Goal: Feedback & Contribution: Leave review/rating

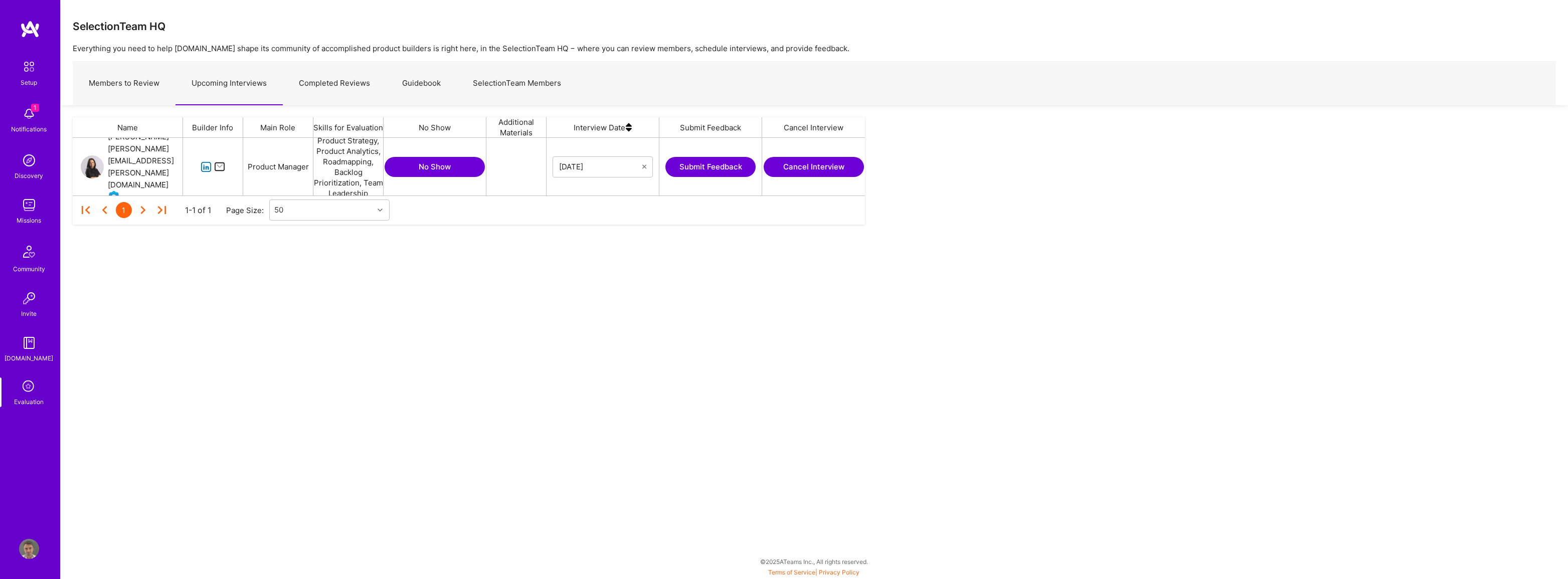
scroll to position [50, 785]
click at [514, 170] on button "Submit Feedback" at bounding box center [710, 167] width 90 height 20
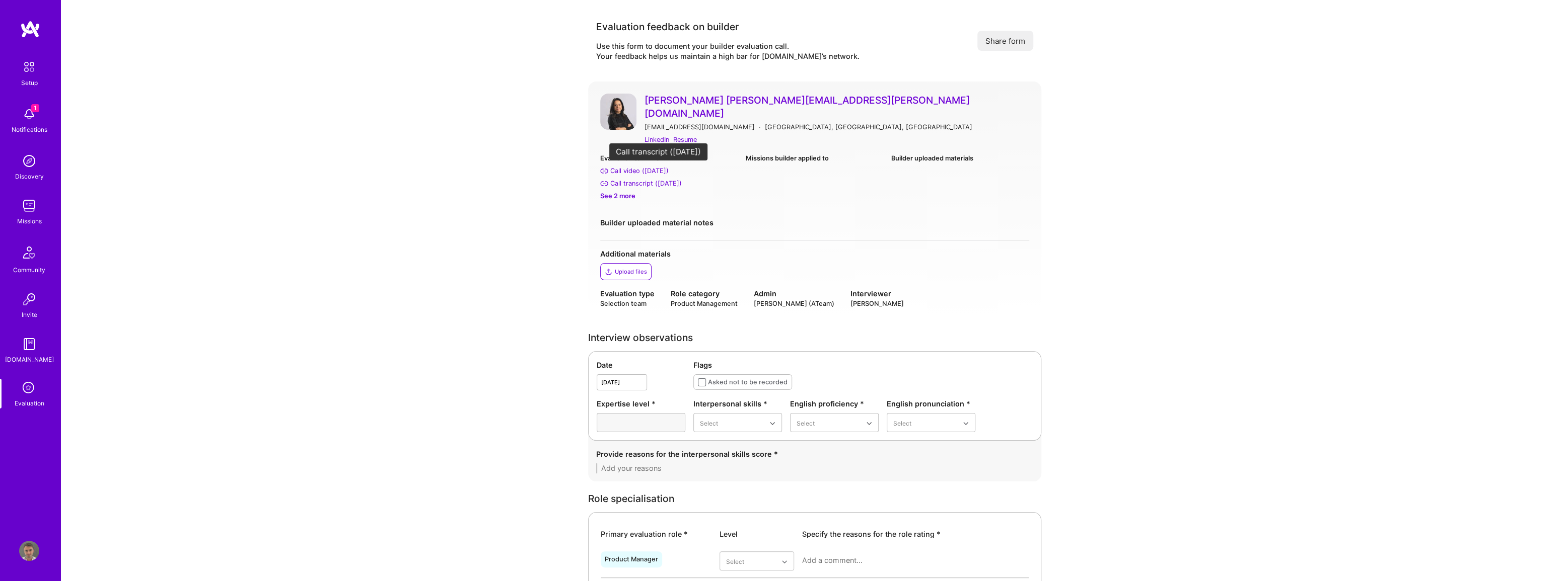
click at [517, 178] on div "Call transcript (Sep 17, 2025)" at bounding box center [646, 183] width 72 height 10
click at [517, 166] on div "Call video ([DATE])" at bounding box center [639, 170] width 59 height 10
click at [39, 24] on img at bounding box center [30, 29] width 20 height 18
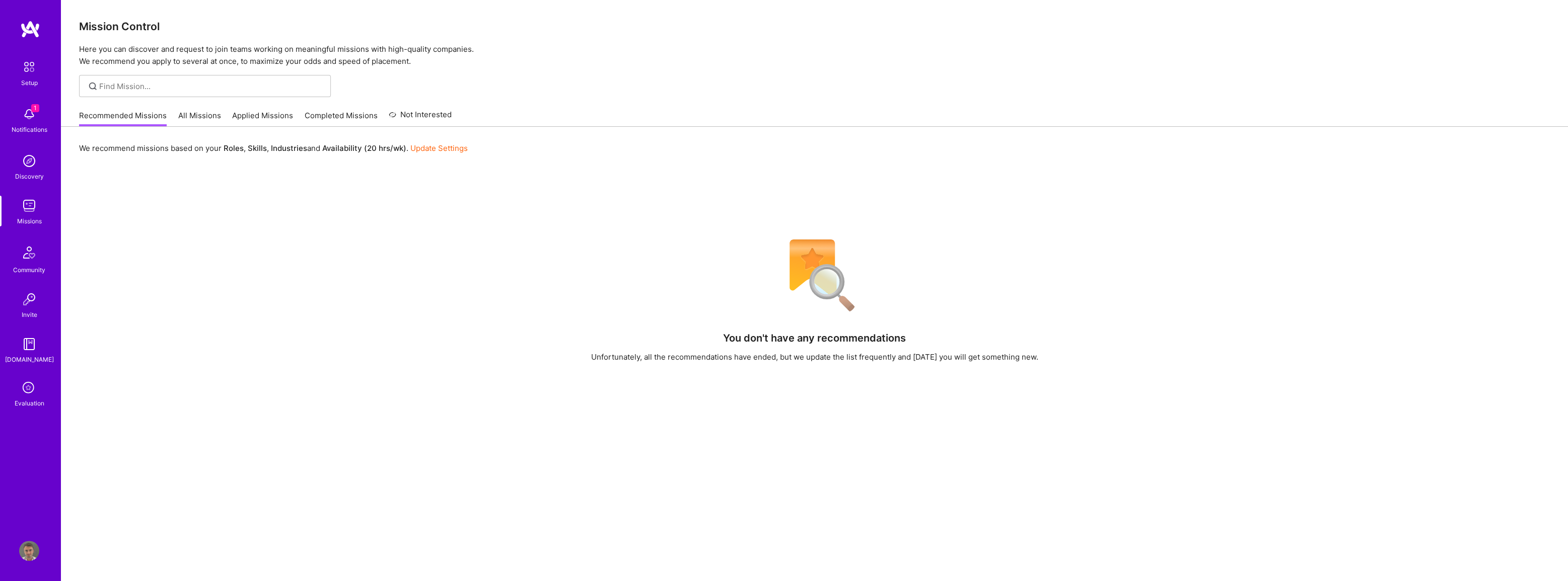
click at [29, 111] on img at bounding box center [29, 114] width 20 height 20
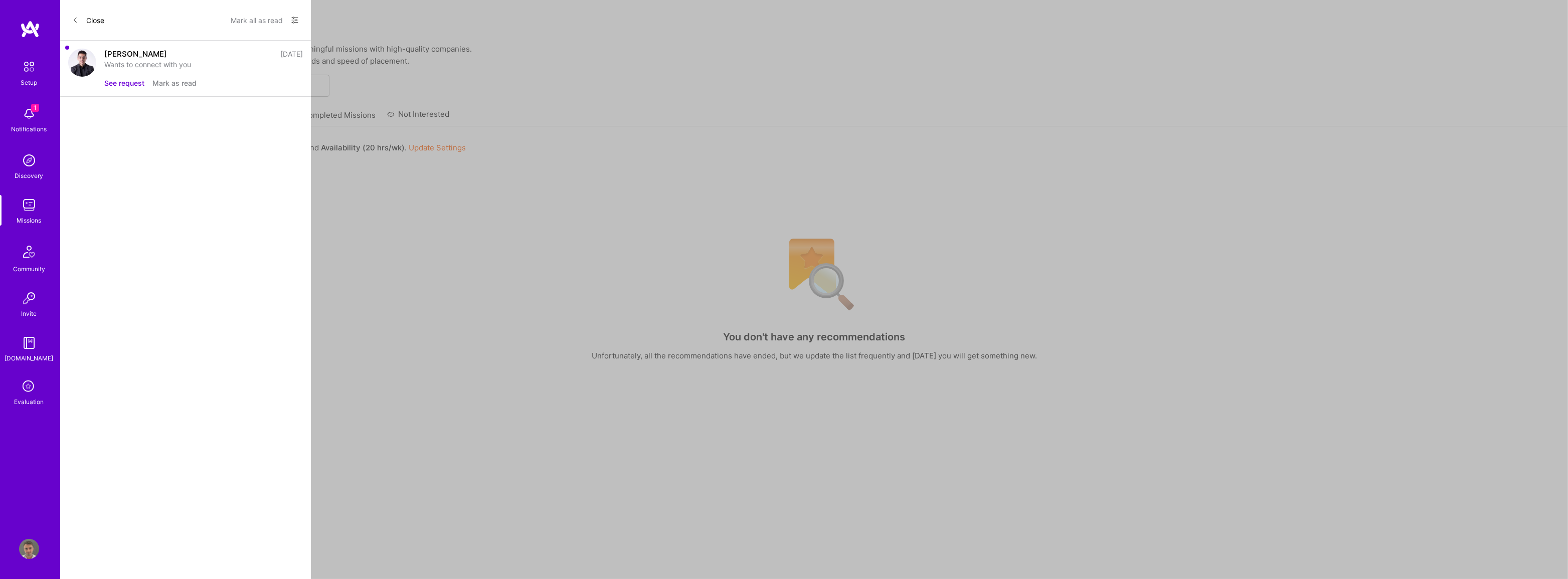
click at [181, 80] on button "Mark as read" at bounding box center [174, 83] width 44 height 10
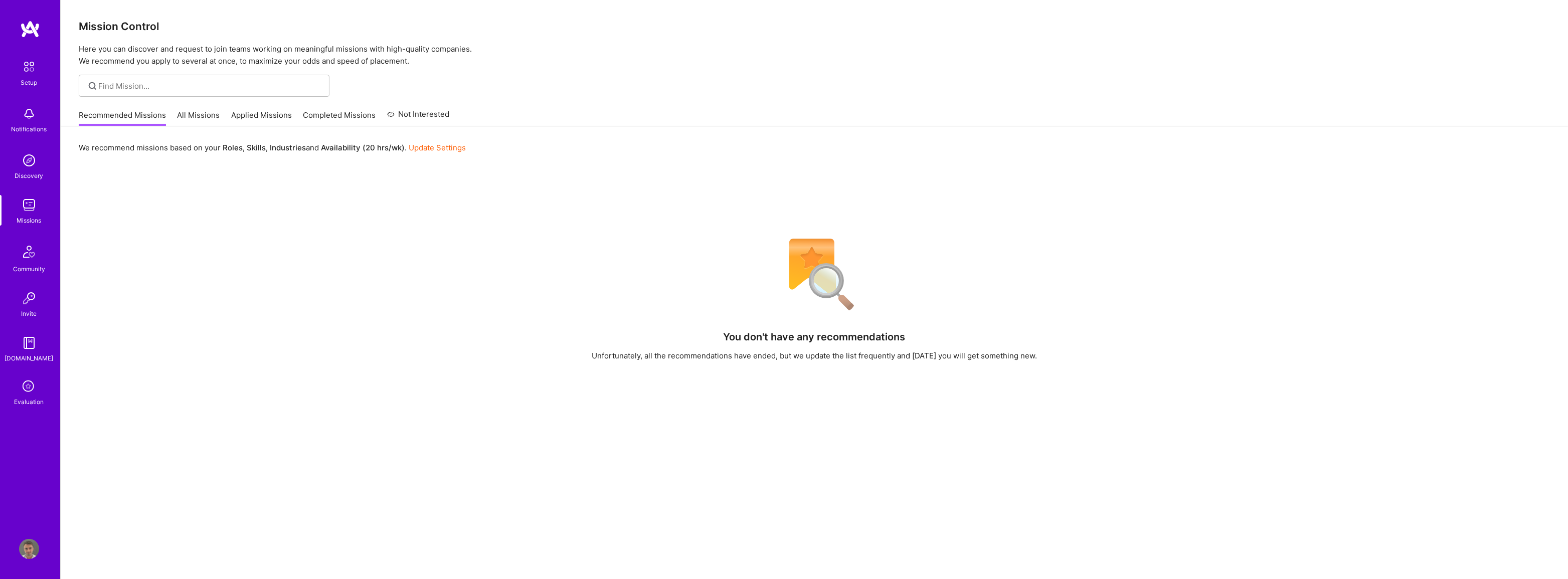
click at [33, 19] on div "Setup Notifications Discovery Missions Community Invite A.Guide Evaluation Prof…" at bounding box center [30, 289] width 60 height 579
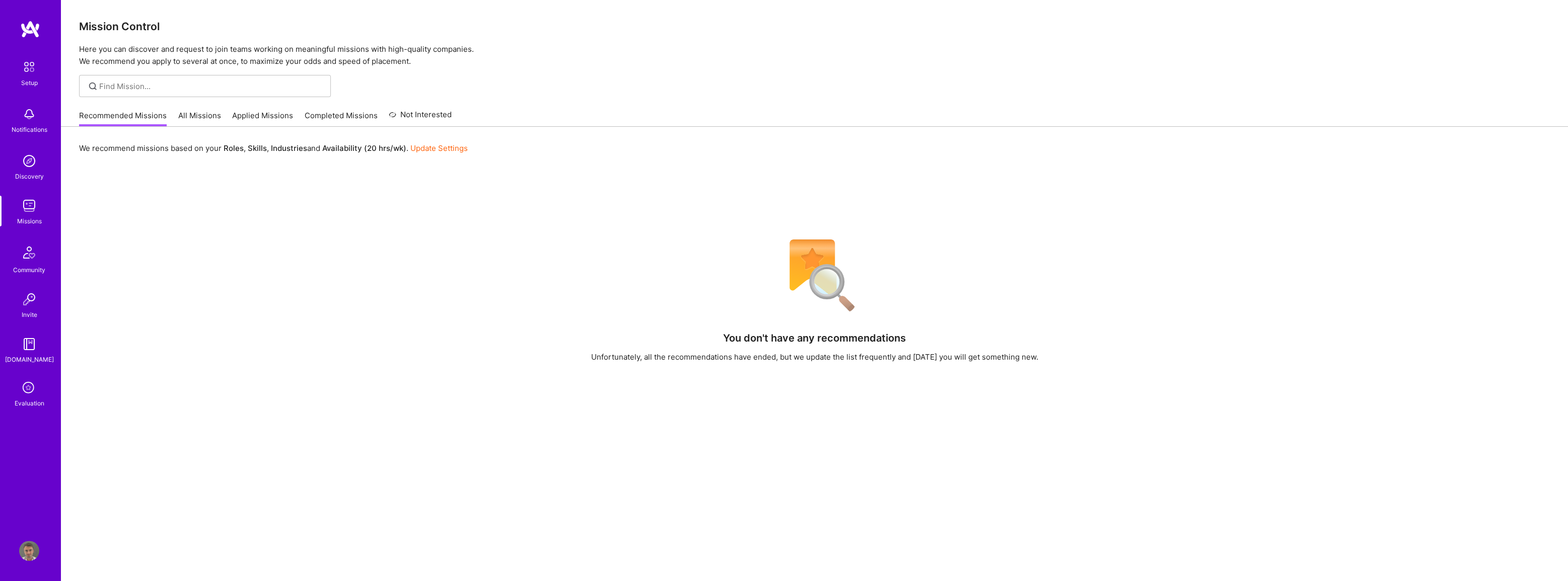
click at [16, 395] on link "Evaluation" at bounding box center [29, 393] width 62 height 30
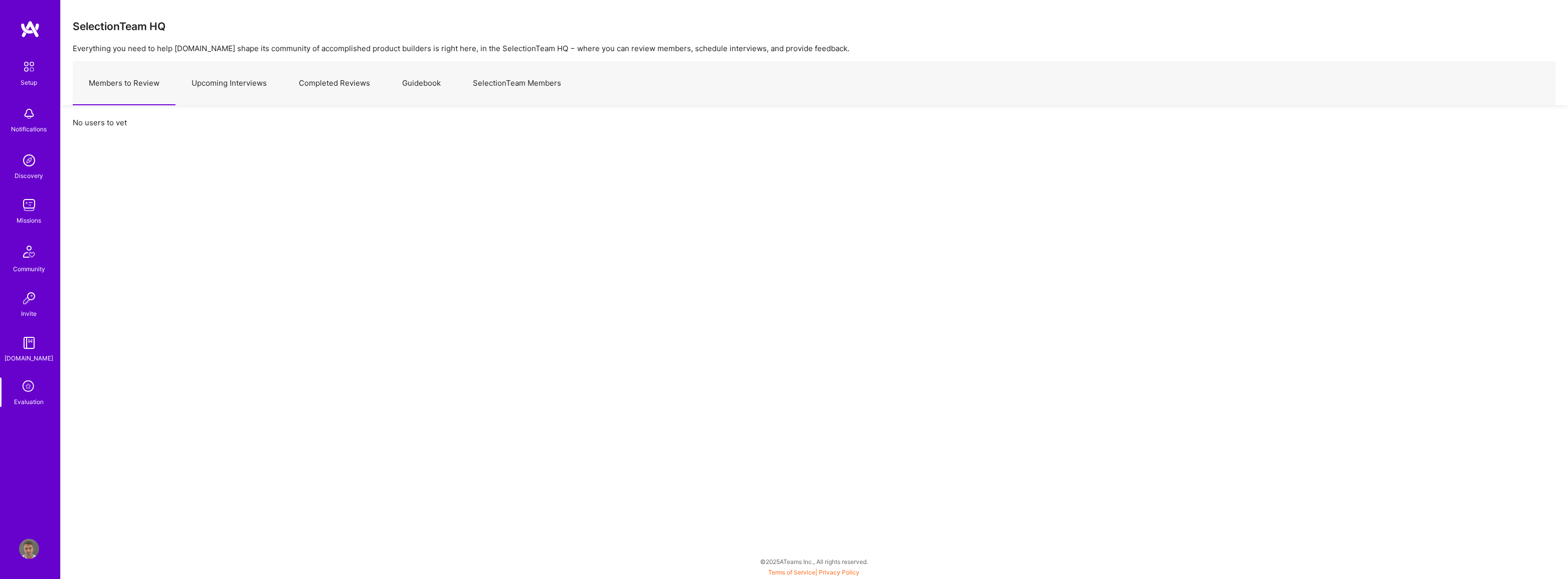
click at [214, 74] on link "Upcoming Interviews" at bounding box center [229, 83] width 107 height 44
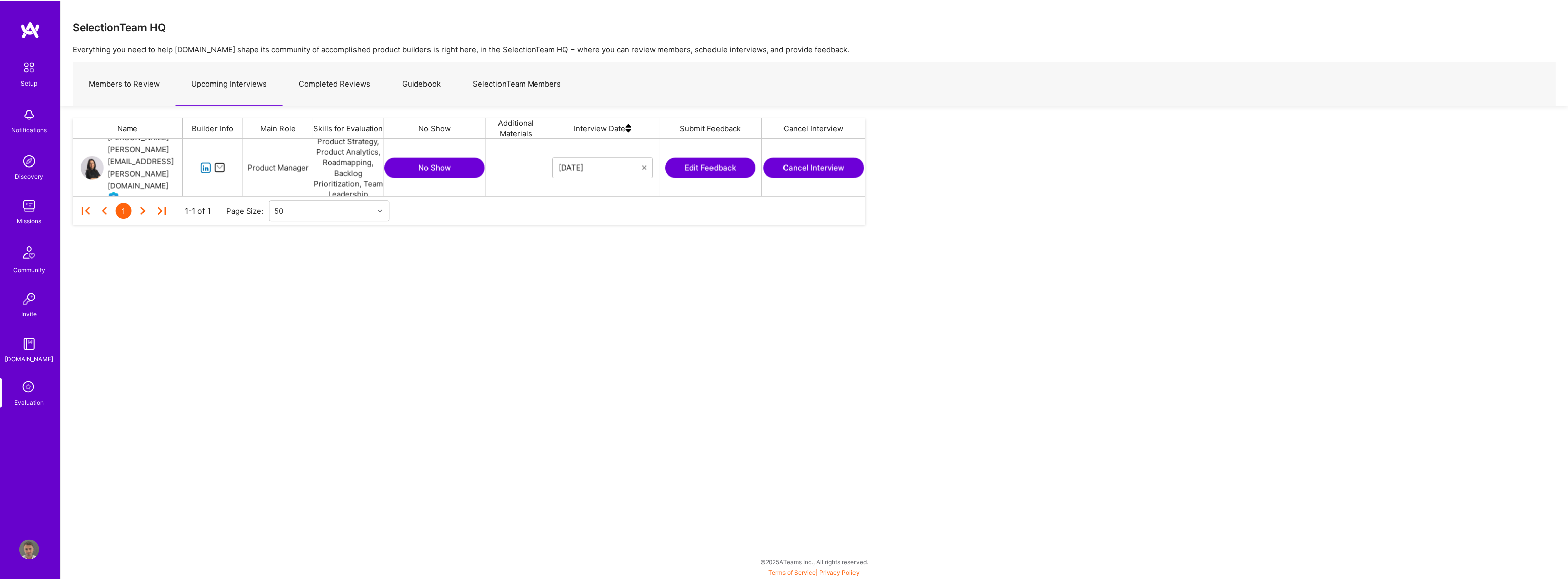
scroll to position [50, 789]
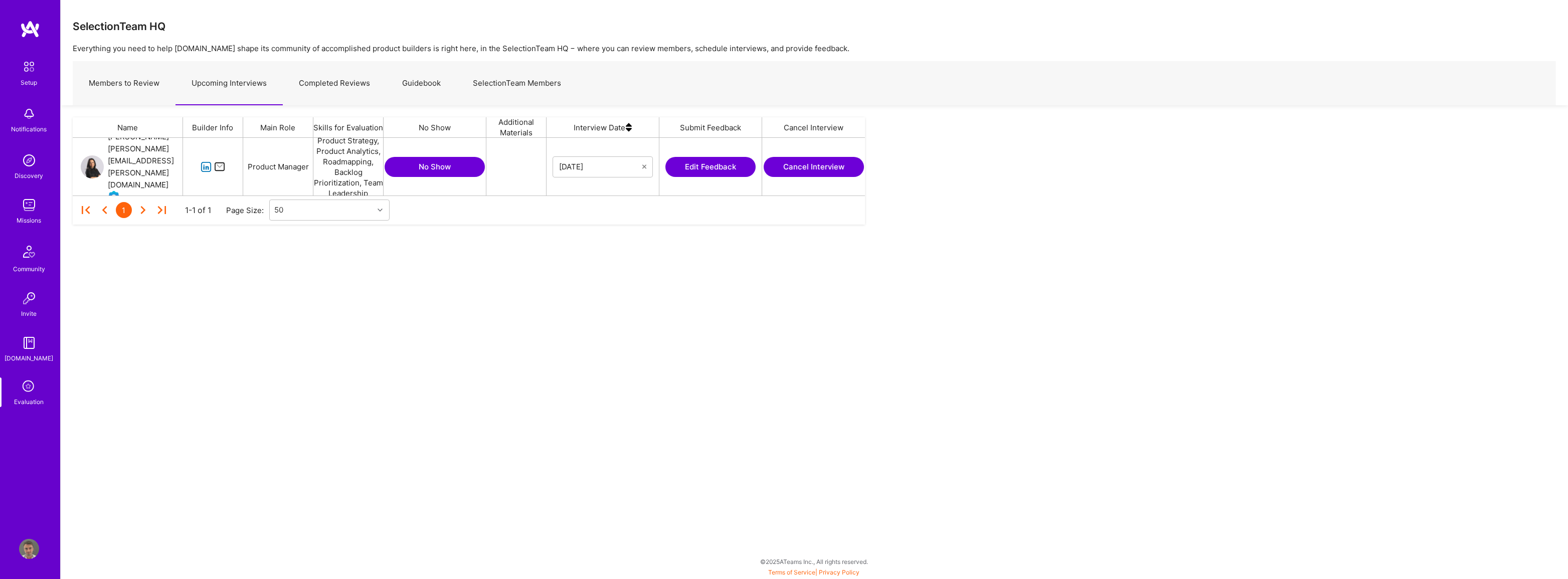
click at [514, 159] on button "Edit Feedback" at bounding box center [710, 167] width 90 height 20
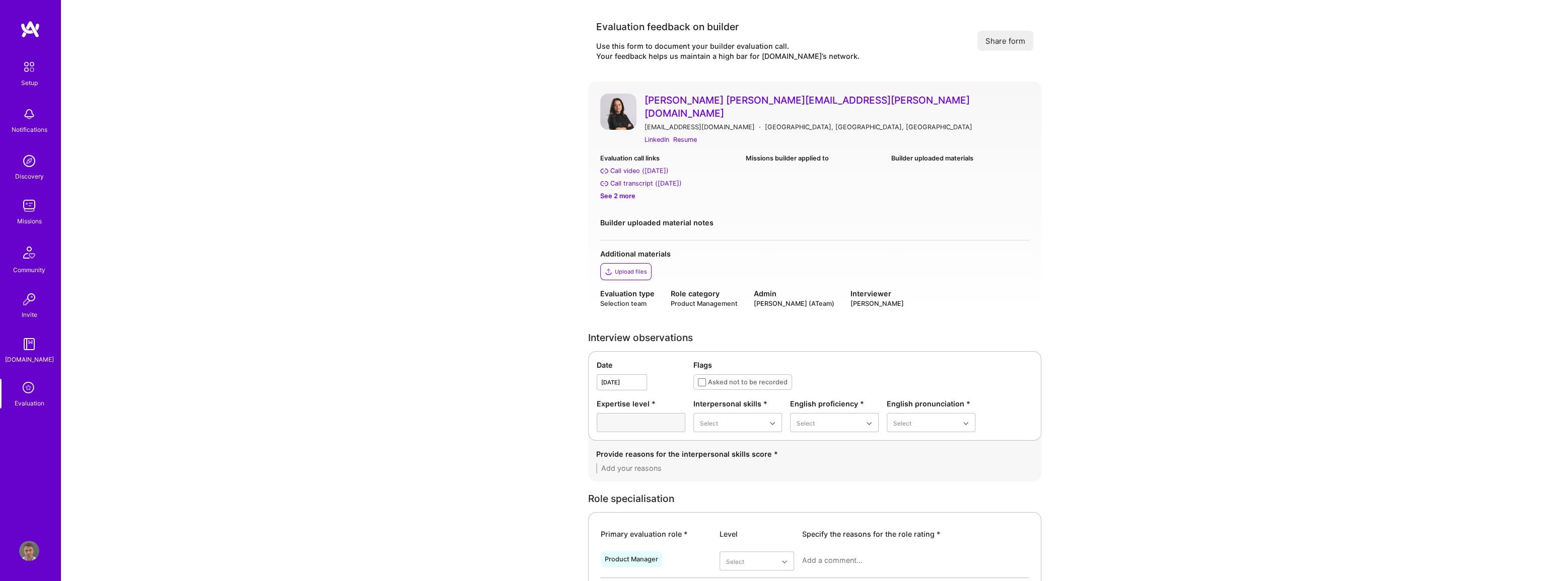
click at [517, 191] on div "See 2 more" at bounding box center [669, 195] width 138 height 10
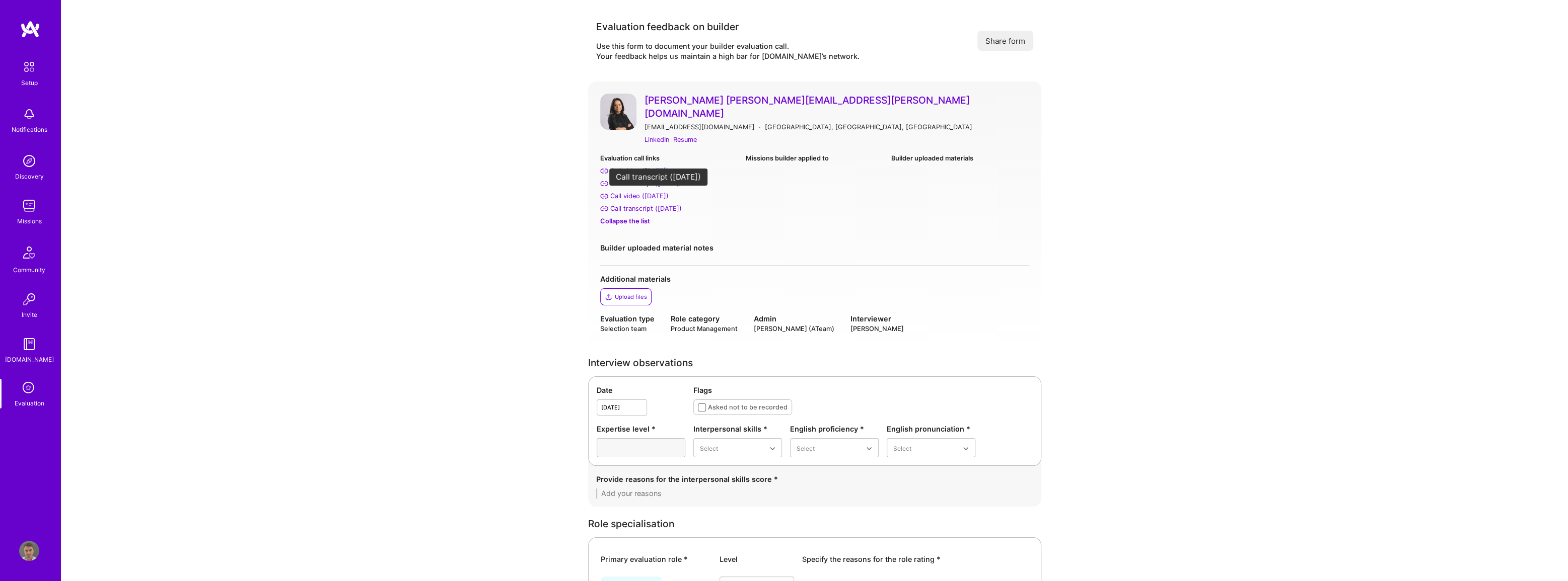
click at [517, 203] on div "Call transcript (Sep 17, 2025)" at bounding box center [646, 208] width 72 height 10
click at [29, 391] on icon at bounding box center [29, 388] width 19 height 19
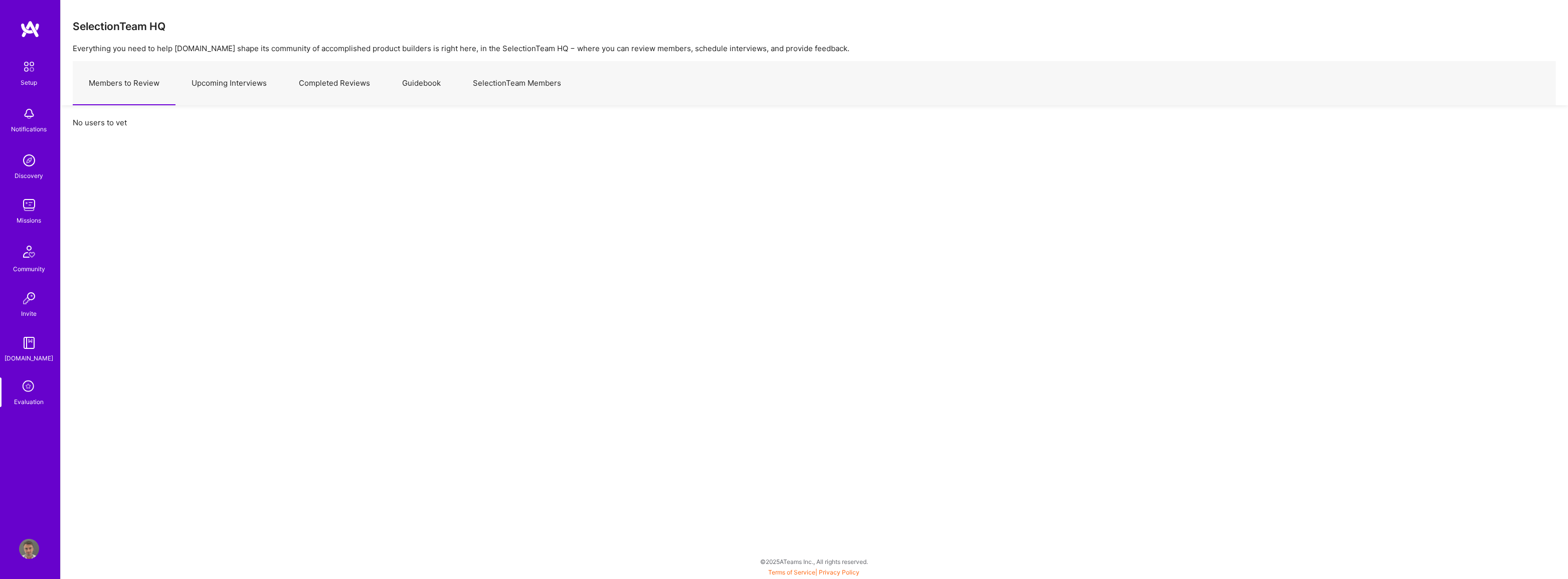
click at [230, 83] on link "Upcoming Interviews" at bounding box center [229, 83] width 107 height 44
click at [337, 85] on link "Completed Reviews" at bounding box center [335, 83] width 103 height 44
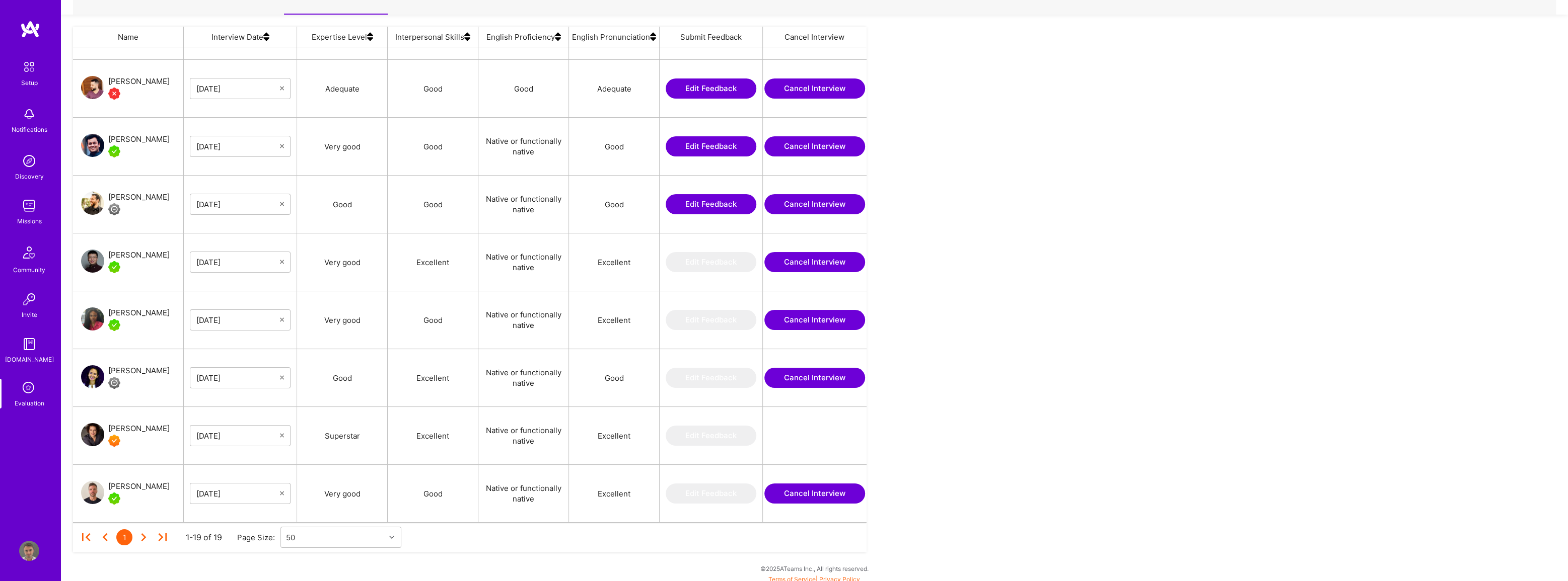
scroll to position [29, 0]
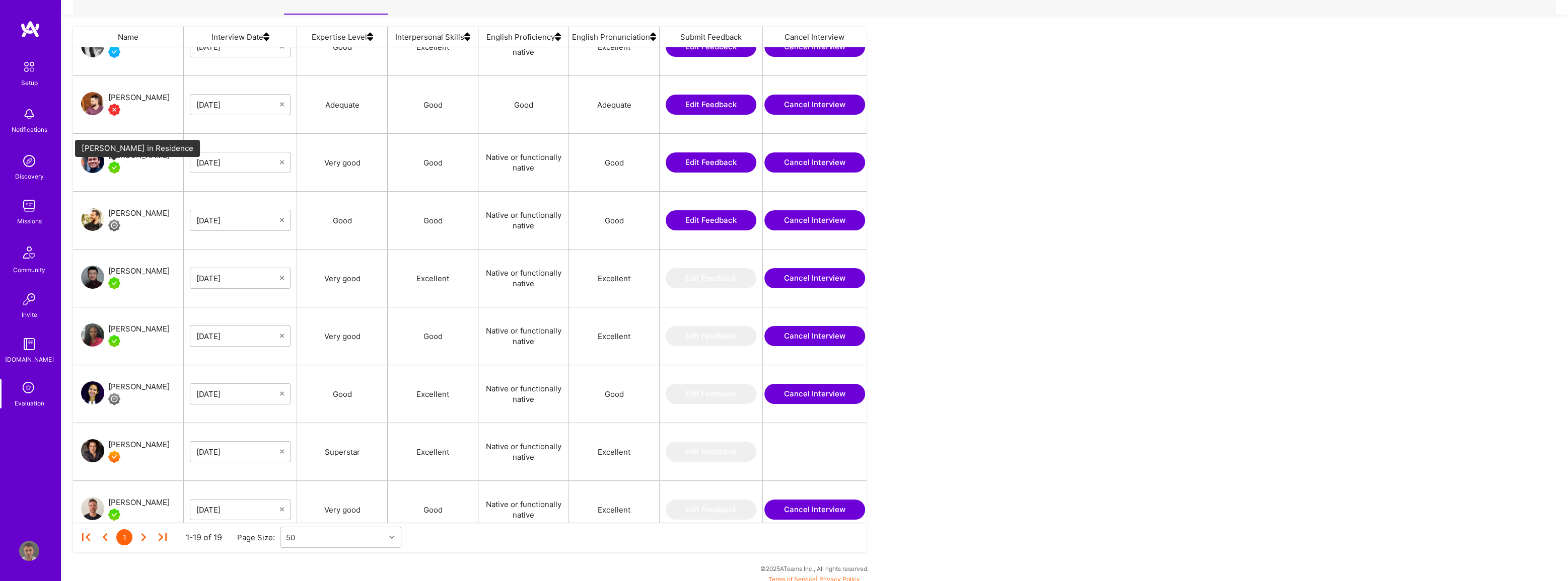
click at [113, 164] on img "grid" at bounding box center [114, 167] width 12 height 12
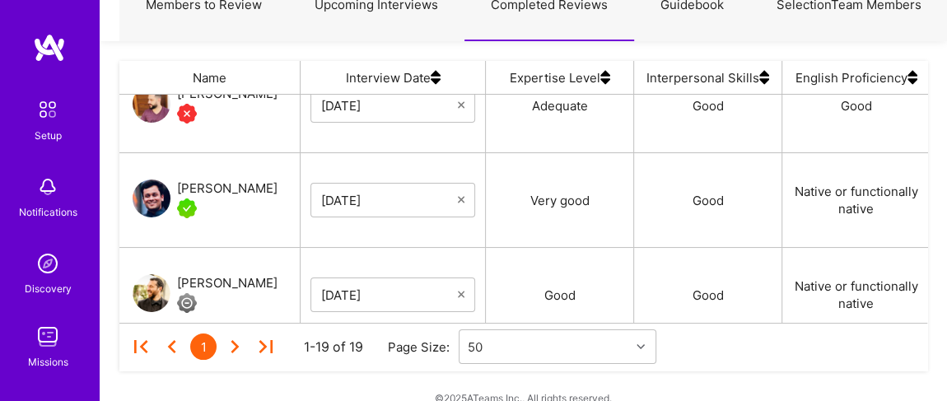
scroll to position [0, 0]
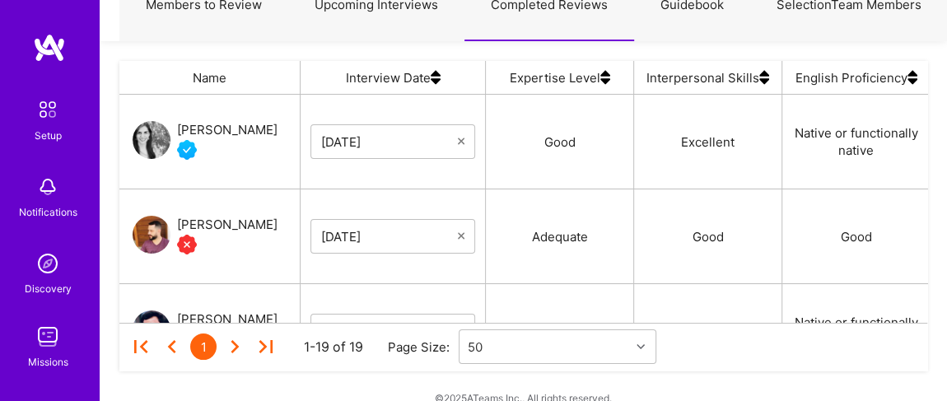
click at [388, 10] on link "Upcoming Interviews" at bounding box center [376, 6] width 176 height 72
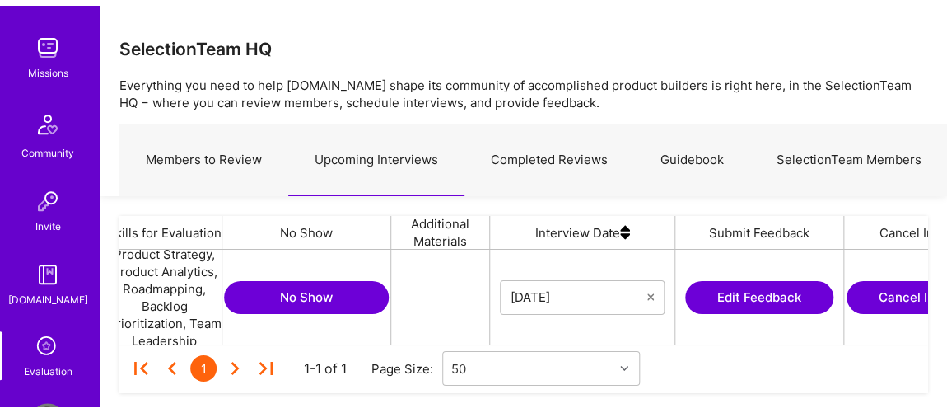
scroll to position [356, 0]
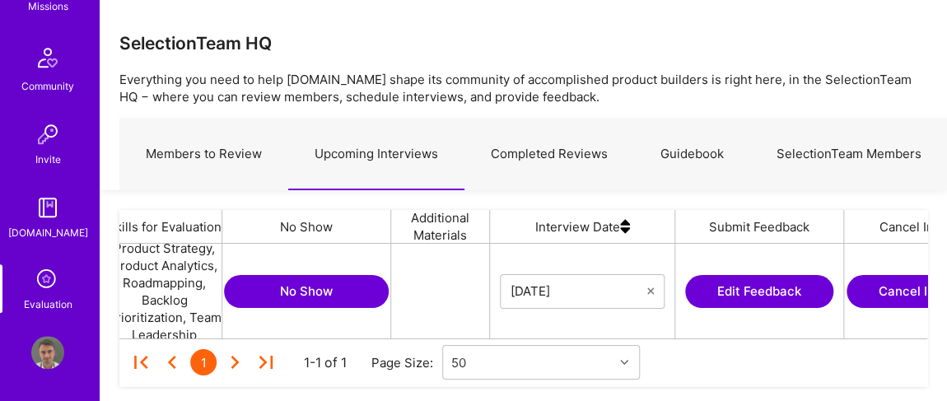
click at [25, 277] on link "Evaluation" at bounding box center [48, 288] width 102 height 49
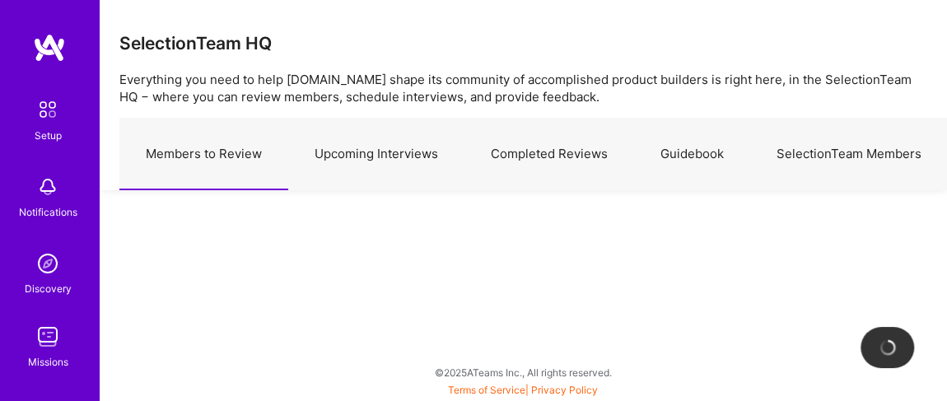
click at [25, 277] on link "Discovery" at bounding box center [48, 272] width 102 height 50
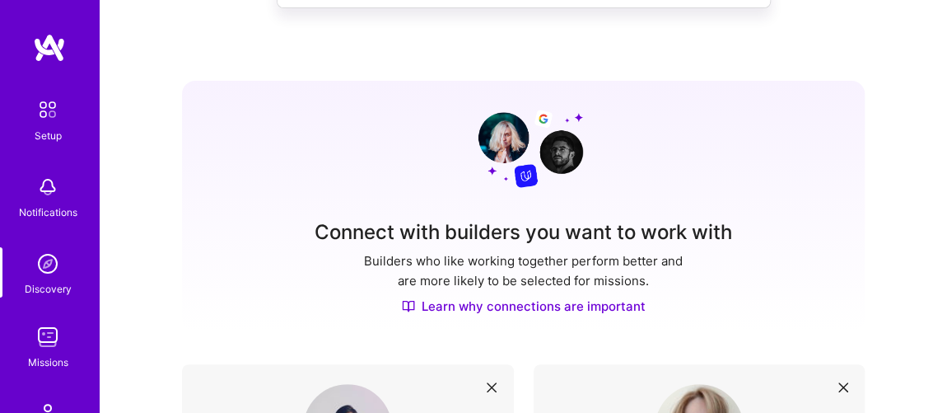
scroll to position [344, 0]
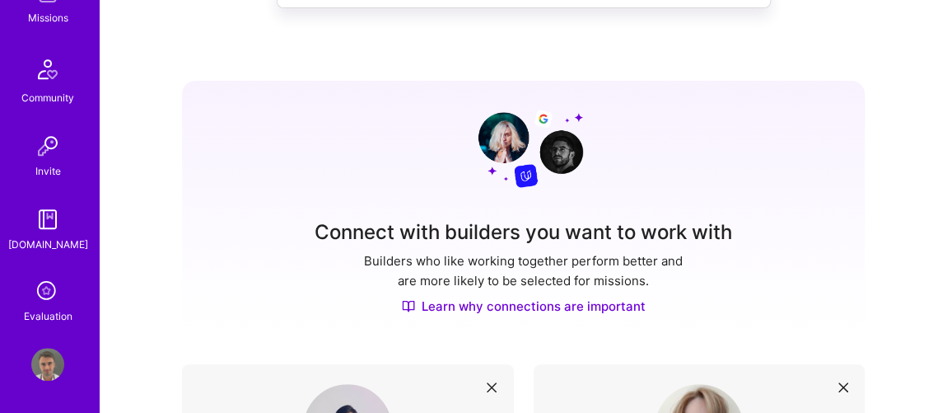
click at [58, 369] on link "Profile" at bounding box center [47, 364] width 41 height 33
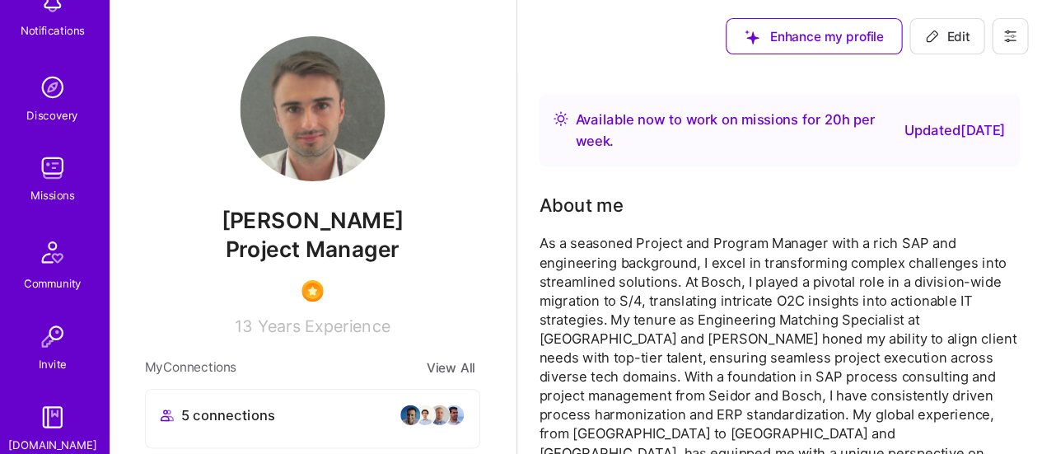
scroll to position [344, 0]
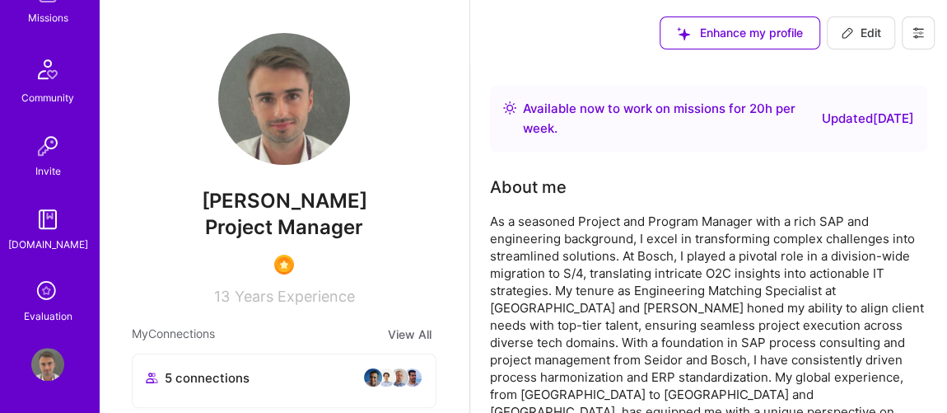
click at [36, 297] on icon at bounding box center [47, 291] width 31 height 31
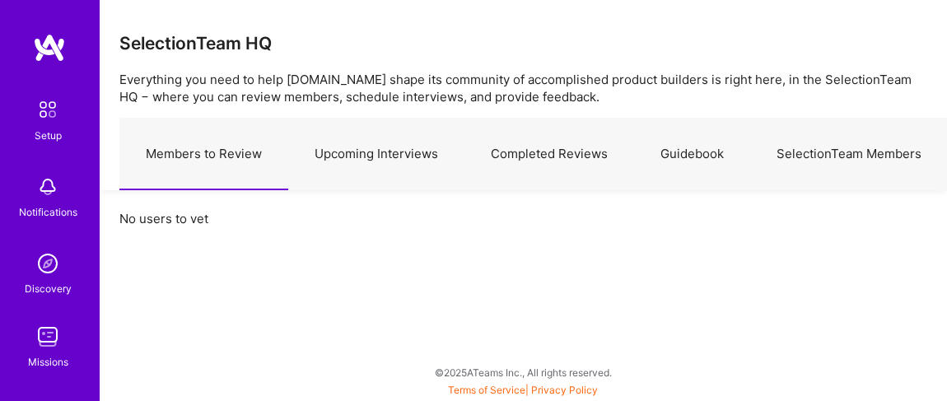
click at [700, 157] on link "Guidebook" at bounding box center [692, 155] width 116 height 72
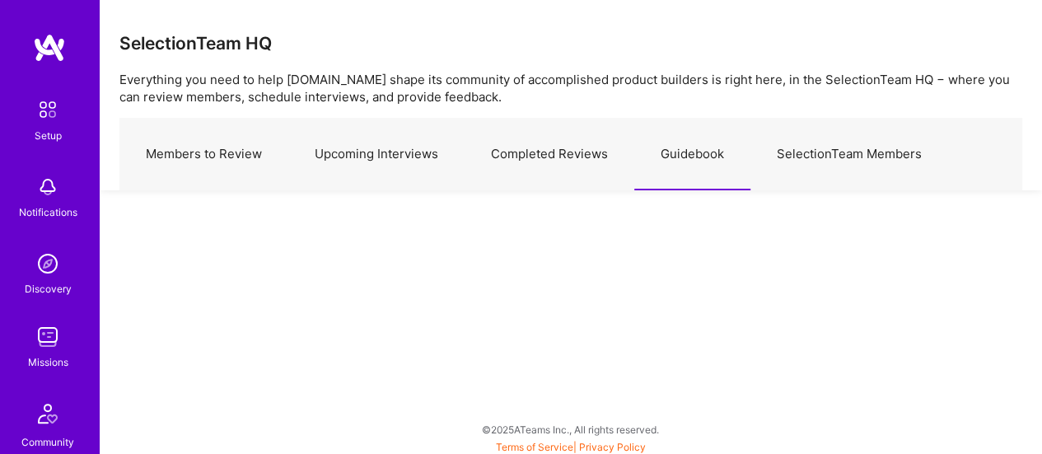
click at [845, 159] on link "SelectionTeam Members" at bounding box center [849, 155] width 198 height 72
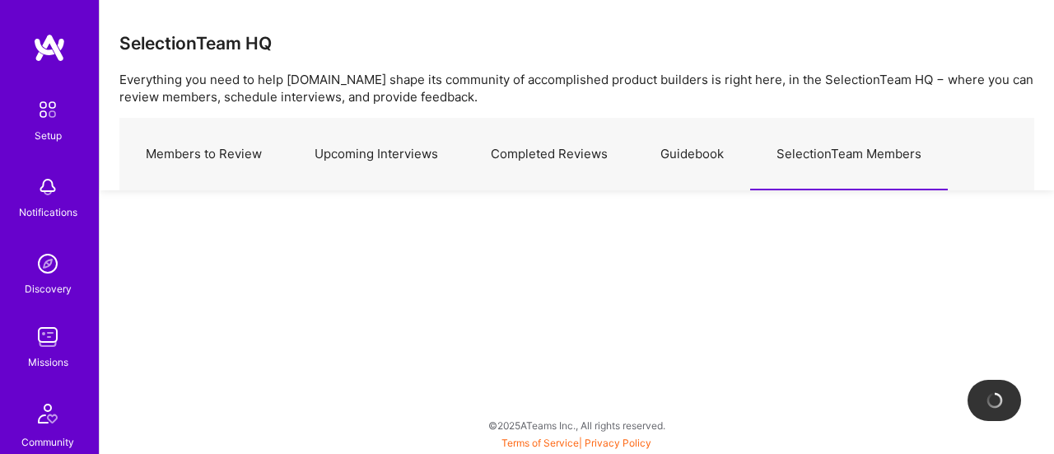
click at [696, 149] on link "Guidebook" at bounding box center [692, 155] width 116 height 72
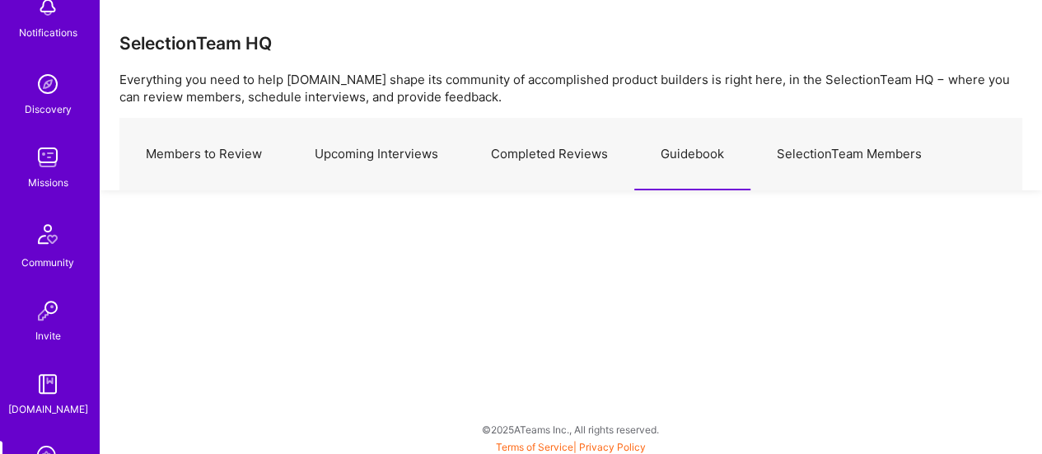
scroll to position [303, 0]
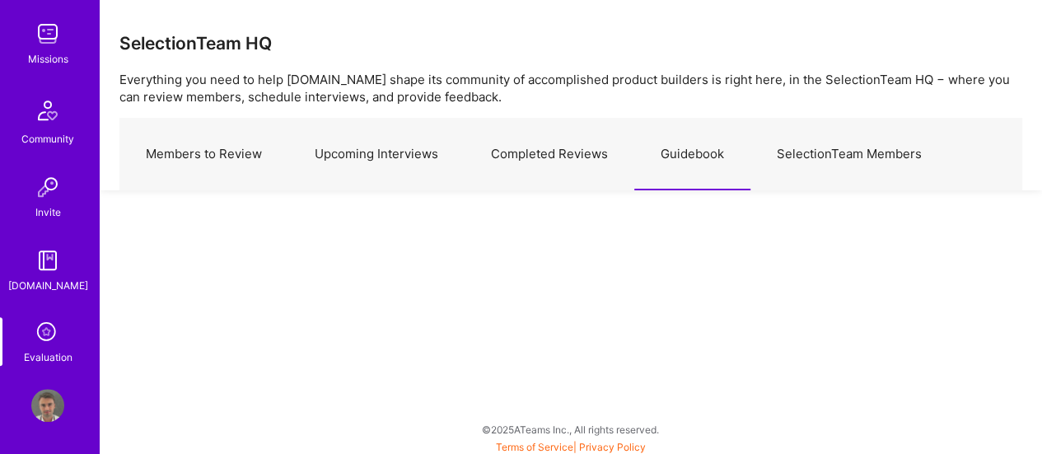
click at [44, 400] on img at bounding box center [47, 405] width 33 height 33
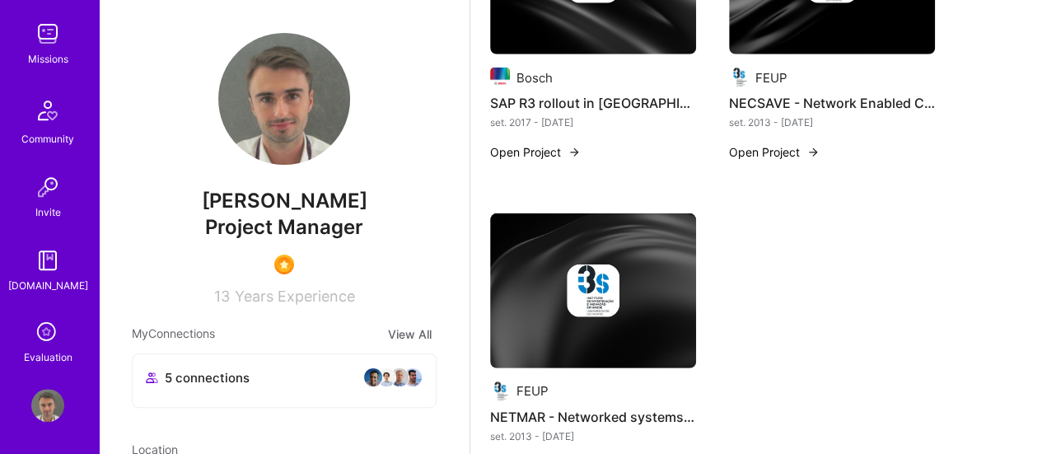
scroll to position [2356, 0]
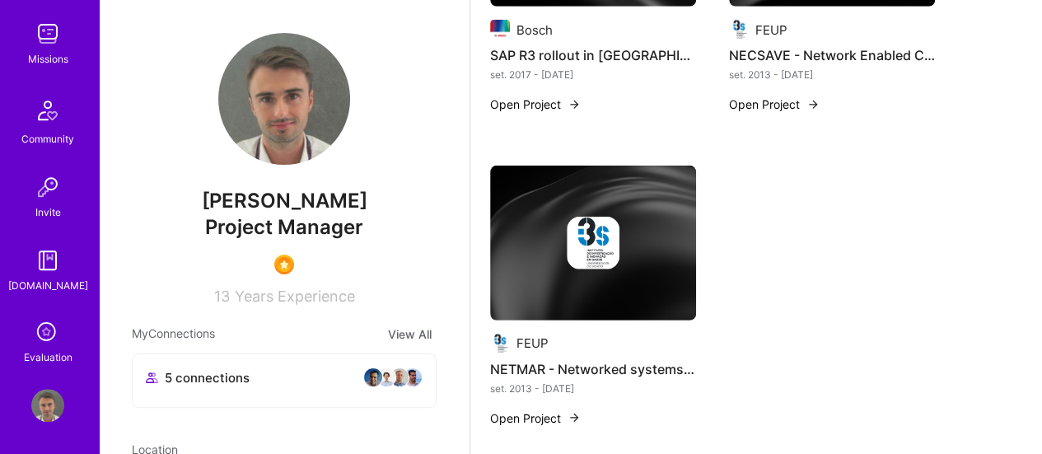
click at [39, 348] on div "Evaluation" at bounding box center [48, 356] width 49 height 17
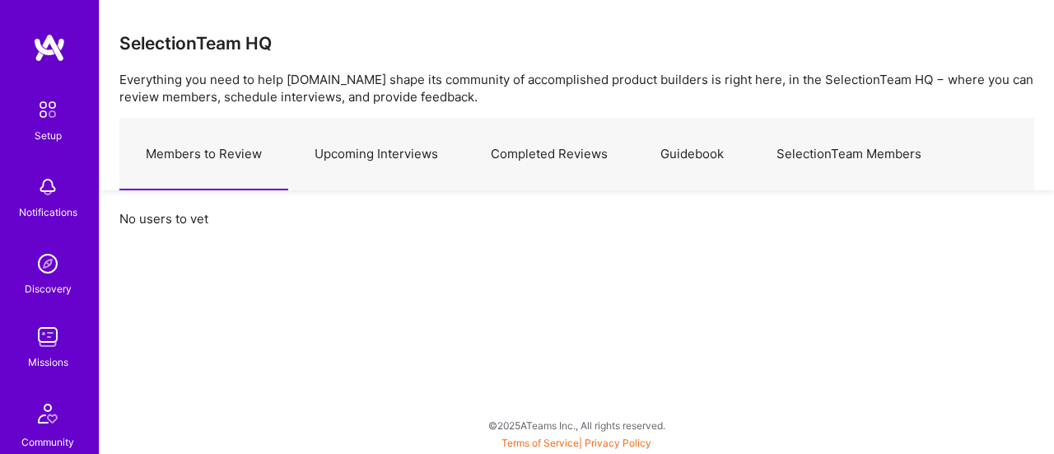
click at [538, 151] on link "Completed Reviews" at bounding box center [550, 155] width 170 height 72
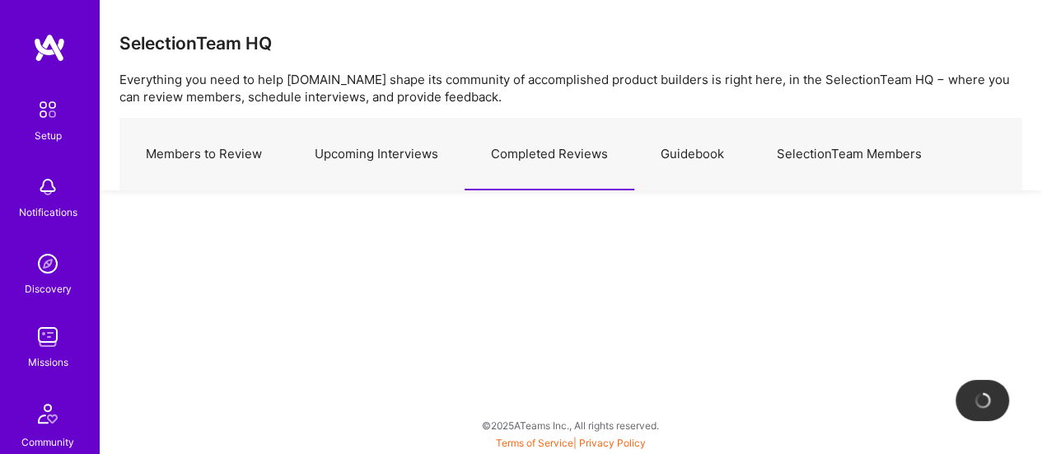
click at [656, 185] on link "Guidebook" at bounding box center [692, 155] width 116 height 72
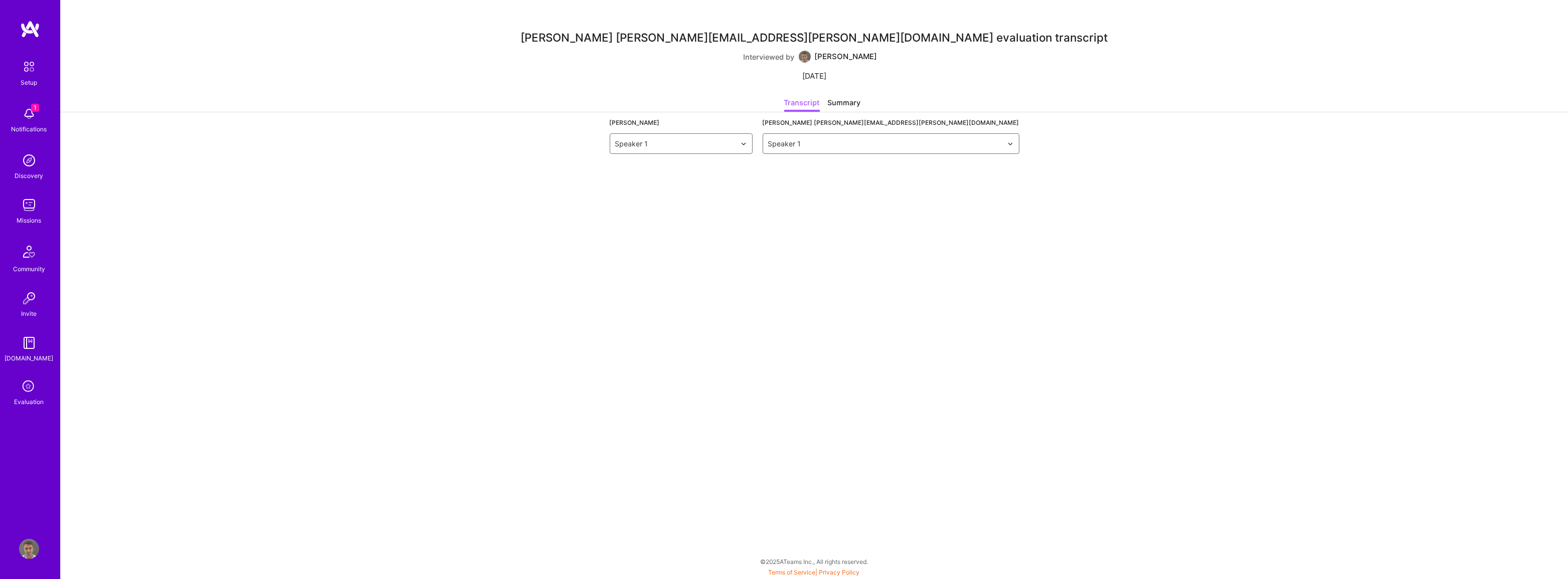
click at [838, 103] on div "Summary" at bounding box center [844, 105] width 33 height 15
click at [801, 102] on div "Transcript" at bounding box center [802, 105] width 35 height 15
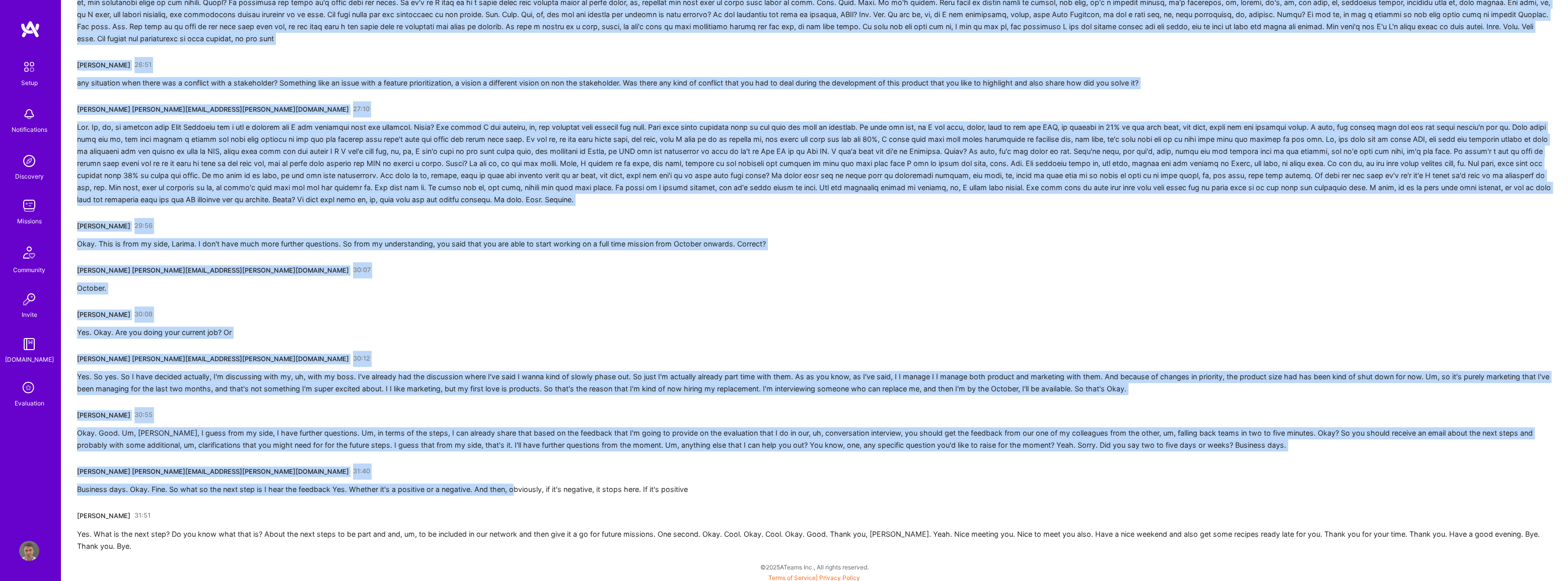
scroll to position [1642, 0]
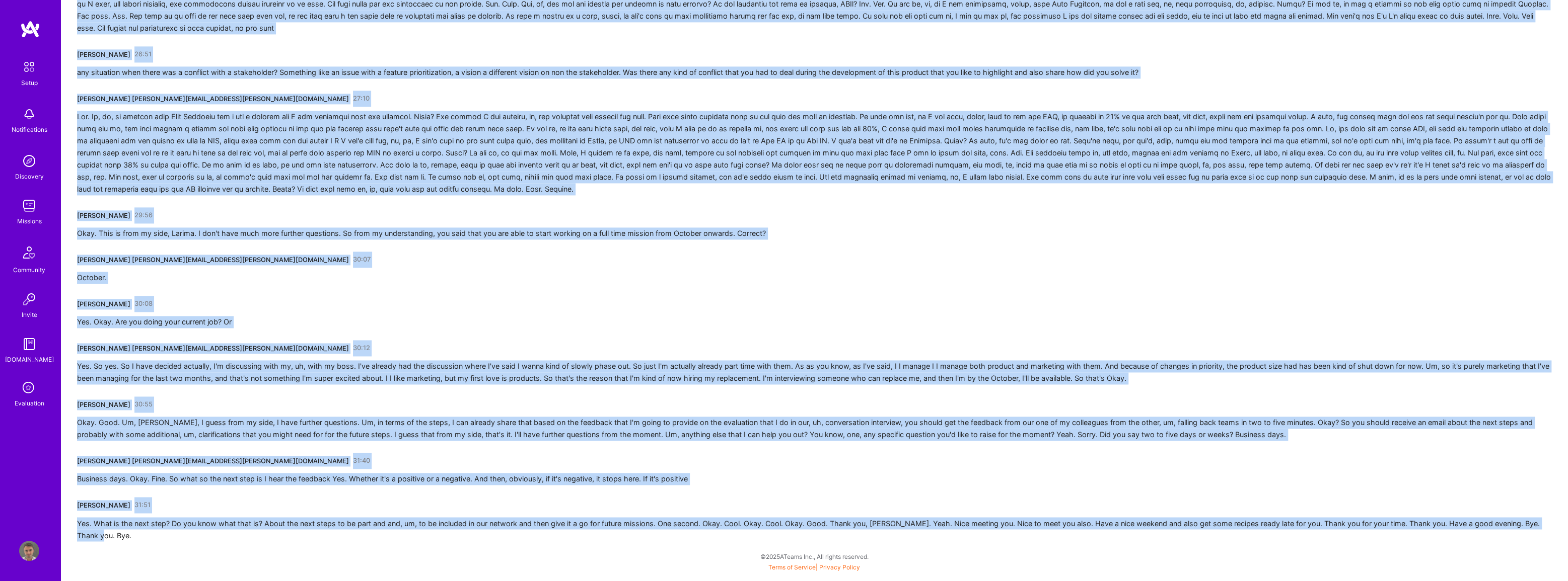
drag, startPoint x: 81, startPoint y: 176, endPoint x: 585, endPoint y: 525, distance: 613.0
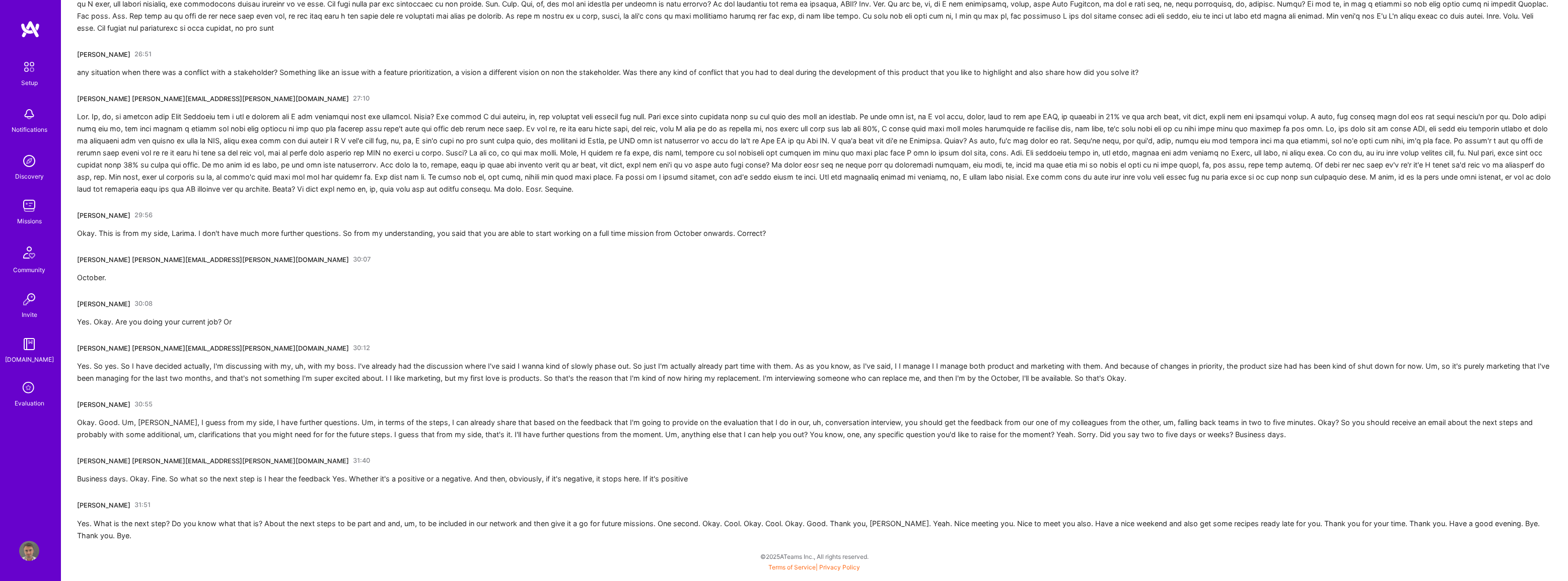
drag, startPoint x: 254, startPoint y: 558, endPoint x: 177, endPoint y: 558, distance: 77.0
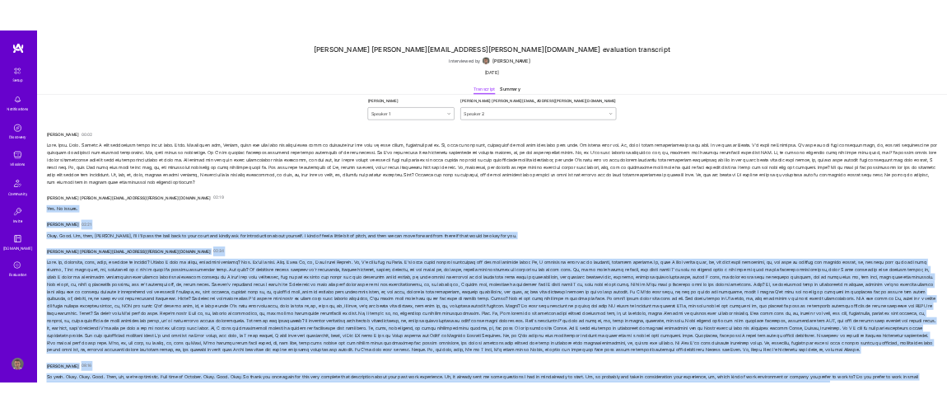
scroll to position [0, 0]
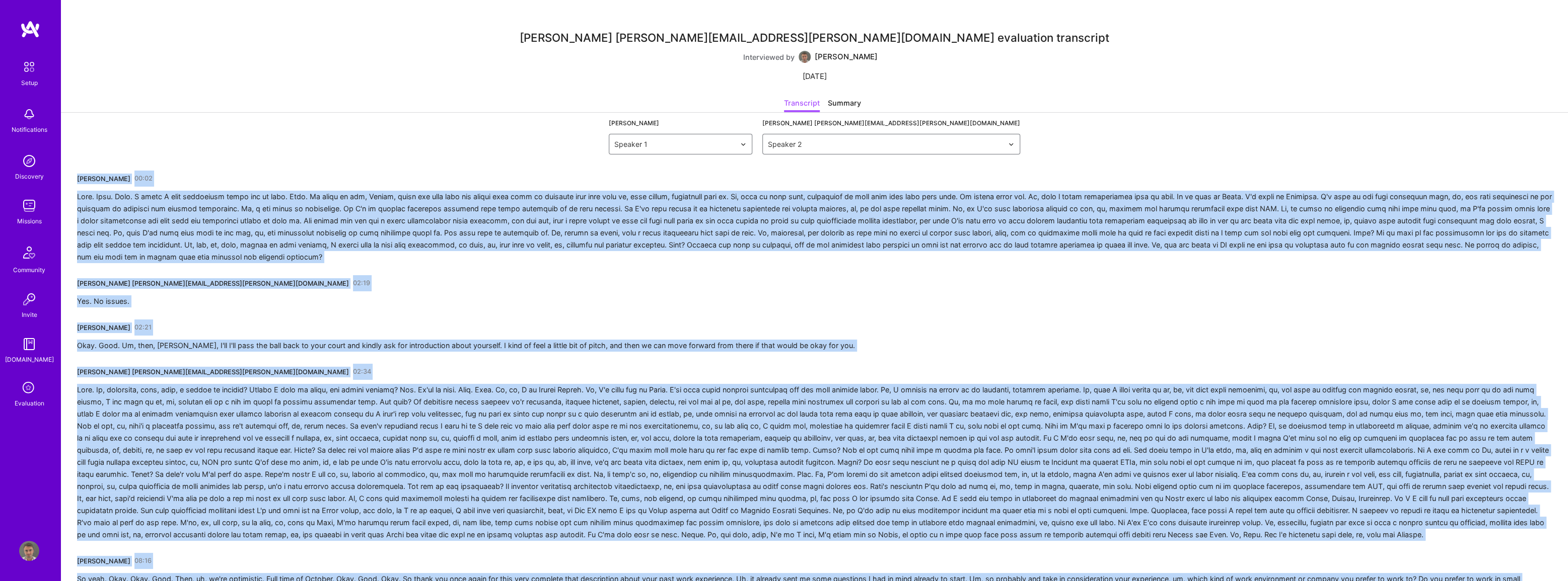
drag, startPoint x: 694, startPoint y: 489, endPoint x: 74, endPoint y: 173, distance: 695.9
copy div "Tiago Santos 00:02 Okay. Good. Yeah. I think I have everything ready for my sid…"
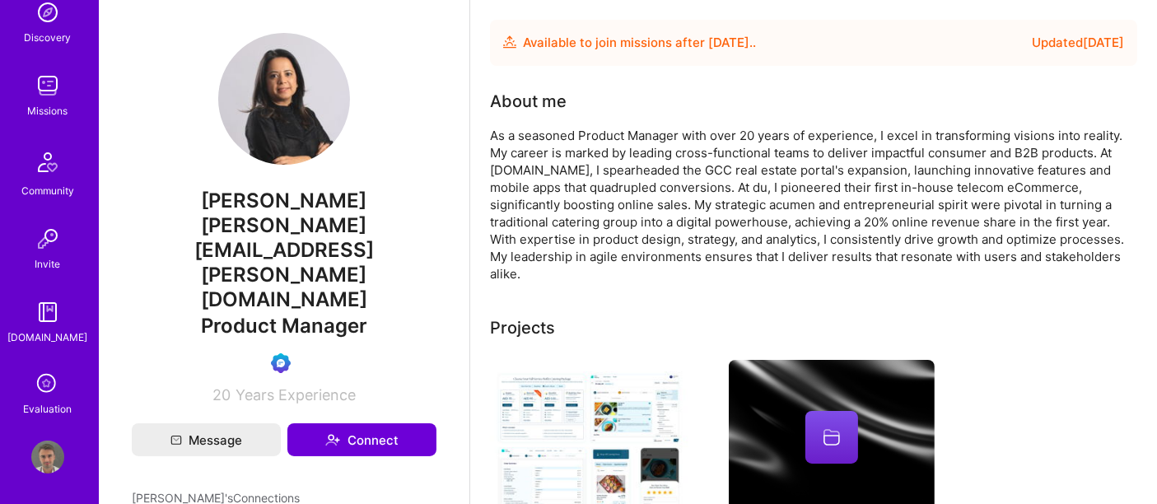
scroll to position [252, 0]
click at [44, 374] on icon at bounding box center [47, 383] width 31 height 31
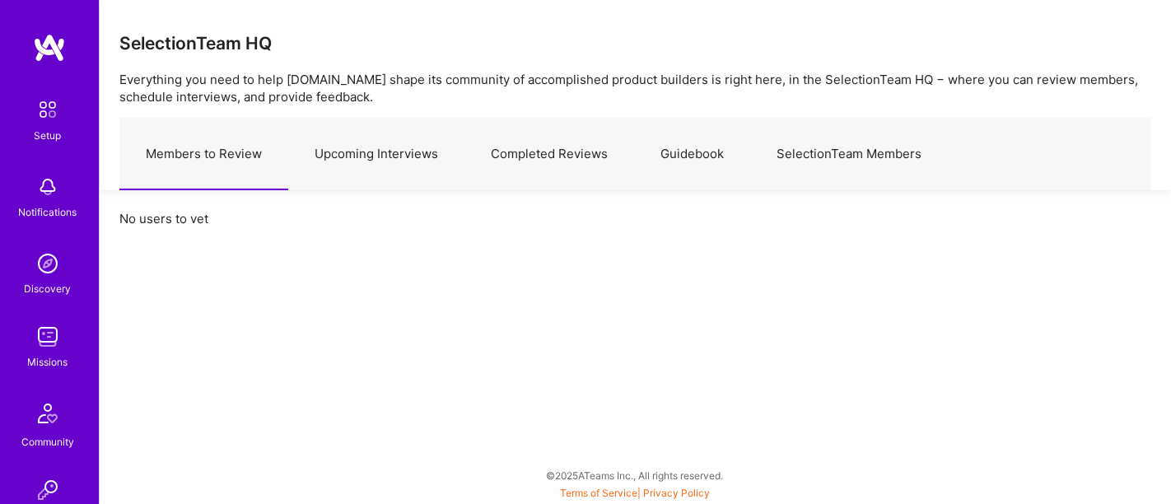
click at [517, 157] on link "Completed Reviews" at bounding box center [550, 155] width 170 height 72
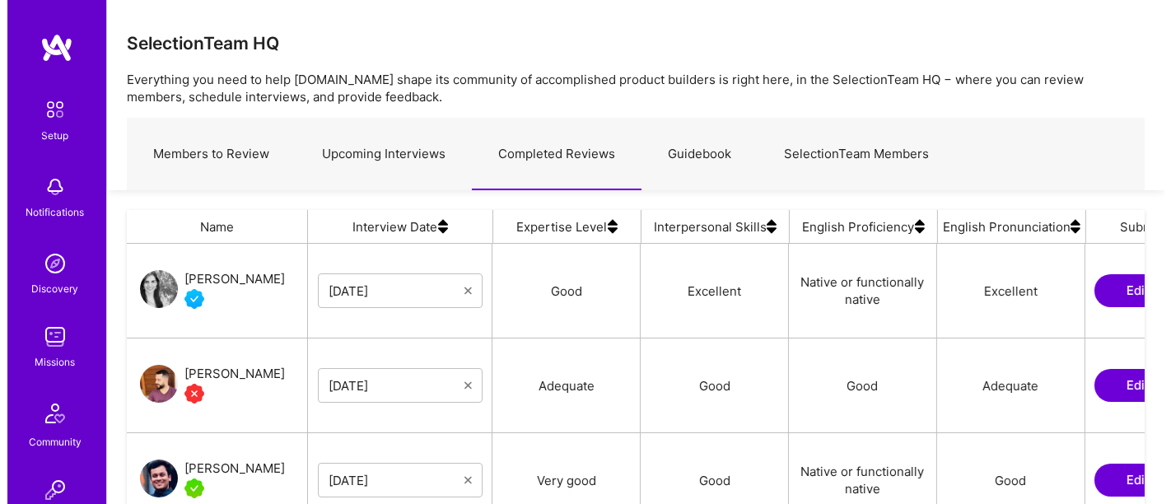
scroll to position [317, 1004]
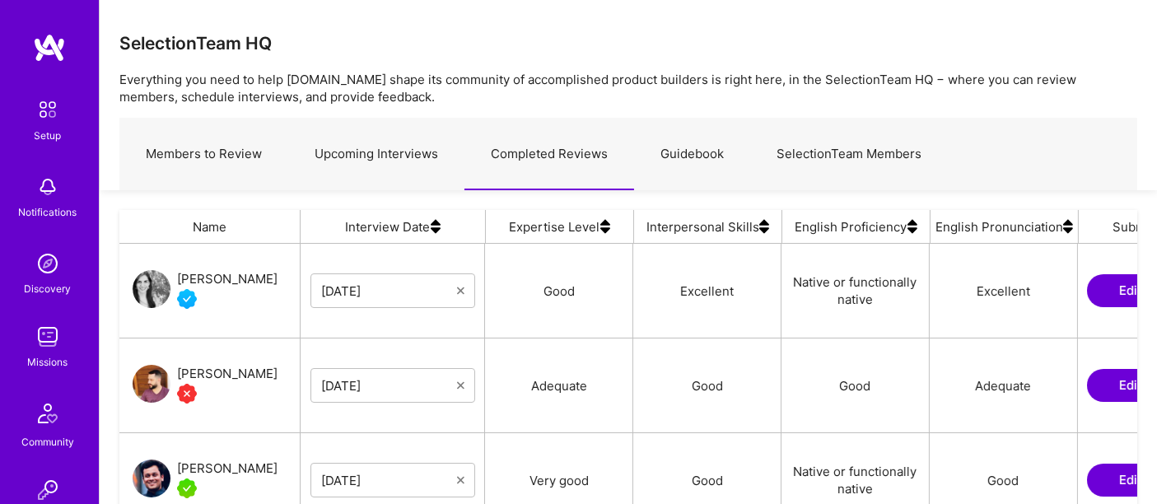
click at [408, 153] on link "Upcoming Interviews" at bounding box center [376, 155] width 176 height 72
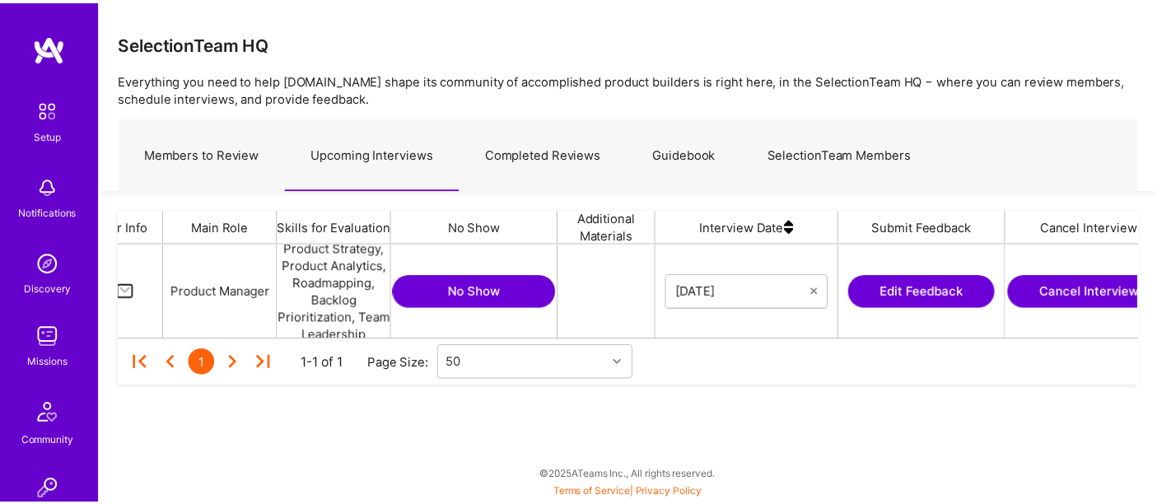
scroll to position [0, 265]
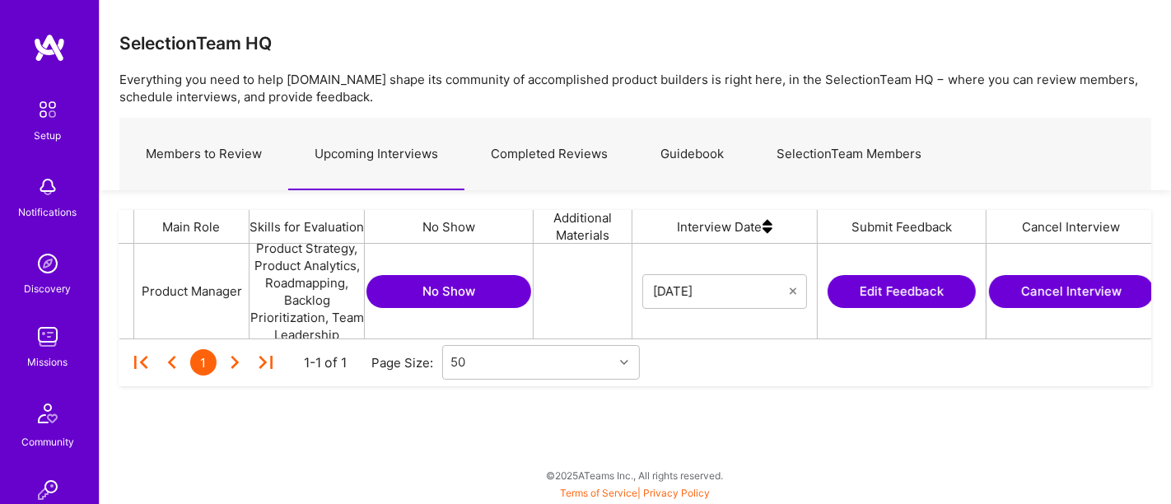
click at [926, 301] on button "Edit Feedback" at bounding box center [902, 291] width 148 height 33
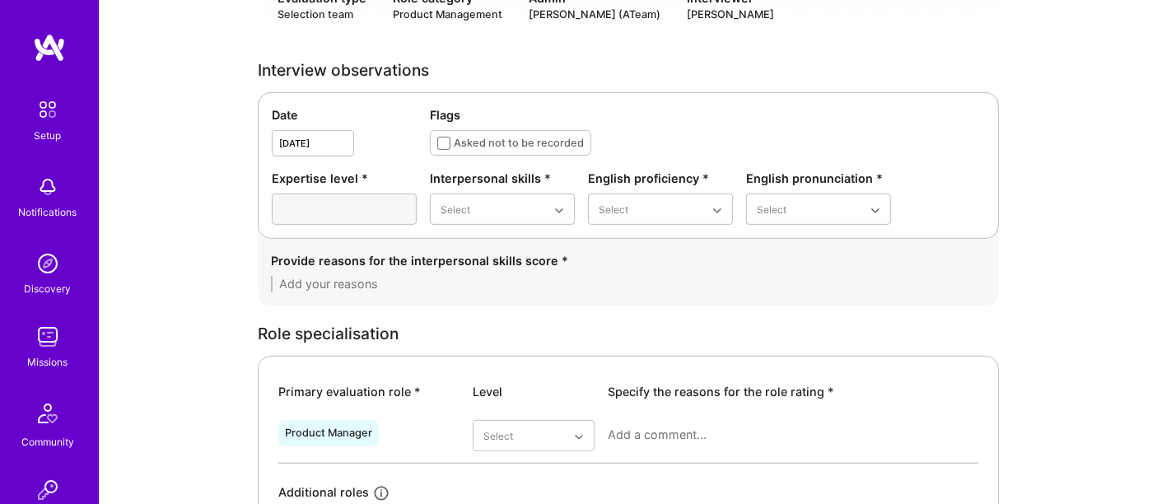
scroll to position [484, 0]
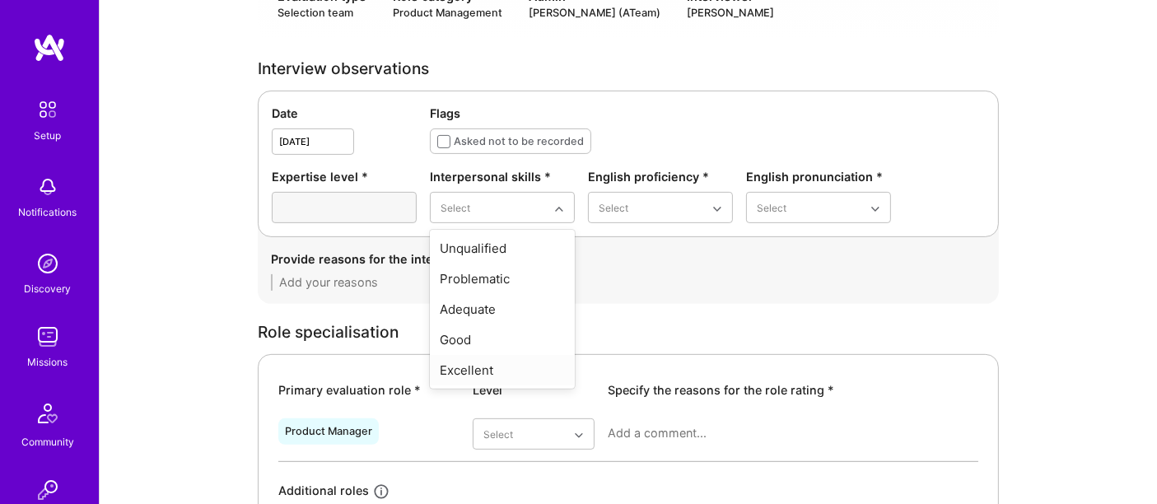
click at [473, 355] on div "Excellent" at bounding box center [502, 370] width 145 height 30
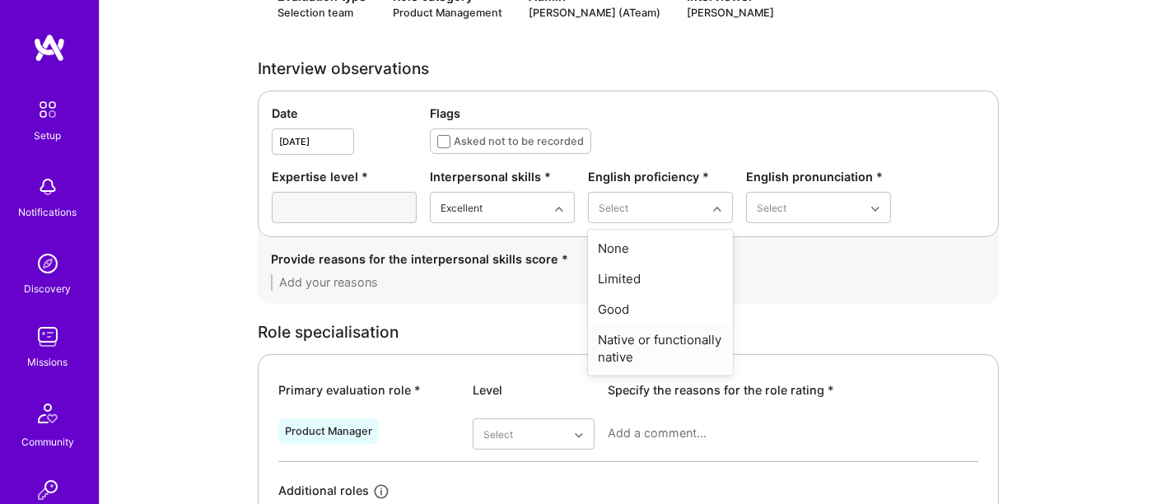
click at [630, 325] on div "Native or functionally native" at bounding box center [660, 349] width 145 height 48
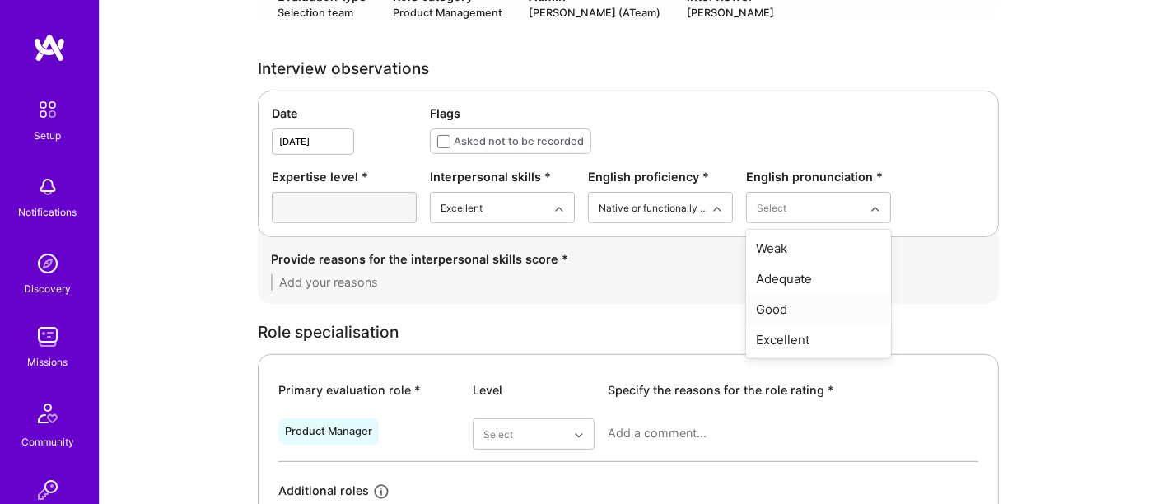
click at [776, 294] on div "Good" at bounding box center [818, 309] width 145 height 30
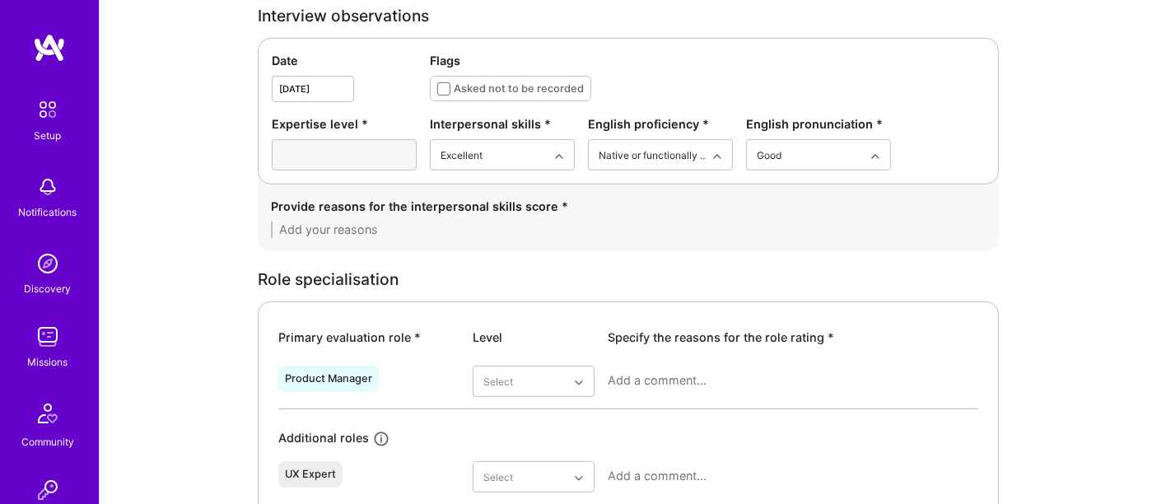
click at [390, 222] on textarea at bounding box center [628, 230] width 715 height 16
paste textarea "Garima presents herself as a mature, articulate, and composed professional. Her…"
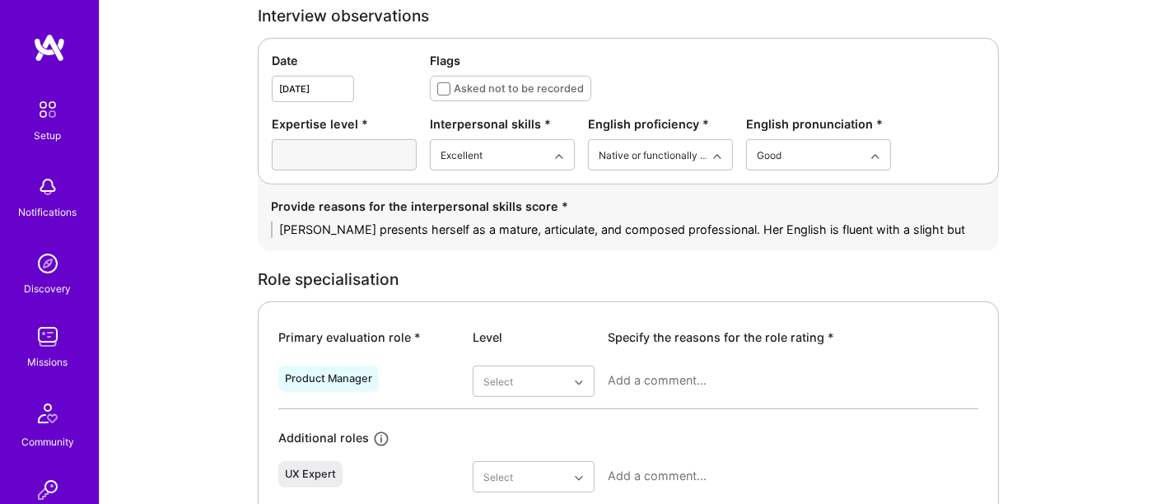
scroll to position [0, 0]
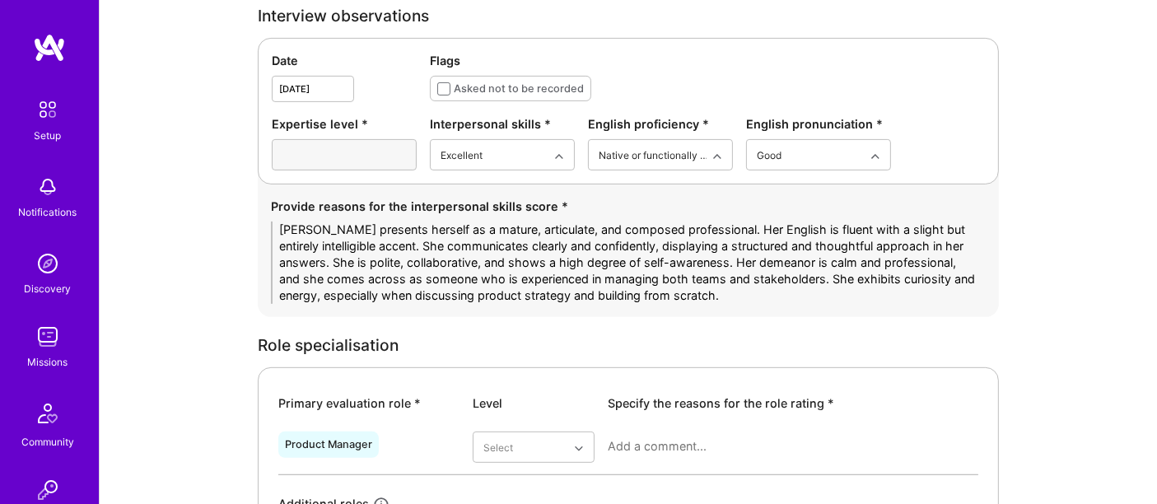
click at [643, 272] on textarea "Garima presents herself as a mature, articulate, and composed professional. Her…" at bounding box center [628, 263] width 715 height 82
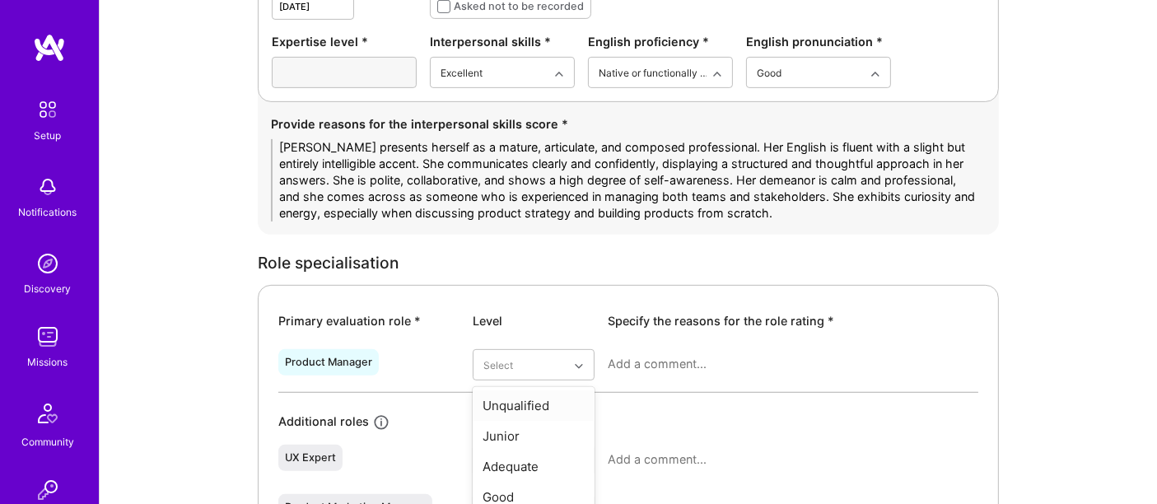
scroll to position [676, 0]
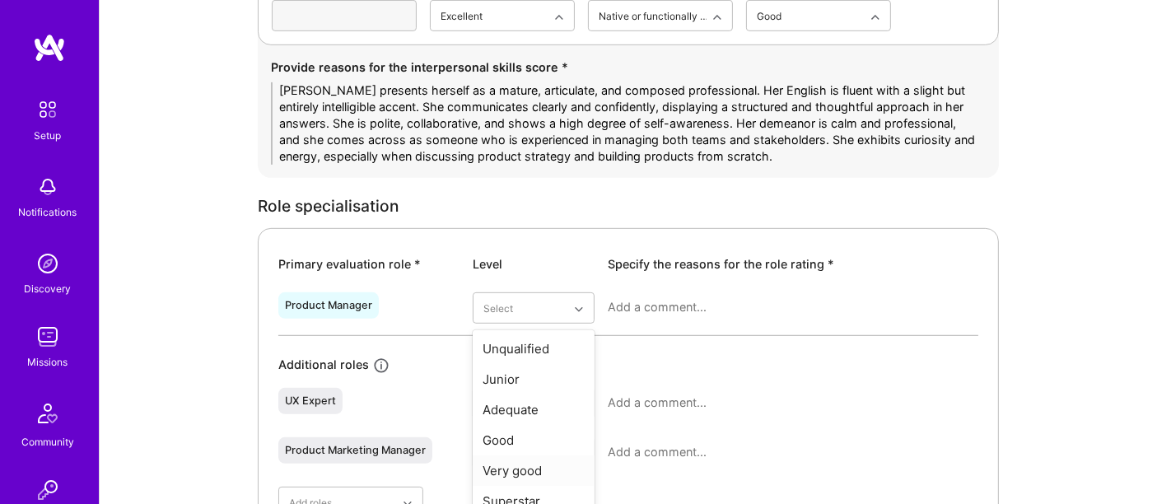
type textarea "Garima presents herself as a mature, articulate, and composed professional. Her…"
click at [527, 456] on div "Very good" at bounding box center [534, 471] width 122 height 30
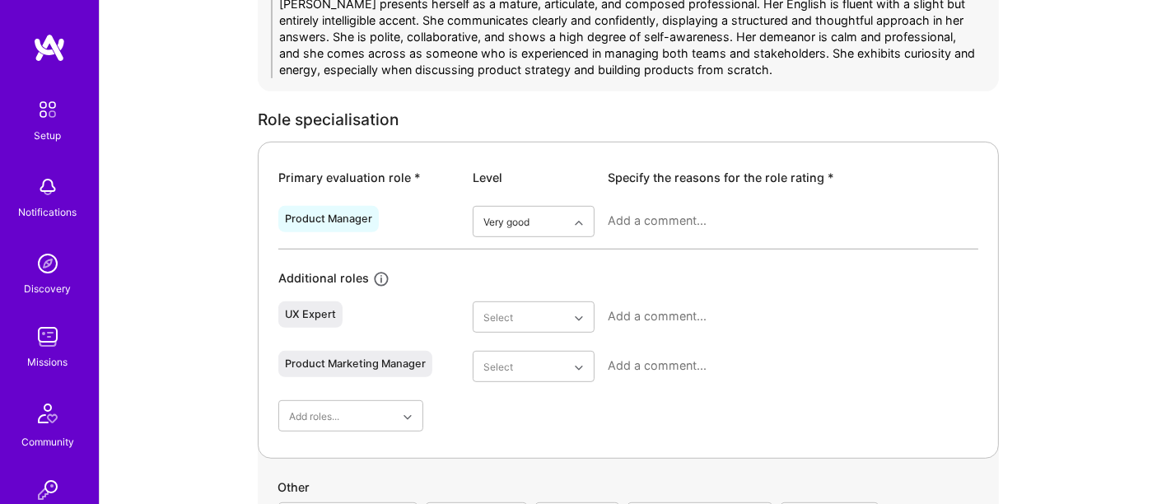
scroll to position [764, 0]
click at [657, 204] on div at bounding box center [793, 225] width 371 height 43
click at [659, 211] on textarea at bounding box center [793, 219] width 371 height 16
paste textarea "Garima is well-suited for senior-level Product Manager or Head of Product roles…"
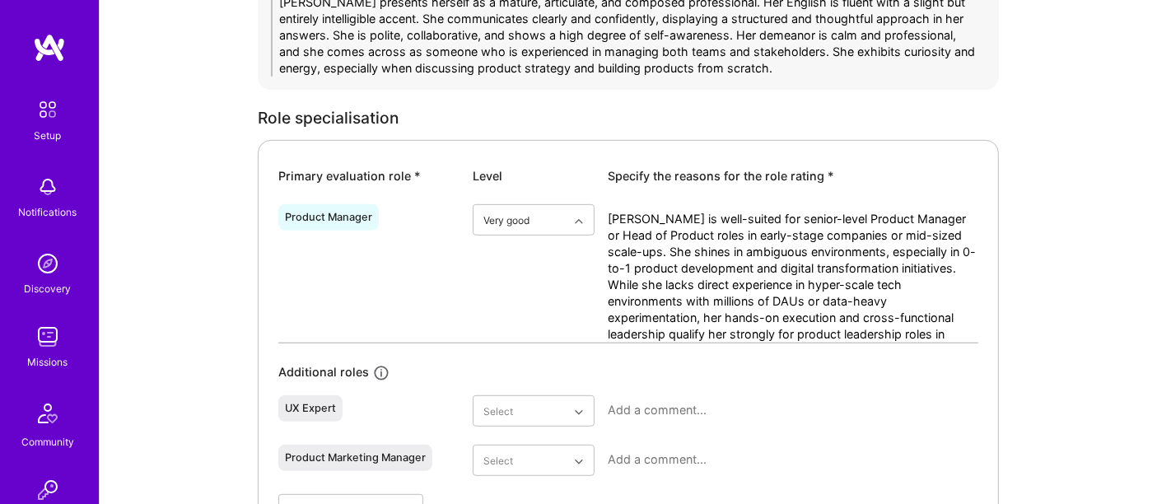
scroll to position [0, 0]
click at [717, 222] on textarea "Garima is well-suited for senior-level Product Manager or Head of Product roles…" at bounding box center [793, 277] width 371 height 132
click at [755, 250] on textarea "Garima is well-suited for senior-level Product Manager or Head of Product roles…" at bounding box center [793, 277] width 371 height 132
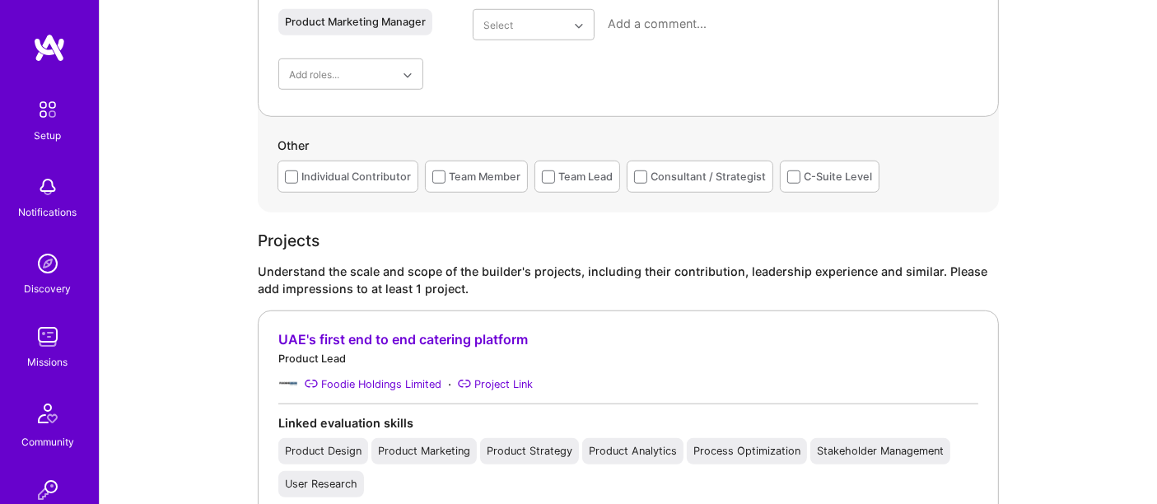
scroll to position [1205, 0]
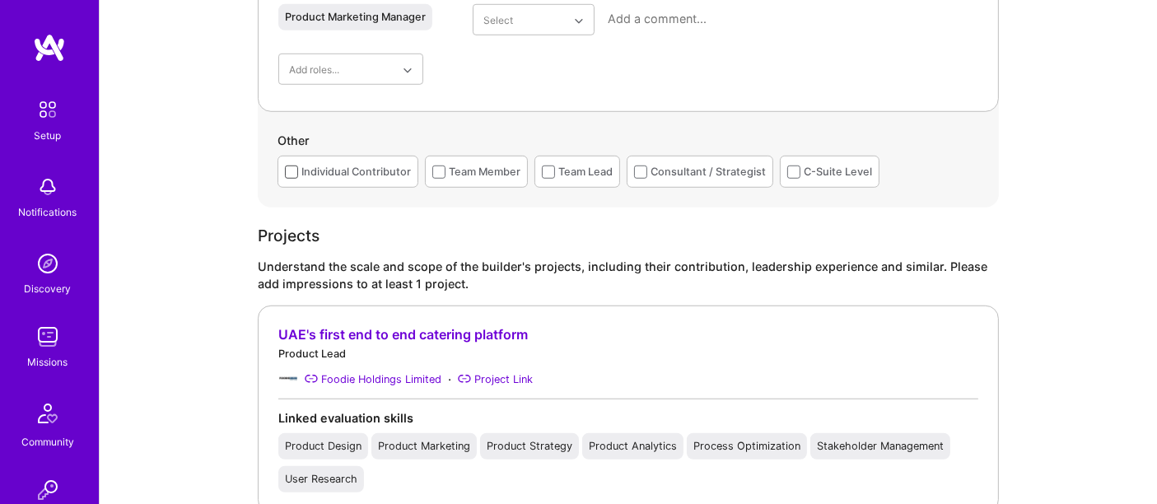
type textarea "Garima is well-suited for senior-level Product Manager or Head of Product roles…"
click at [295, 166] on span at bounding box center [291, 172] width 13 height 13
click at [0, 0] on input "checkbox" at bounding box center [0, 0] width 0 height 0
click at [432, 166] on span at bounding box center [438, 172] width 13 height 13
click at [0, 0] on input "checkbox" at bounding box center [0, 0] width 0 height 0
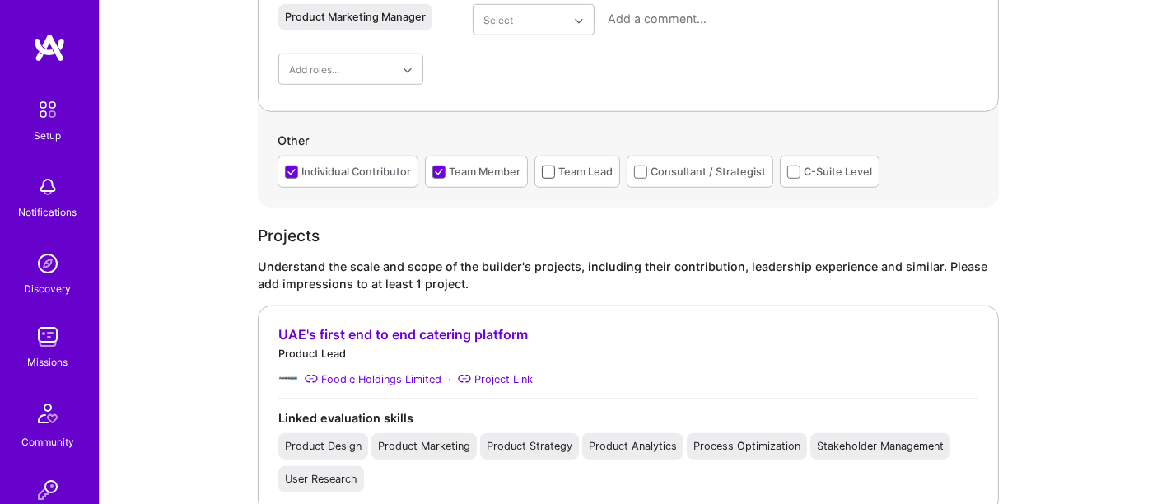
click at [551, 166] on label at bounding box center [548, 172] width 13 height 13
click at [0, 0] on input "checkbox" at bounding box center [0, 0] width 0 height 0
click at [634, 166] on span at bounding box center [640, 172] width 13 height 13
click at [0, 0] on input "checkbox" at bounding box center [0, 0] width 0 height 0
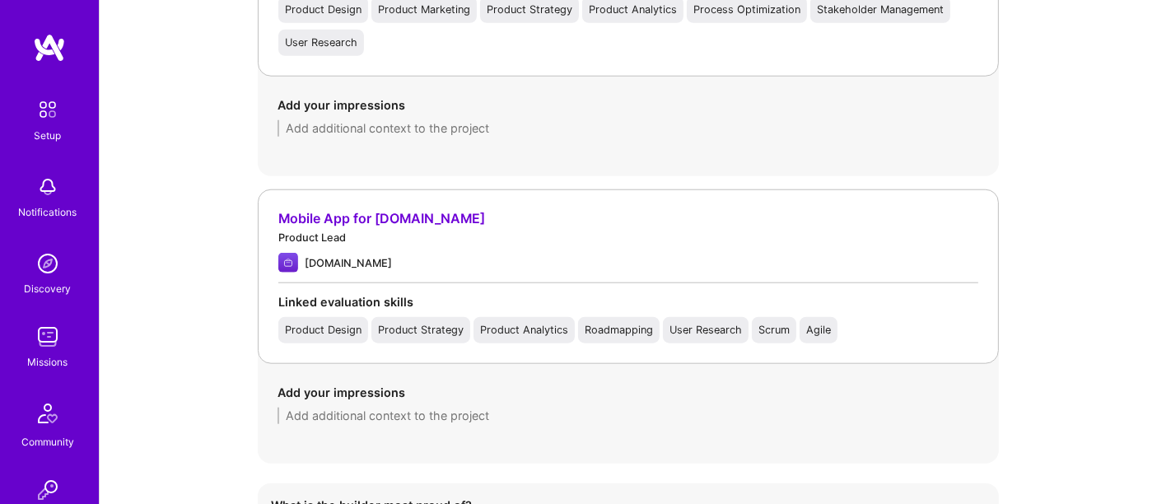
scroll to position [1645, 0]
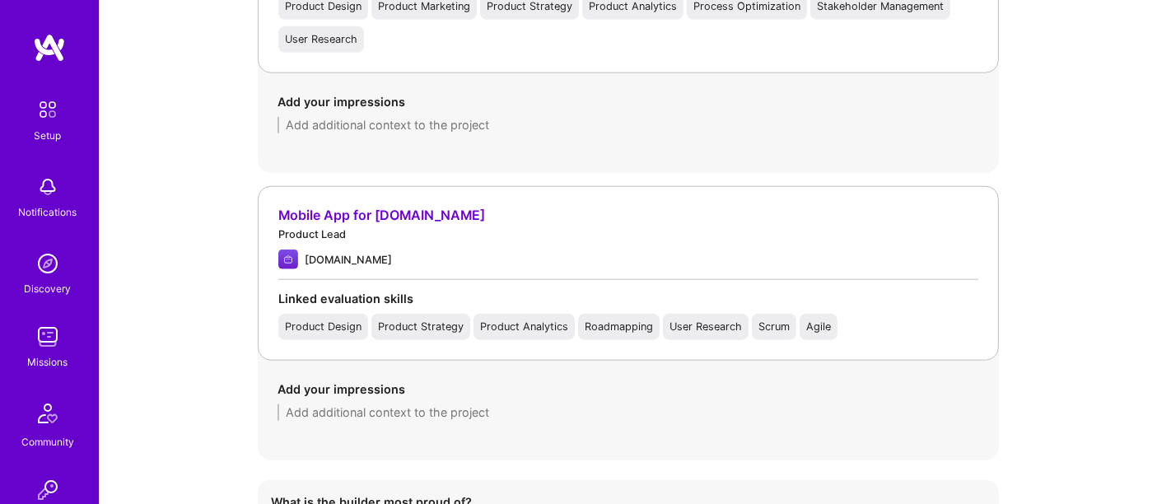
click at [397, 404] on textarea at bounding box center [629, 412] width 702 height 16
paste textarea "Led full lifecycle of mobile app from scratch. Conducted market/user research, …"
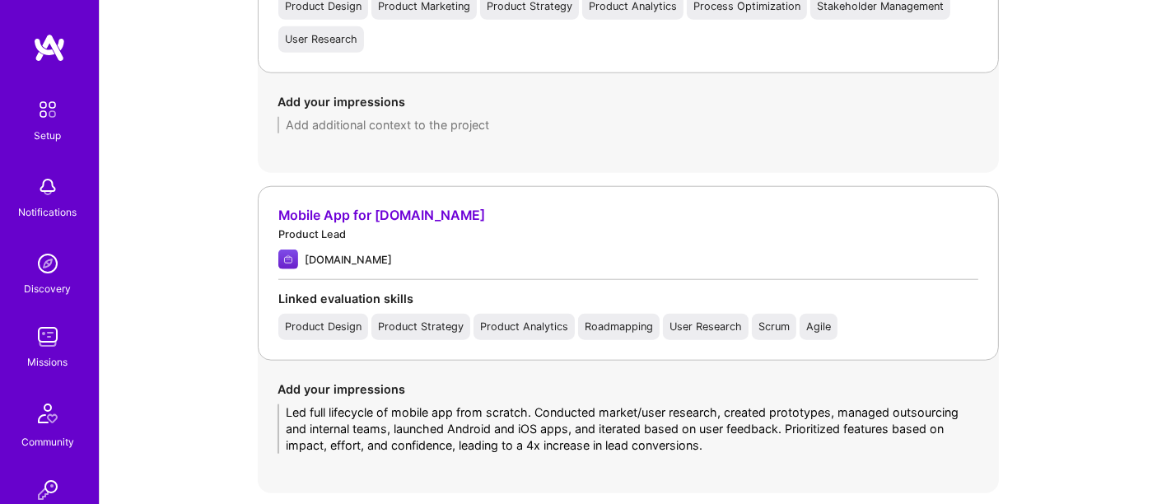
click at [282, 404] on textarea "Led full lifecycle of mobile app from scratch. Conducted market/user research, …" at bounding box center [629, 428] width 702 height 49
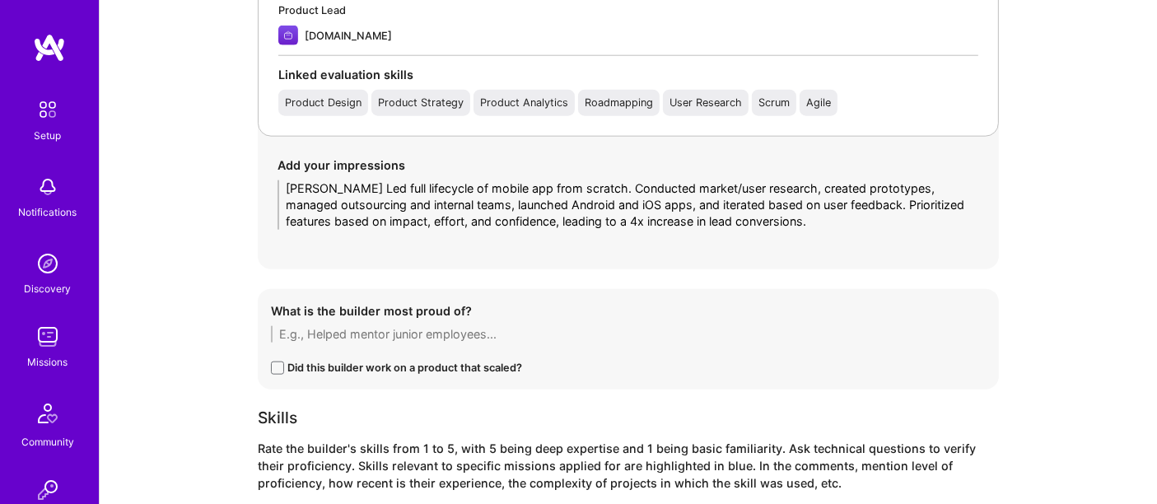
scroll to position [1868, 0]
click at [418, 181] on textarea "Garima led full lifecycle of mobile app from scratch. Conducted market/user res…" at bounding box center [629, 205] width 702 height 49
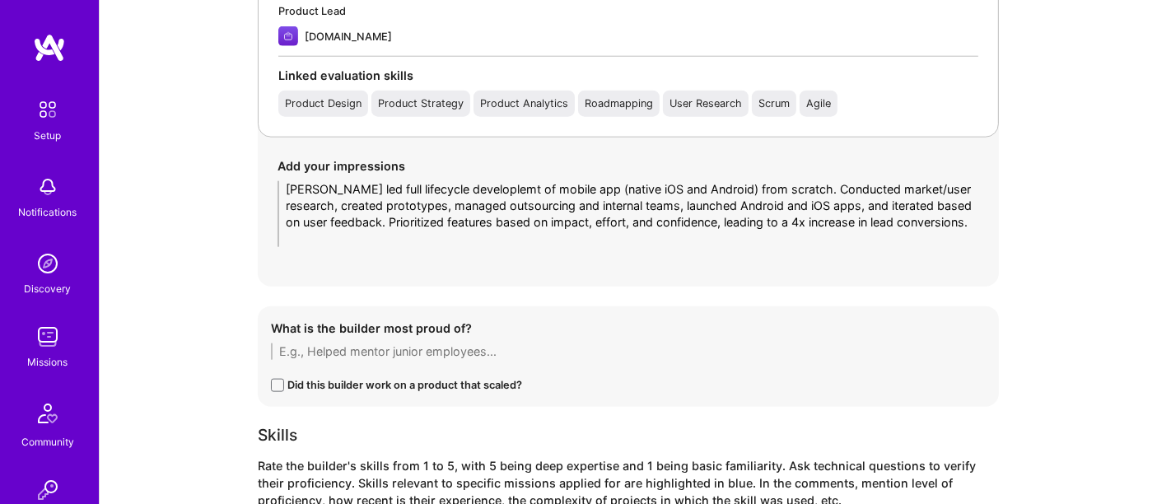
click at [843, 194] on textarea "Garima led full lifecycle developlemt of mobile app (native iOS and Android) fr…" at bounding box center [629, 214] width 702 height 66
type textarea "Garima led full lifecycle developlemt of mobile app (native iOS and Android) fr…"
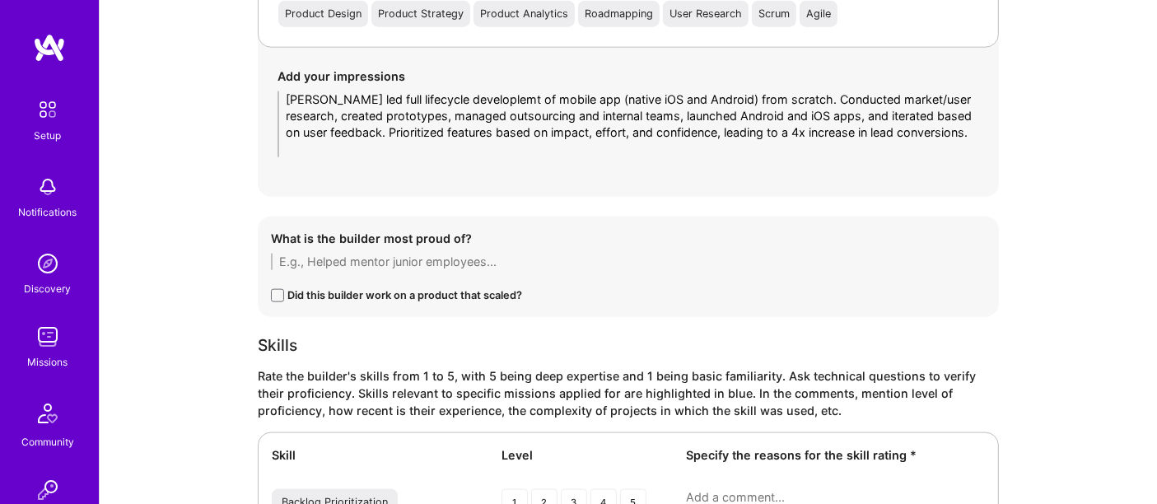
scroll to position [1985, 0]
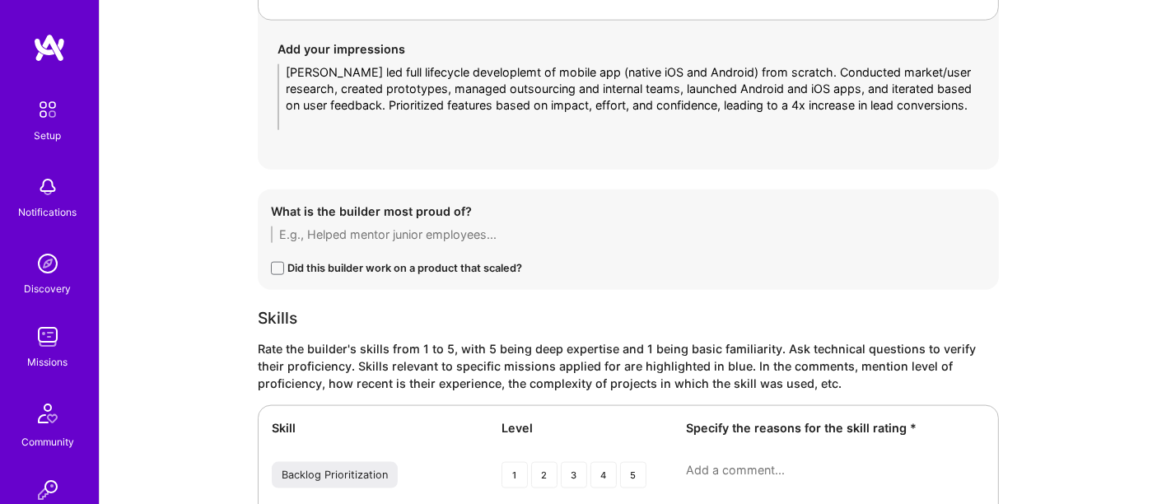
click at [371, 227] on textarea at bounding box center [628, 235] width 715 height 16
paste textarea "Garima’s most notable achievement is leading the design, development, and launc…"
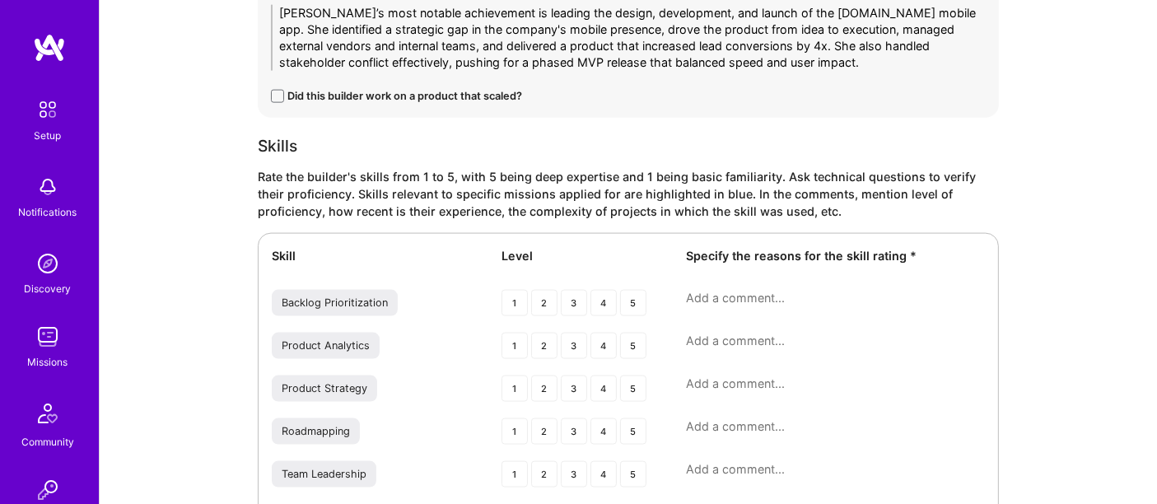
scroll to position [2214, 0]
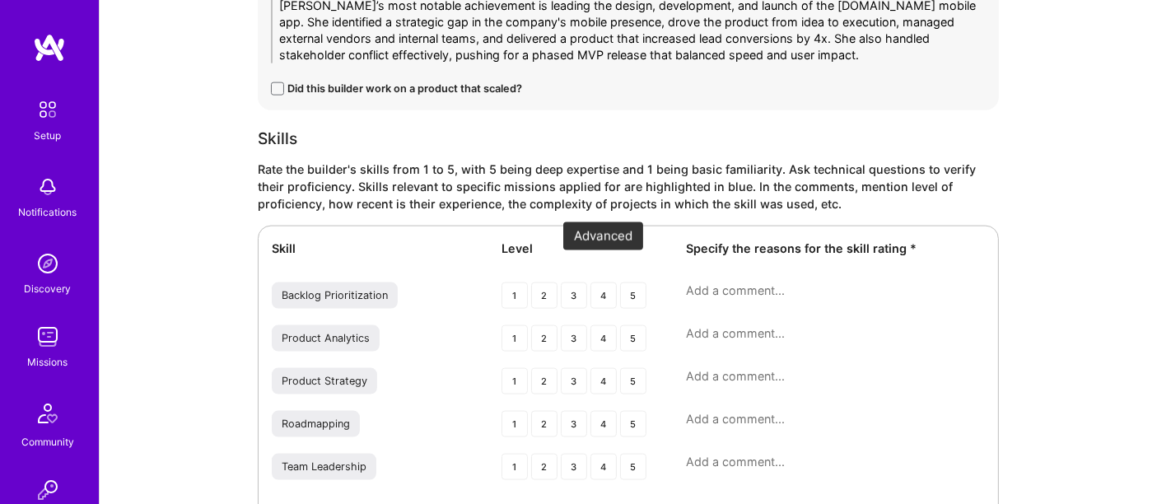
type textarea "Garima’s most notable achievement is leading the design, development, and launc…"
click at [608, 283] on div "4" at bounding box center [604, 296] width 26 height 26
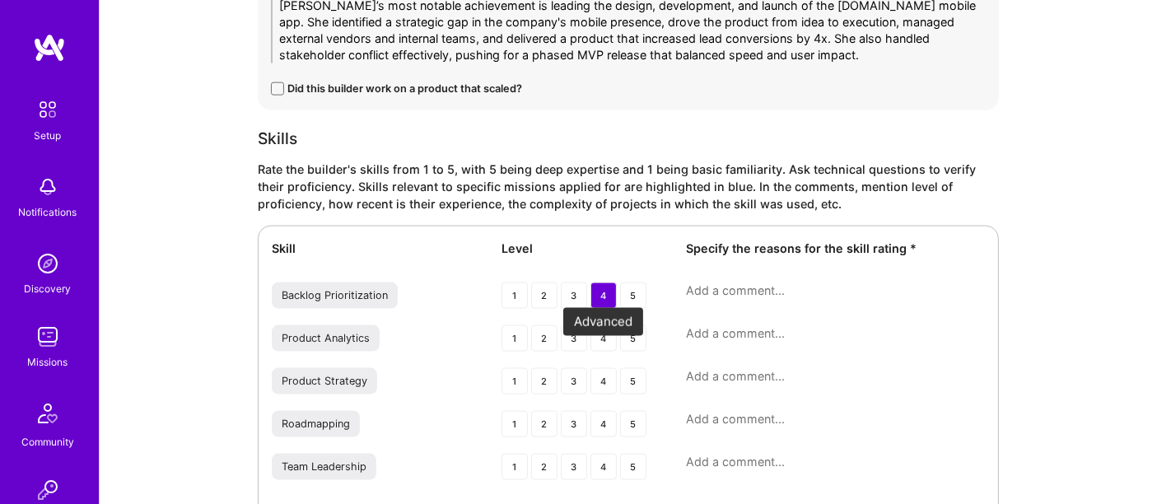
click at [605, 368] on div "4" at bounding box center [604, 381] width 26 height 26
click at [603, 411] on div "4" at bounding box center [604, 424] width 26 height 26
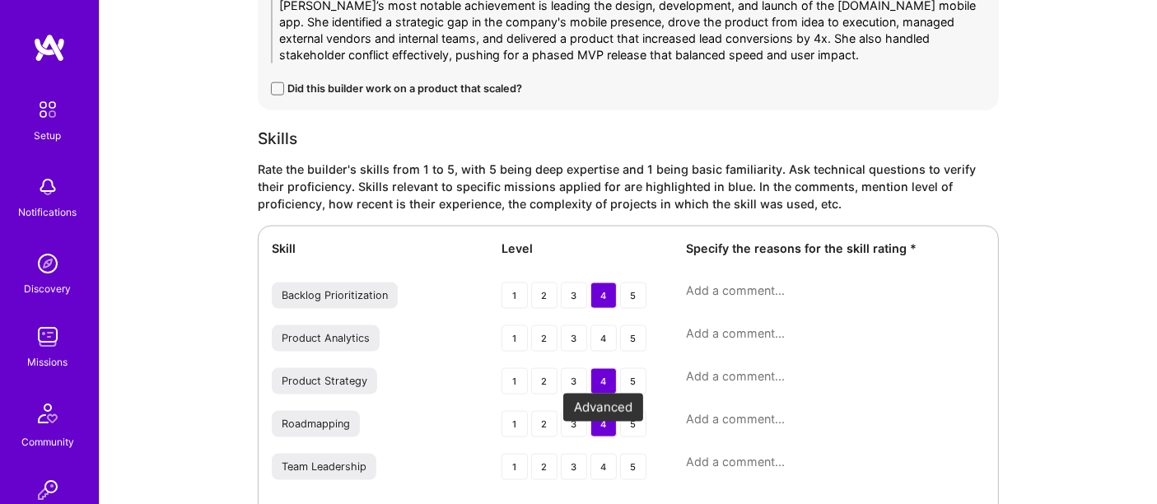
click at [604, 454] on div "4" at bounding box center [604, 467] width 26 height 26
click at [717, 368] on textarea at bounding box center [835, 376] width 299 height 16
paste textarea "Strong ability to define and execute product vision across multiple domains."
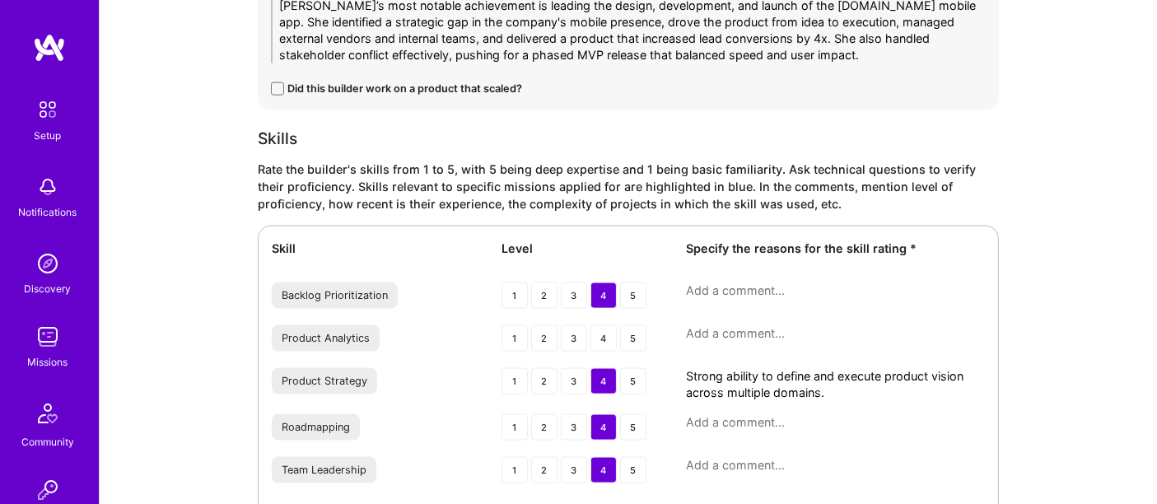
scroll to position [0, 0]
type textarea "Strong ability to define and execute product vision across multiple domains."
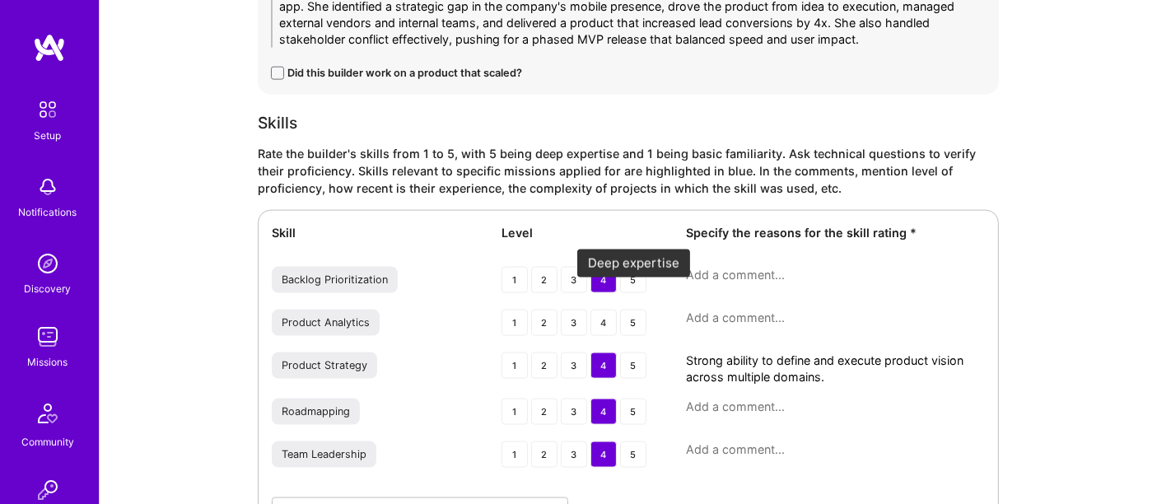
scroll to position [2265, 0]
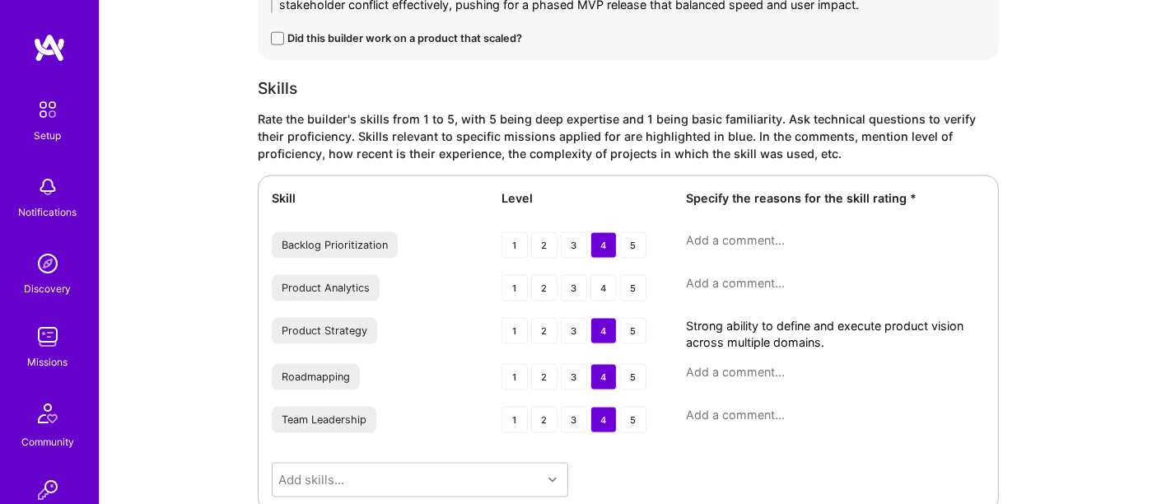
click at [694, 232] on textarea at bounding box center [835, 240] width 299 height 16
paste textarea "Uses a logical custom framework, though not tied to formal models (RICE, MoSCoW)"
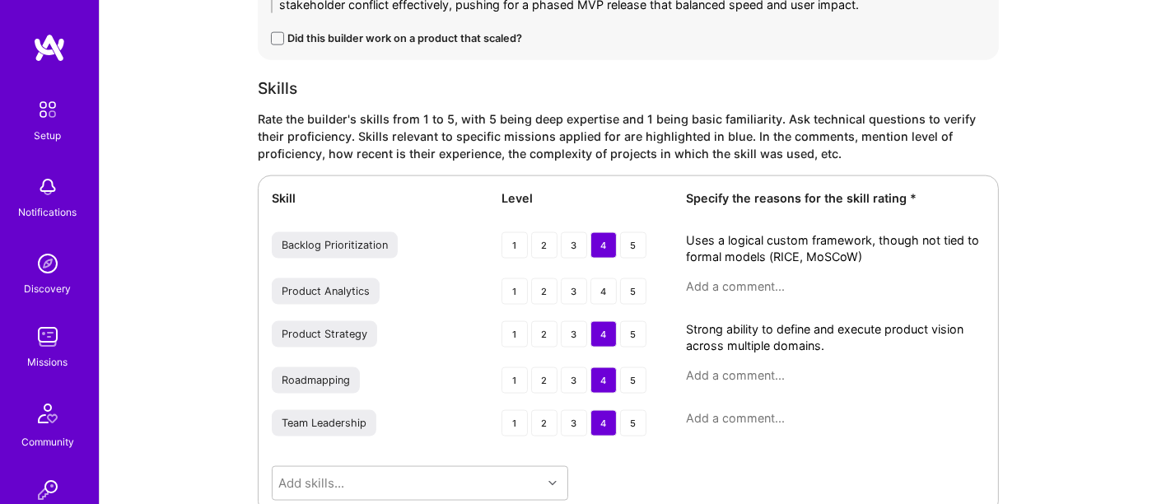
scroll to position [0, 0]
type textarea "Uses a logical custom framework, though not tied to formal models (RICE, MoSCoW)"
click at [572, 232] on div "3" at bounding box center [574, 245] width 26 height 26
click at [758, 367] on textarea at bounding box center [835, 375] width 299 height 16
type textarea "Owned several product roadmaps during her journey"
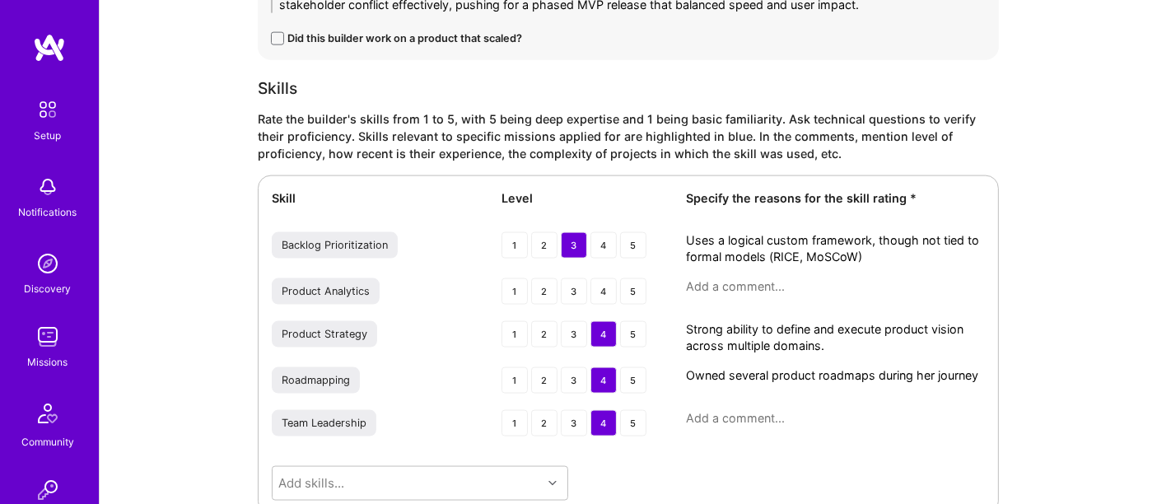
click at [734, 410] on textarea at bounding box center [835, 418] width 299 height 16
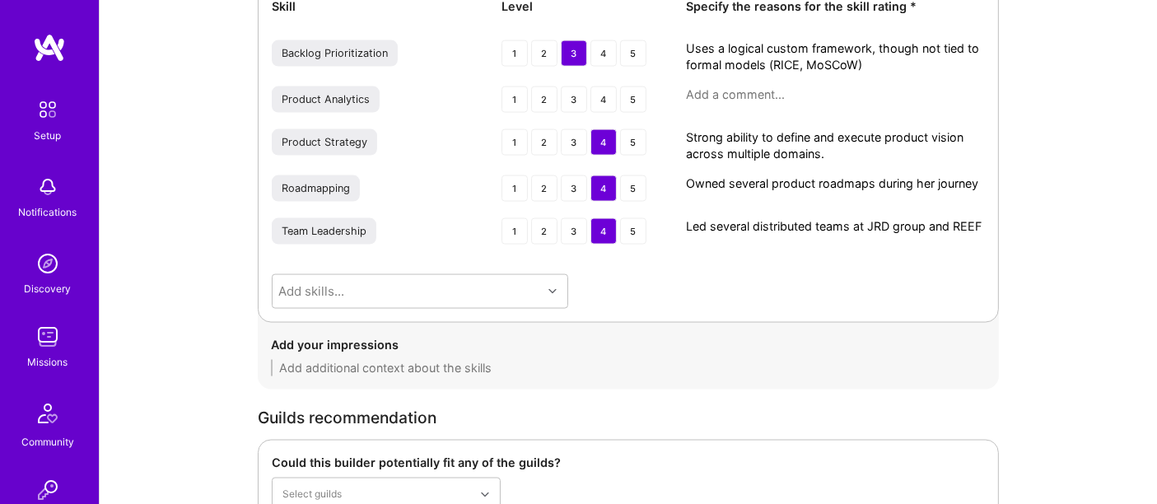
scroll to position [2457, 0]
type textarea "Led several distributed teams at JRD group and REEF"
click at [442, 359] on textarea at bounding box center [628, 367] width 715 height 16
paste textarea "Gained relevant experience in last few years, especially in B2B and GTM strateg…"
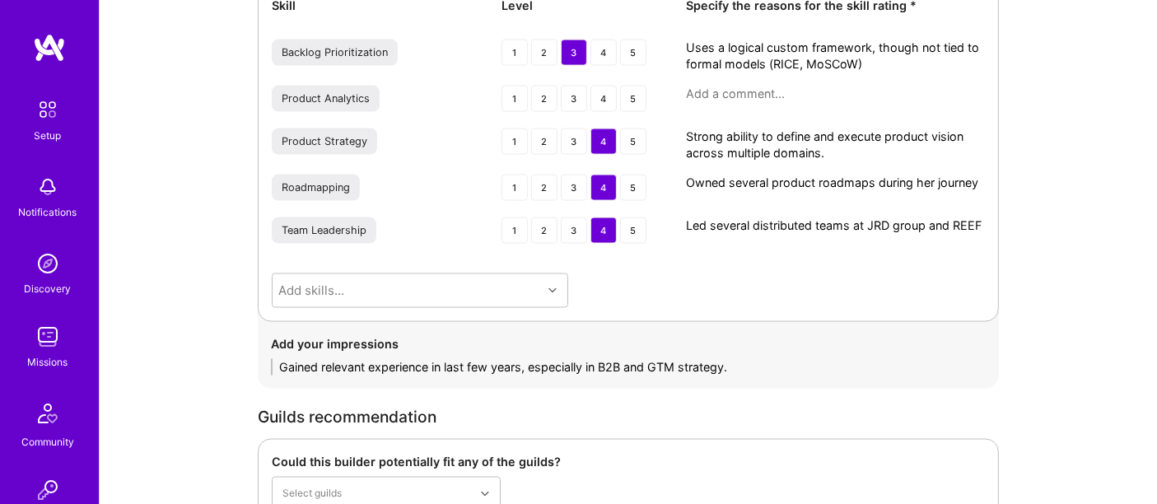
click at [435, 359] on textarea "Gained relevant experience in last few years, especially in B2B and GTM strateg…" at bounding box center [628, 367] width 715 height 16
click at [864, 359] on textarea "Gained relevant experience in product marketing in last few years, especially i…" at bounding box center [628, 367] width 715 height 16
paste textarea "Confident in using Asana, not overly technical in data/analytics tools."
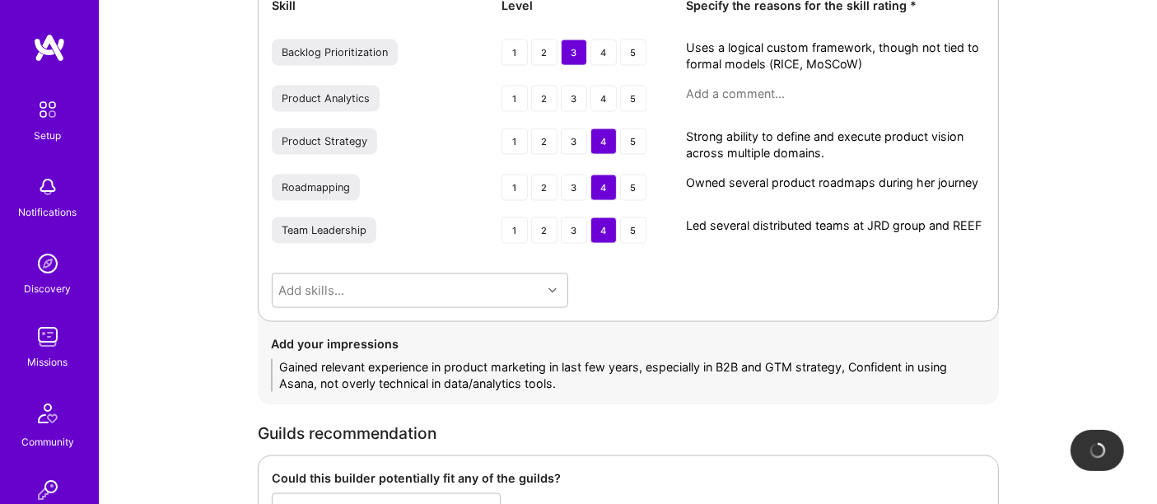
scroll to position [0, 0]
click at [858, 359] on textarea "Gained relevant experience in product marketing in last few years, especially i…" at bounding box center [628, 375] width 715 height 33
type textarea "Gained relevant experience in product marketing in last few years, especially i…"
click at [467, 274] on div "Add skills..." at bounding box center [407, 290] width 269 height 33
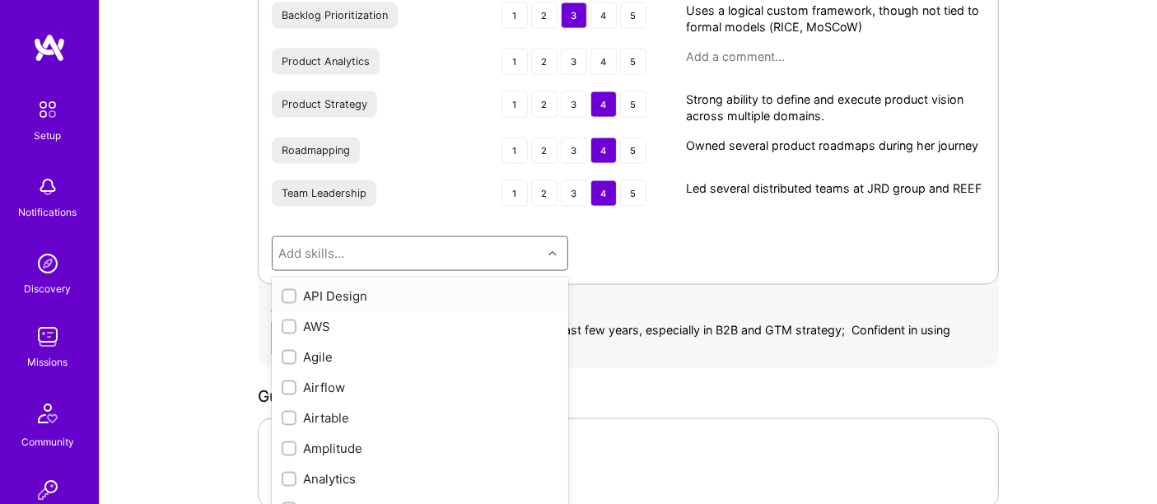
scroll to position [2497, 0]
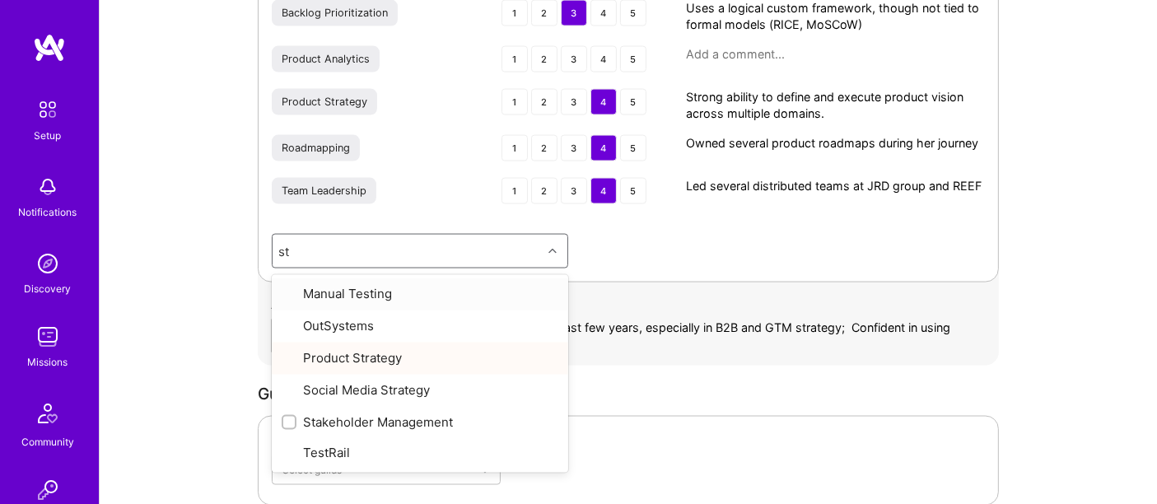
type input "sta"
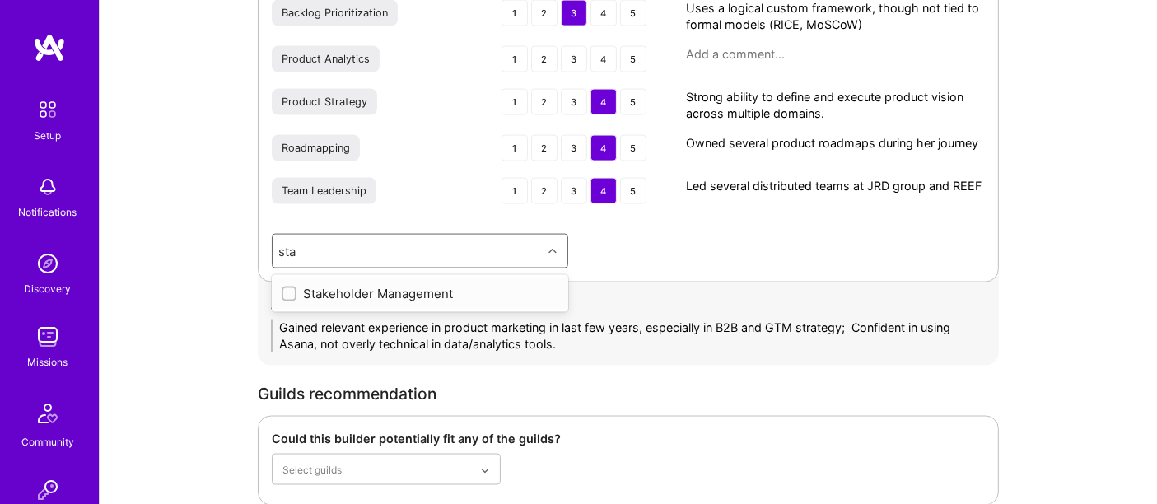
click at [467, 285] on div "Stakeholder Management" at bounding box center [420, 293] width 277 height 17
checkbox input "true"
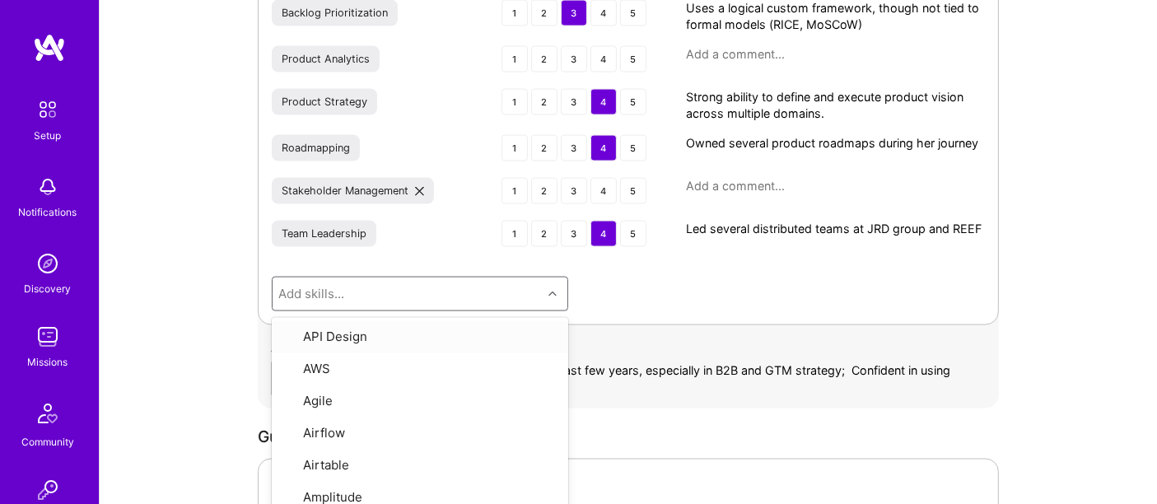
click at [755, 179] on div "Stakeholder Management 1 2 3 4 5" at bounding box center [628, 193] width 713 height 30
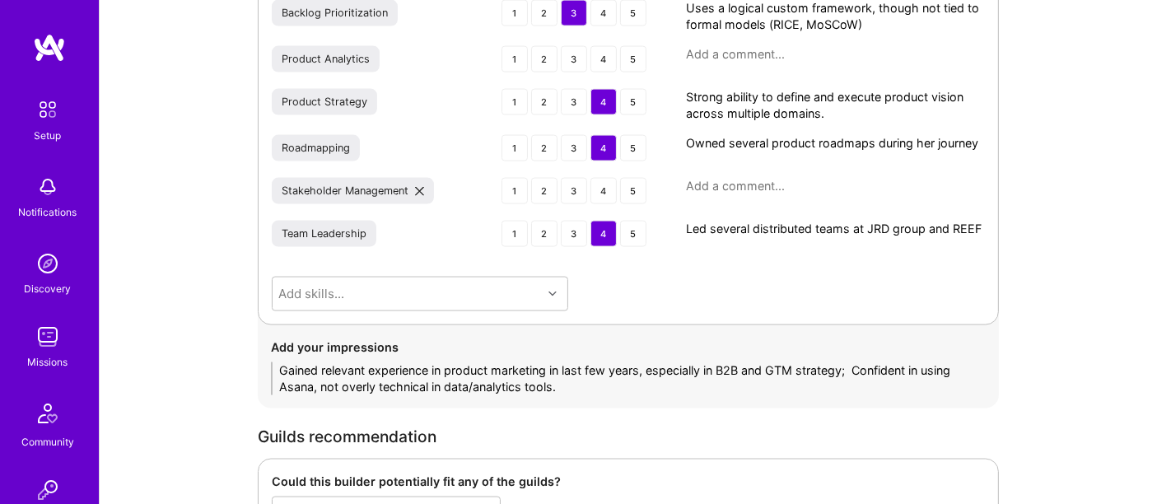
click at [746, 178] on textarea at bounding box center [835, 186] width 299 height 16
paste textarea "Demonstrated ability to handle stakeholder conflicts with data and diplomacy."
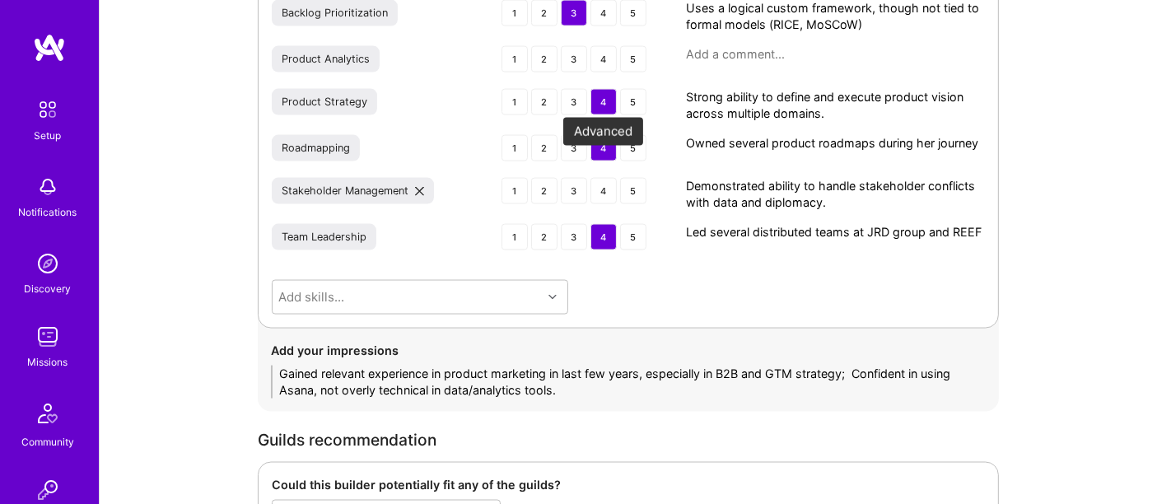
type textarea "Demonstrated ability to handle stakeholder conflicts with data and diplomacy."
click at [609, 178] on div "4" at bounding box center [604, 191] width 26 height 26
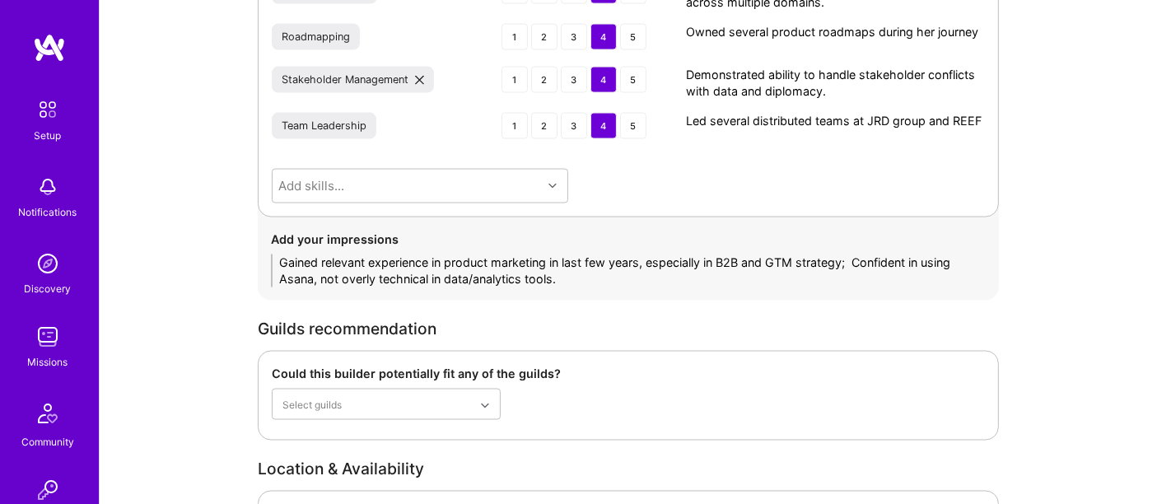
scroll to position [2610, 0]
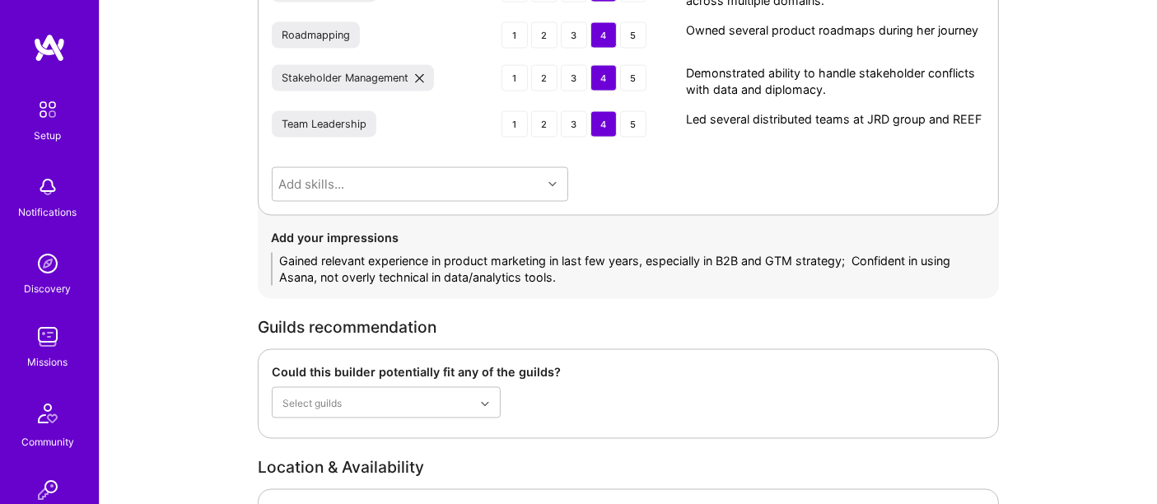
click at [981, 111] on textarea "Led several distributed teams at JRD group and REEF" at bounding box center [835, 119] width 299 height 16
click at [850, 111] on textarea "Led several distributed teams at JRD group and REEF" at bounding box center [835, 119] width 299 height 16
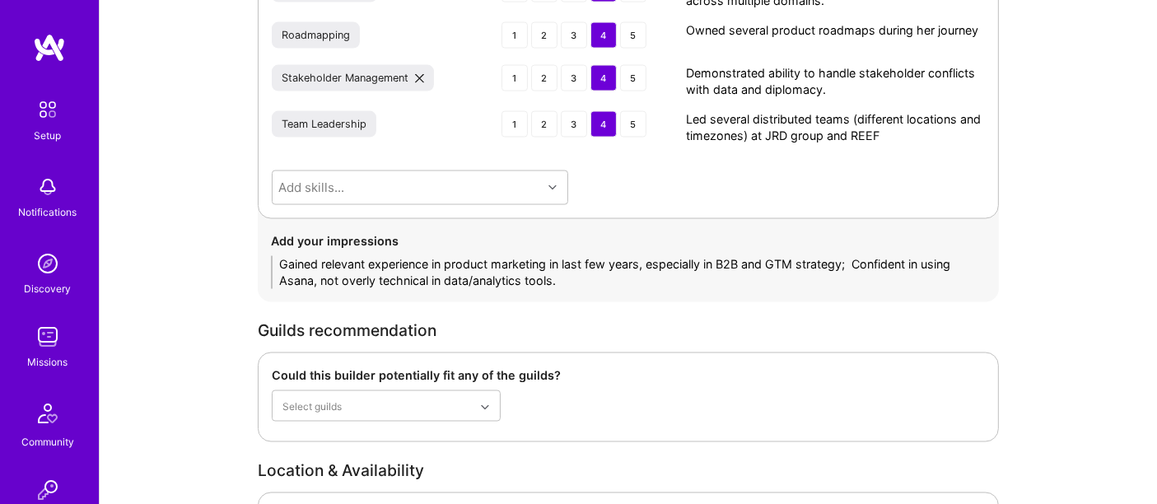
type textarea "Led several distributed teams (different locations and timezones) at JRD group …"
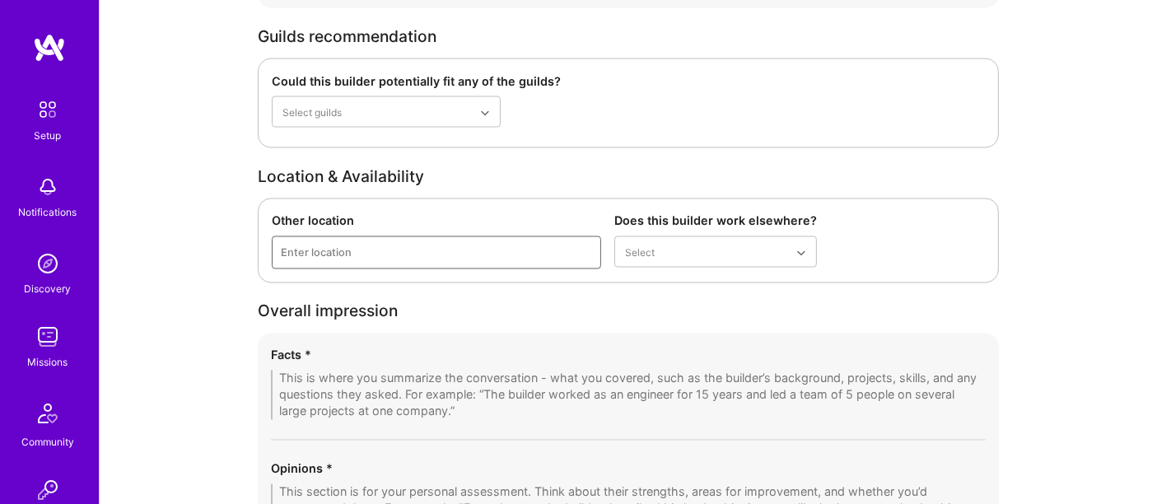
scroll to position [2906, 0]
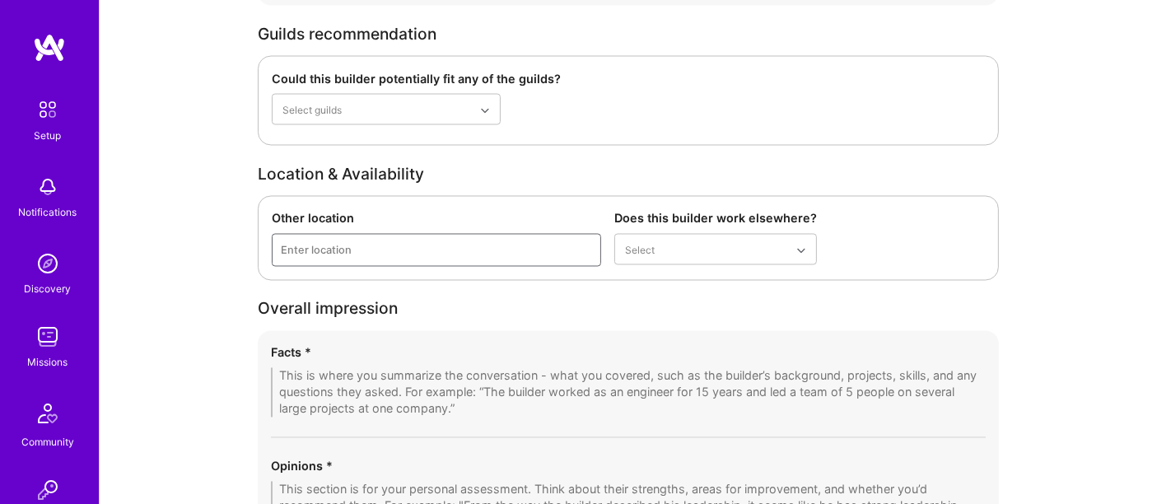
click at [418, 237] on div "Enter location" at bounding box center [437, 250] width 328 height 31
type input "u"
type input "D"
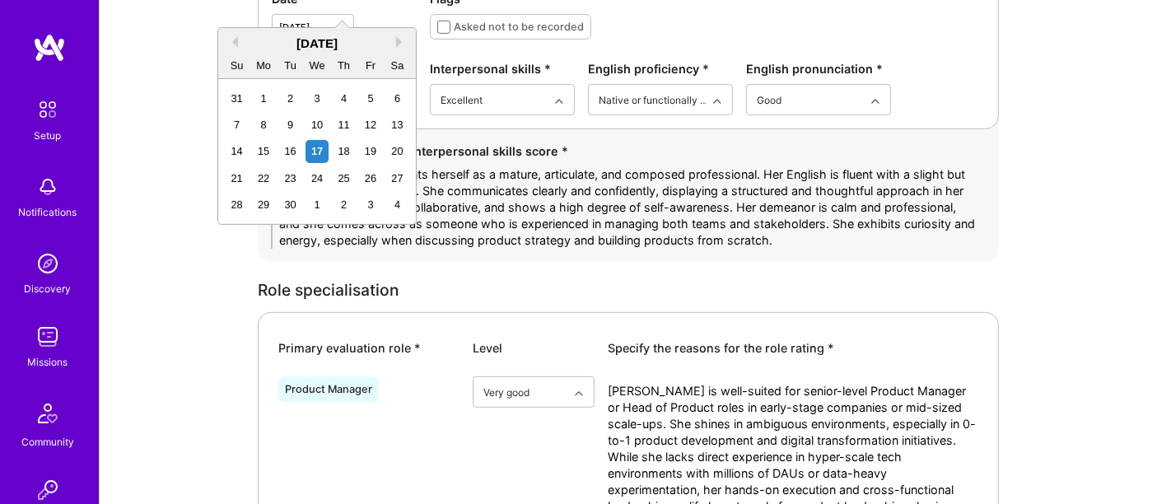
type input "Sep 17,2025"
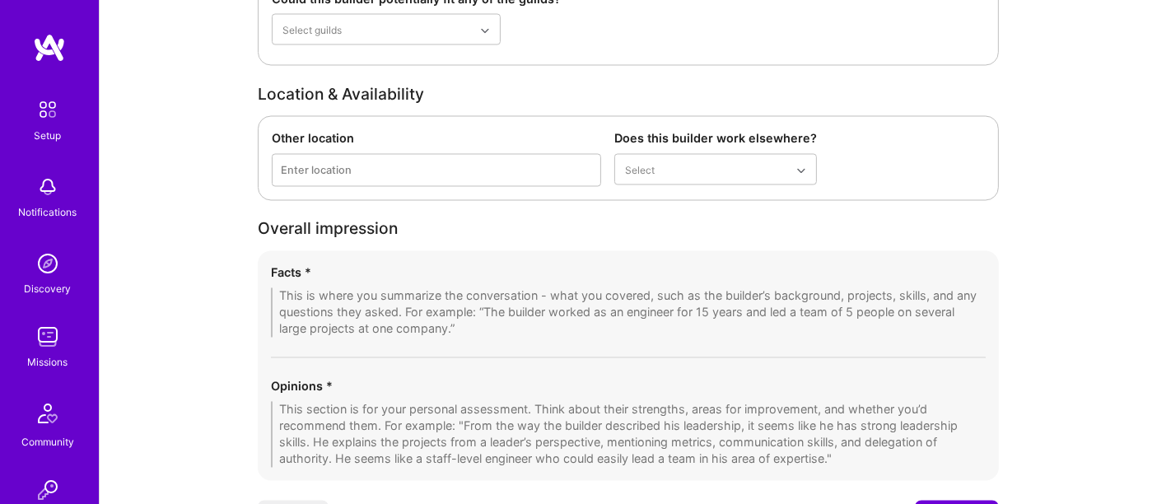
scroll to position [2986, 0]
click at [403, 155] on div "Enter location" at bounding box center [437, 170] width 328 height 31
type input "dubai"
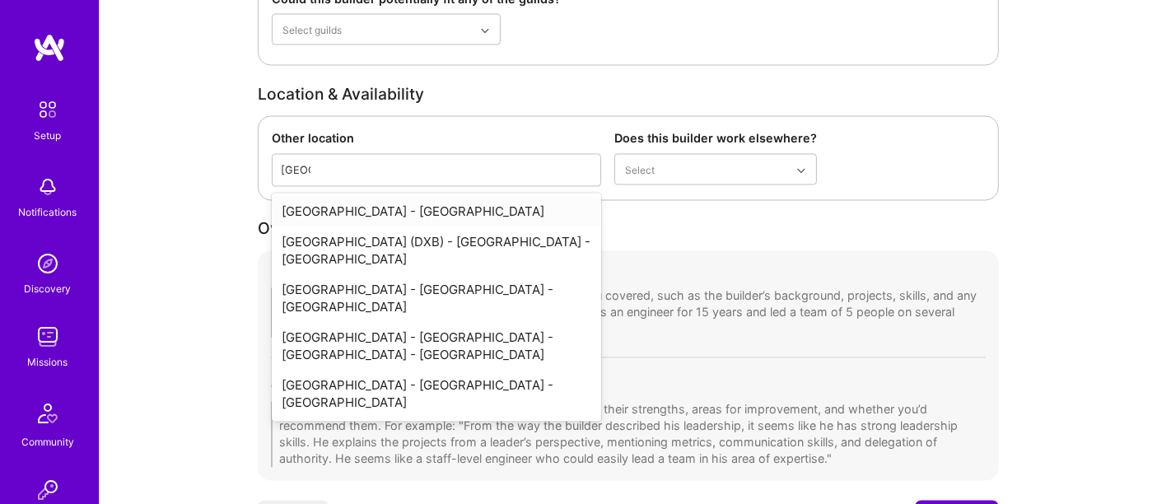
click at [426, 197] on div "Dubai - United Arab Emirates" at bounding box center [437, 212] width 330 height 30
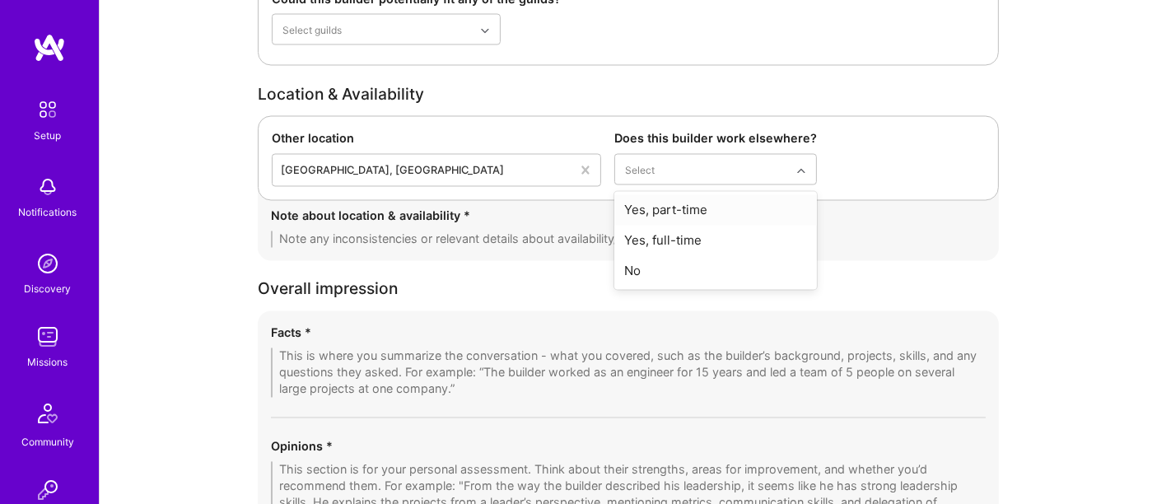
click at [704, 195] on div "Yes, part-time" at bounding box center [716, 210] width 203 height 30
click at [564, 231] on textarea at bounding box center [628, 239] width 715 height 16
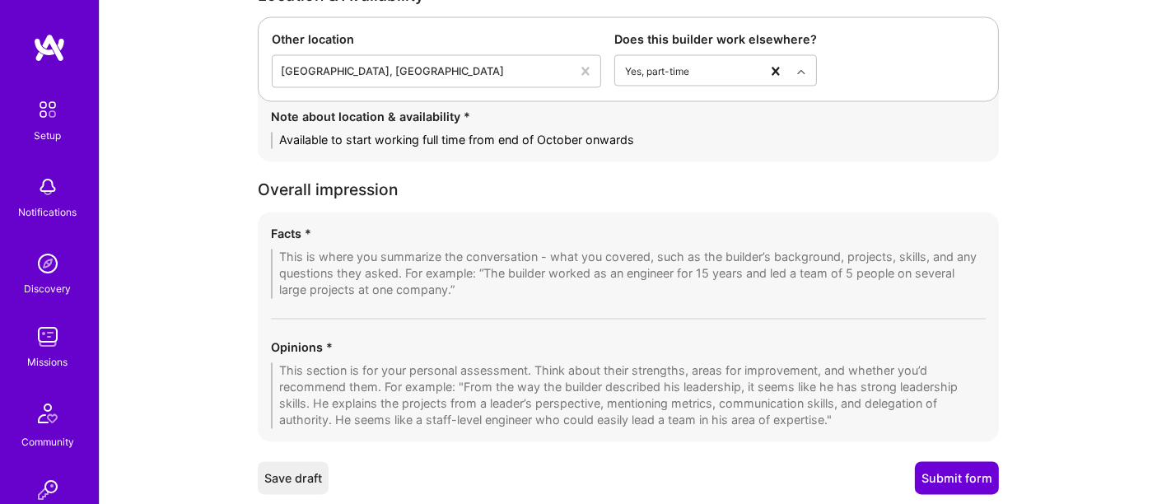
scroll to position [3108, 0]
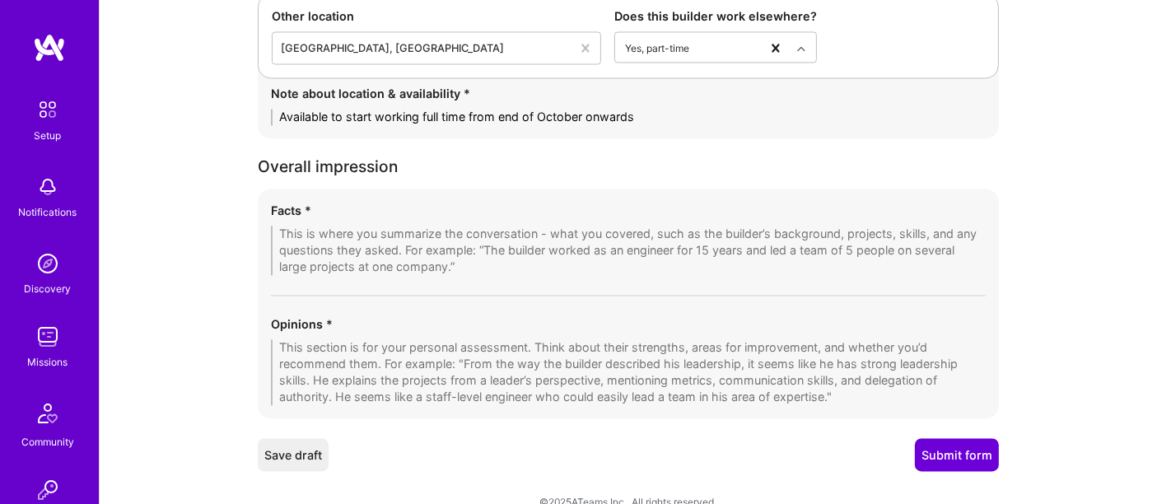
type textarea "Available to start working full time from end of October onwards"
click at [450, 227] on textarea at bounding box center [628, 251] width 715 height 49
paste textarea "Garima introduced herself as a seasoned product professional with a background …"
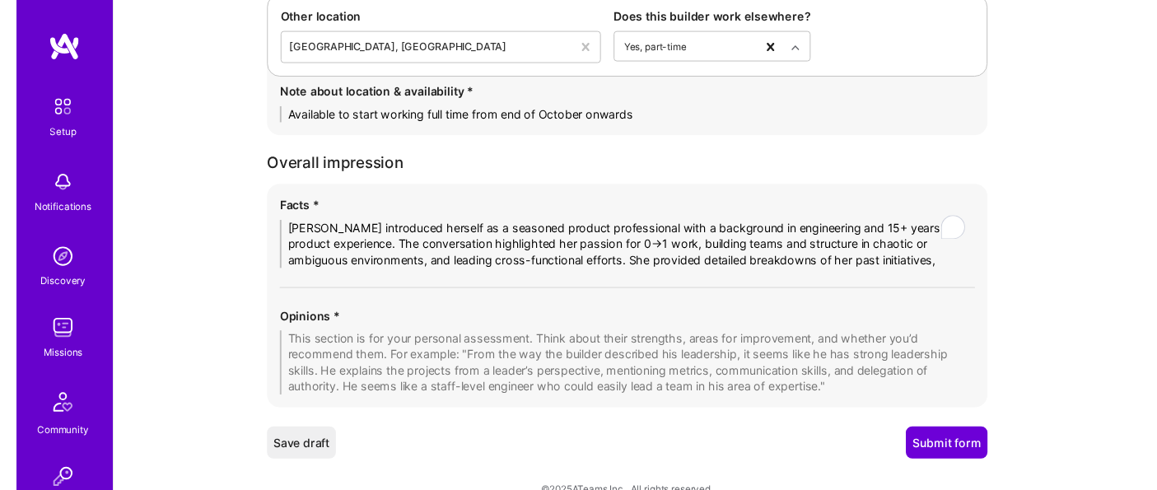
scroll to position [0, 0]
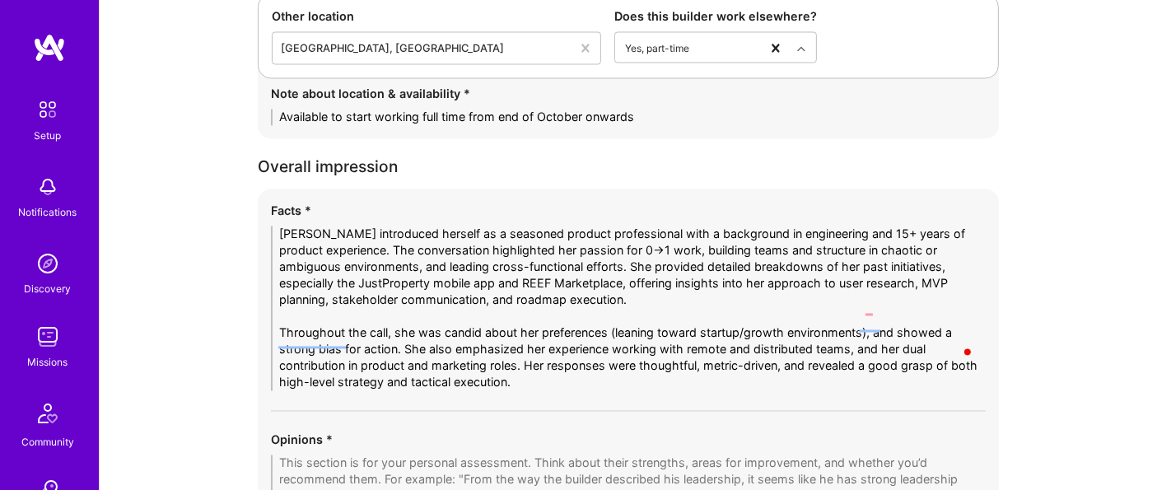
click at [849, 329] on textarea "Garima introduced herself as a seasoned product professional with a background …" at bounding box center [628, 309] width 715 height 165
drag, startPoint x: 850, startPoint y: 329, endPoint x: 520, endPoint y: 342, distance: 330.6
click at [520, 342] on textarea "Garima introduced herself as a seasoned product professional with a background …" at bounding box center [628, 309] width 715 height 165
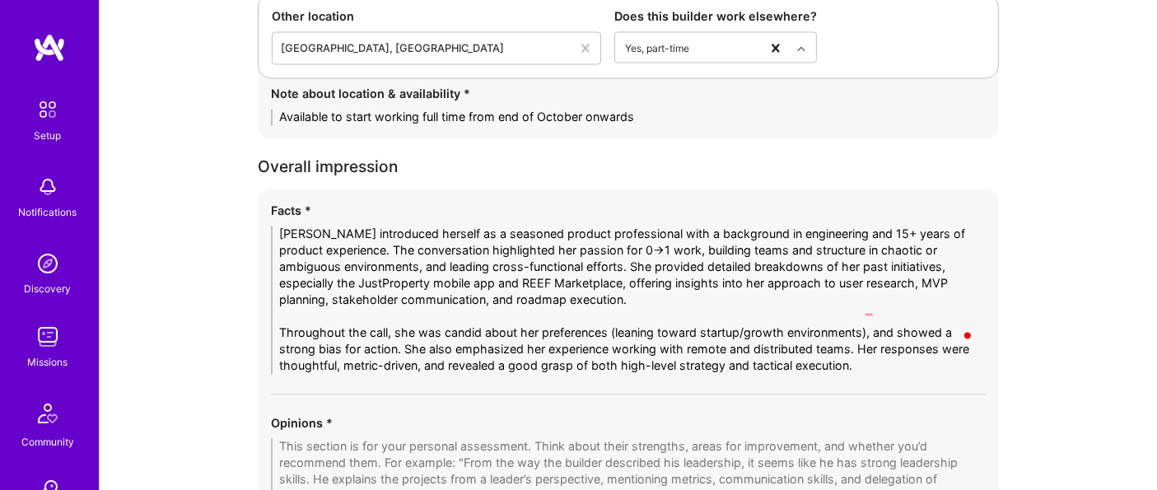
click at [697, 347] on textarea "Garima introduced herself as a seasoned product professional with a background …" at bounding box center [628, 301] width 715 height 148
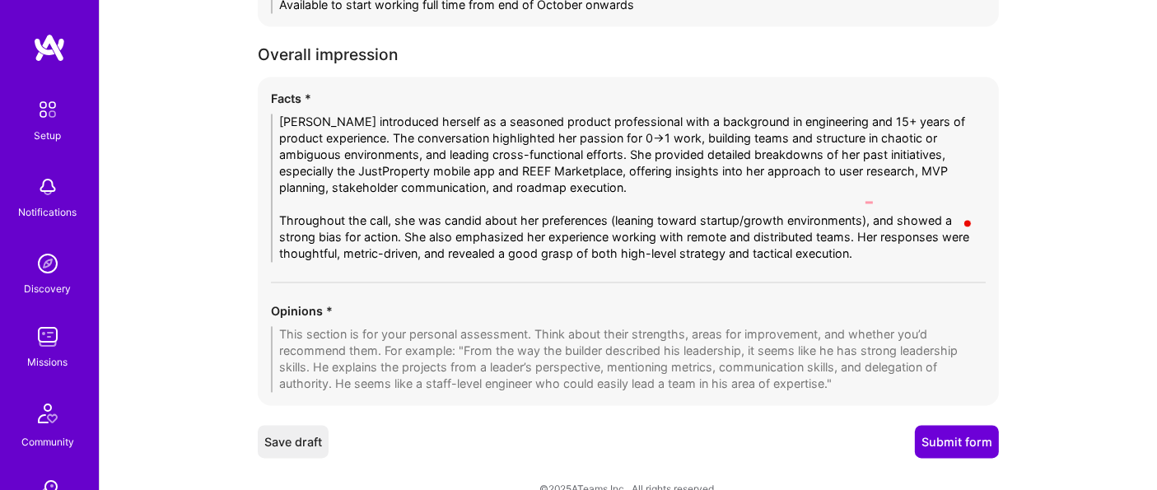
type textarea "Garima introduced herself as a seasoned product professional with a background …"
click at [441, 311] on div "Opinions *" at bounding box center [628, 347] width 715 height 90
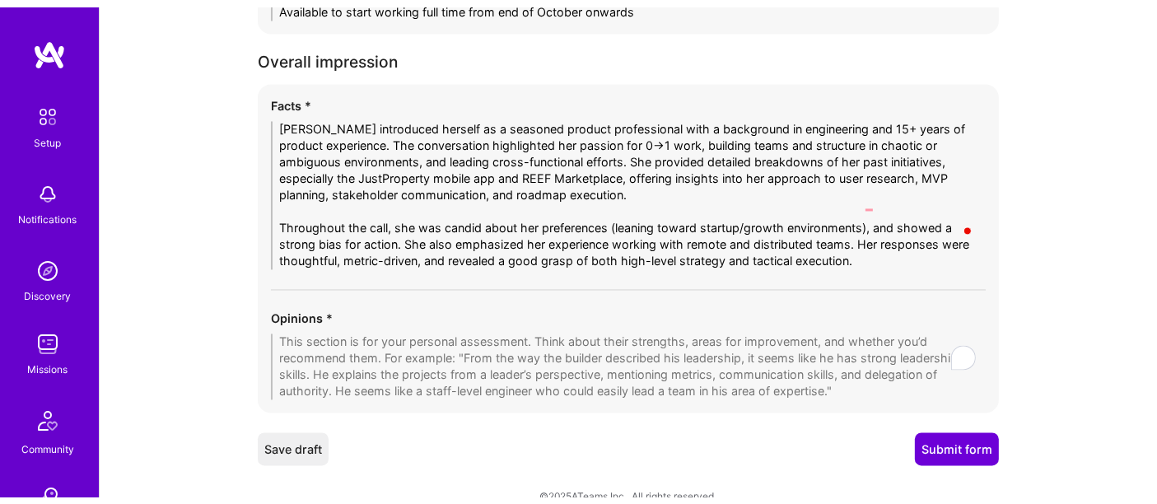
scroll to position [3207, 0]
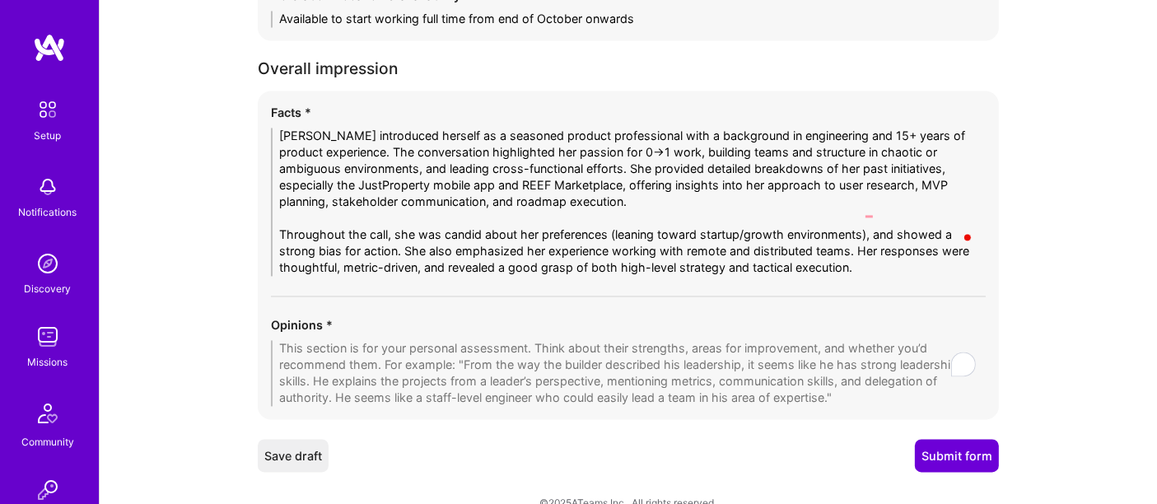
click at [379, 340] on textarea "To enrich screen reader interactions, please activate Accessibility in Grammarl…" at bounding box center [628, 373] width 715 height 66
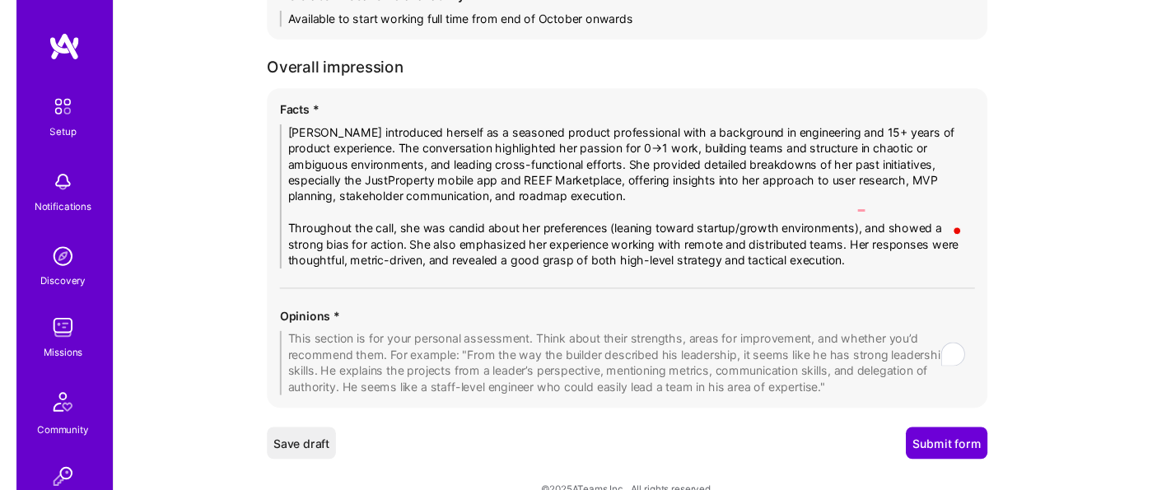
scroll to position [3221, 0]
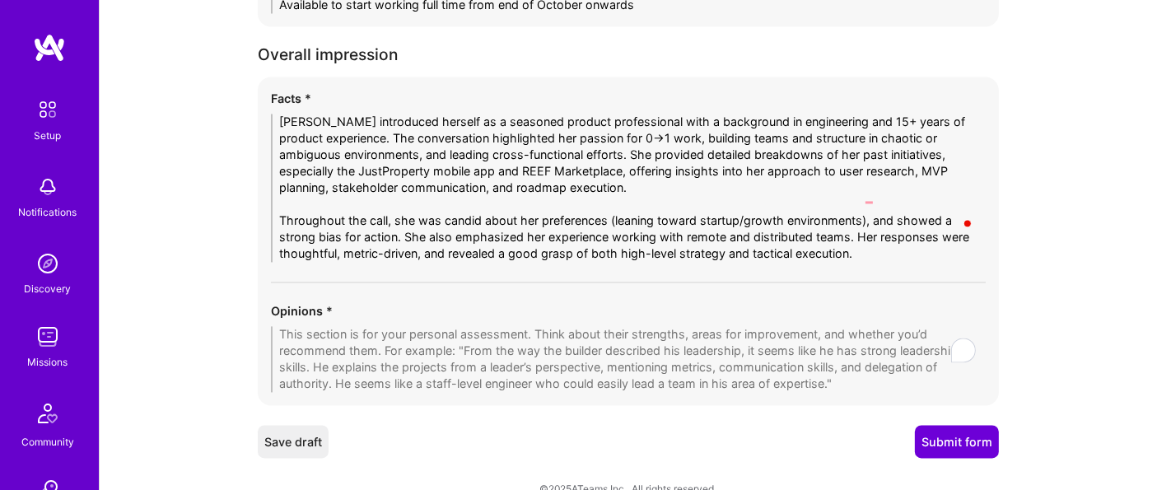
paste textarea "Garima is a seasoned product leader with strong execution in startup and mid-si…"
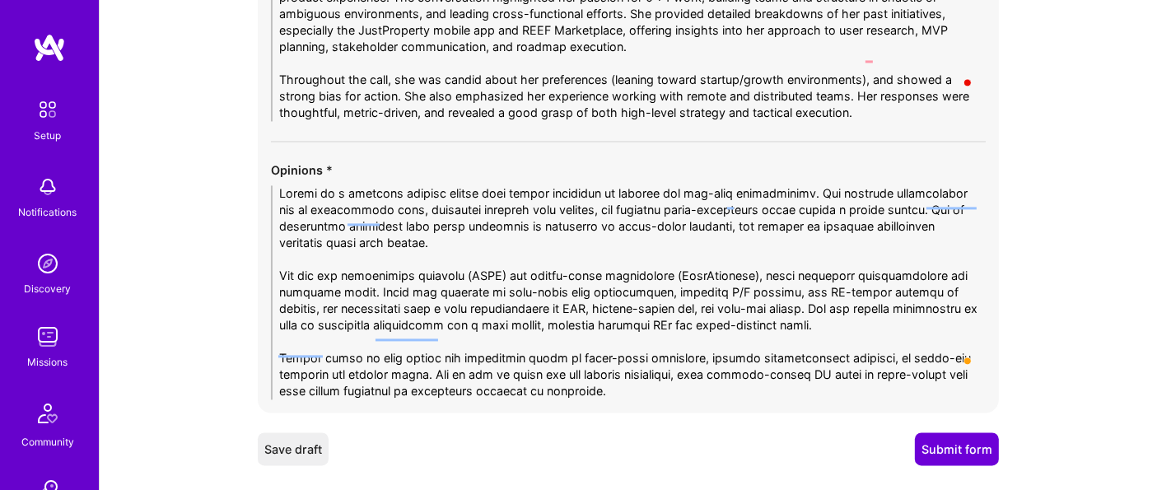
scroll to position [3364, 0]
drag, startPoint x: 433, startPoint y: 347, endPoint x: 619, endPoint y: 372, distance: 187.9
click at [619, 372] on div "Facts * Garima introduced herself as a seasoned product professional with a bac…" at bounding box center [628, 172] width 741 height 477
click at [507, 339] on textarea "To enrich screen reader interactions, please activate Accessibility in Grammarl…" at bounding box center [628, 291] width 715 height 214
drag, startPoint x: 460, startPoint y: 347, endPoint x: 498, endPoint y: 347, distance: 38.7
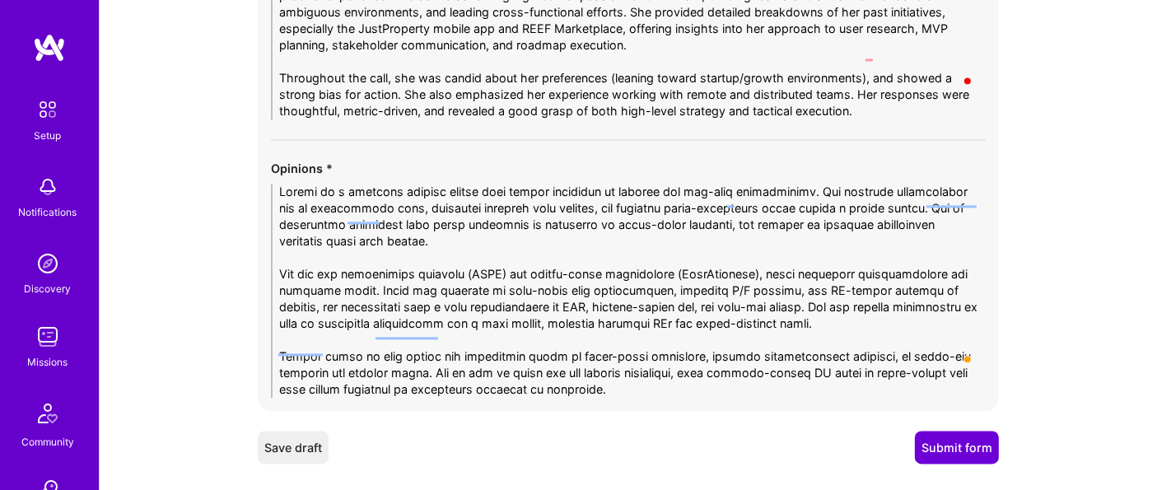
click at [498, 347] on textarea "To enrich screen reader interactions, please activate Accessibility in Grammarl…" at bounding box center [628, 291] width 715 height 214
click at [435, 347] on textarea "To enrich screen reader interactions, please activate Accessibility in Grammarl…" at bounding box center [628, 291] width 715 height 214
click at [624, 344] on textarea "To enrich screen reader interactions, please activate Accessibility in Grammarl…" at bounding box center [628, 291] width 715 height 214
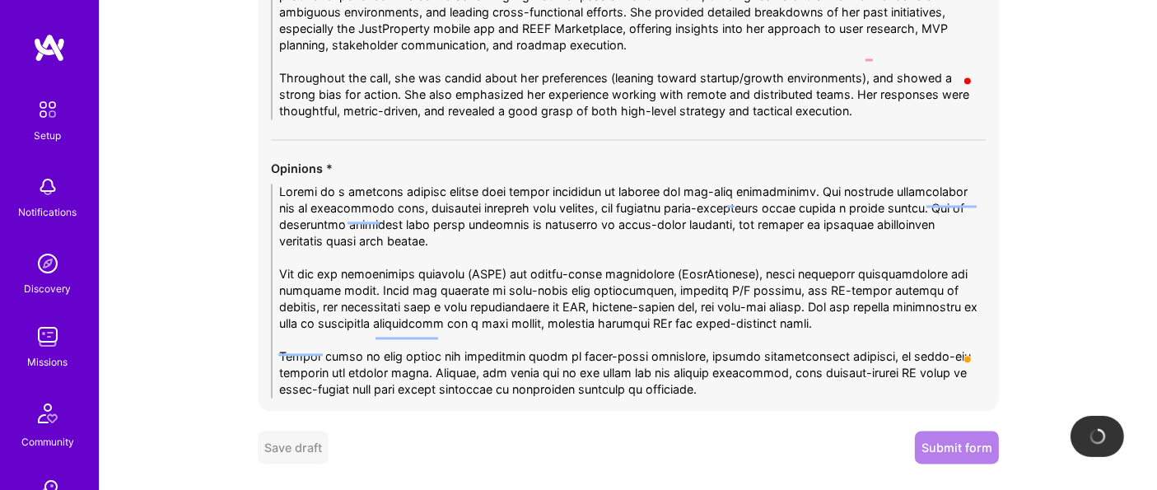
click at [406, 366] on textarea "To enrich screen reader interactions, please activate Accessibility in Grammarl…" at bounding box center [628, 291] width 715 height 214
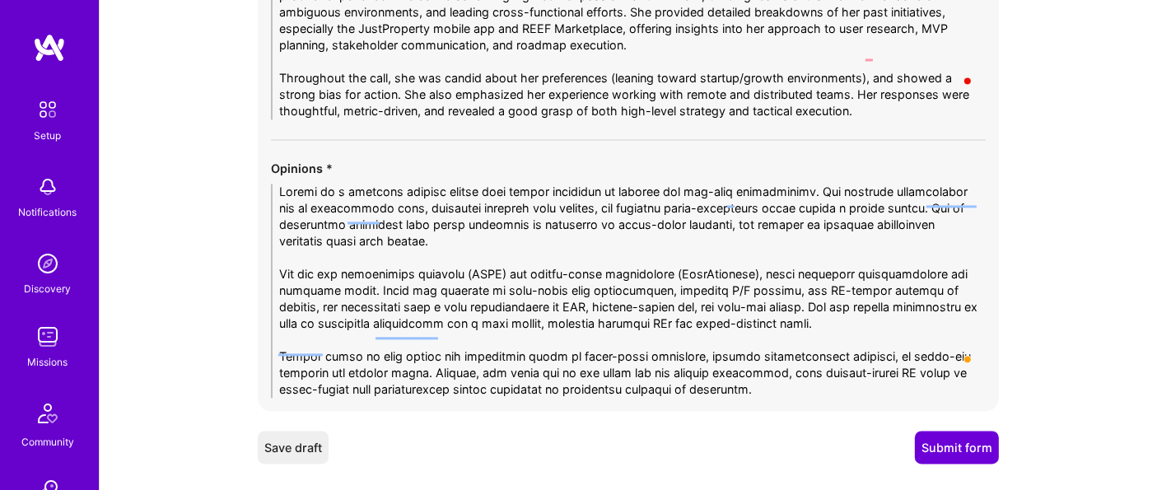
click at [654, 378] on div "Facts * Garima introduced herself as a seasoned product professional with a bac…" at bounding box center [628, 172] width 741 height 477
click at [701, 361] on textarea "To enrich screen reader interactions, please activate Accessibility in Grammarl…" at bounding box center [628, 291] width 715 height 214
drag, startPoint x: 768, startPoint y: 349, endPoint x: 814, endPoint y: 355, distance: 46.5
click at [814, 355] on textarea "To enrich screen reader interactions, please activate Accessibility in Grammarl…" at bounding box center [628, 291] width 715 height 214
drag, startPoint x: 556, startPoint y: 348, endPoint x: 489, endPoint y: 354, distance: 67.1
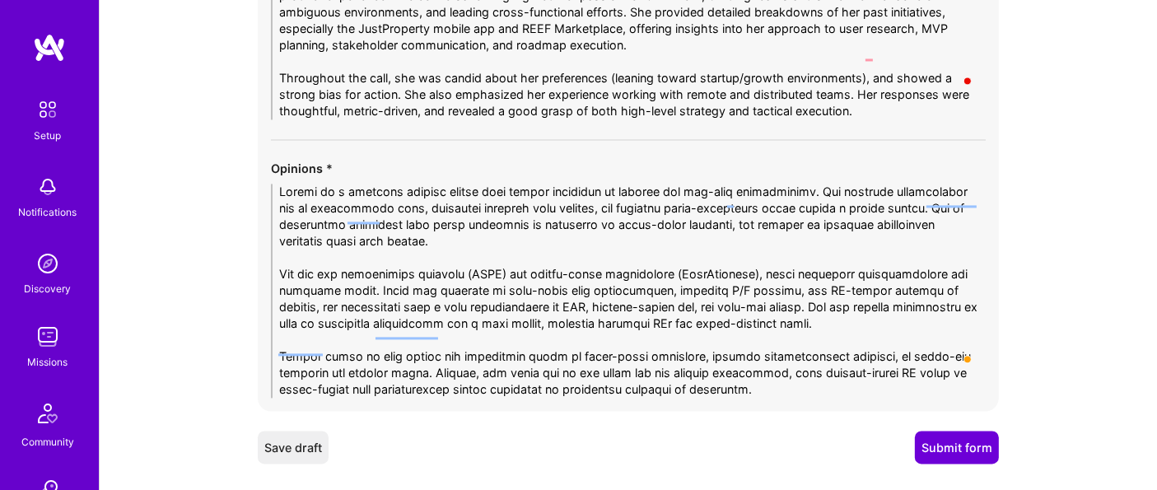
click at [489, 354] on textarea "To enrich screen reader interactions, please activate Accessibility in Grammarl…" at bounding box center [628, 291] width 715 height 214
drag, startPoint x: 671, startPoint y: 342, endPoint x: 948, endPoint y: 345, distance: 276.8
drag, startPoint x: 948, startPoint y: 345, endPoint x: 711, endPoint y: 345, distance: 237.3
click at [711, 345] on textarea "To enrich screen reader interactions, please activate Accessibility in Grammarl…" at bounding box center [628, 291] width 715 height 214
drag, startPoint x: 776, startPoint y: 357, endPoint x: 434, endPoint y: 358, distance: 341.9
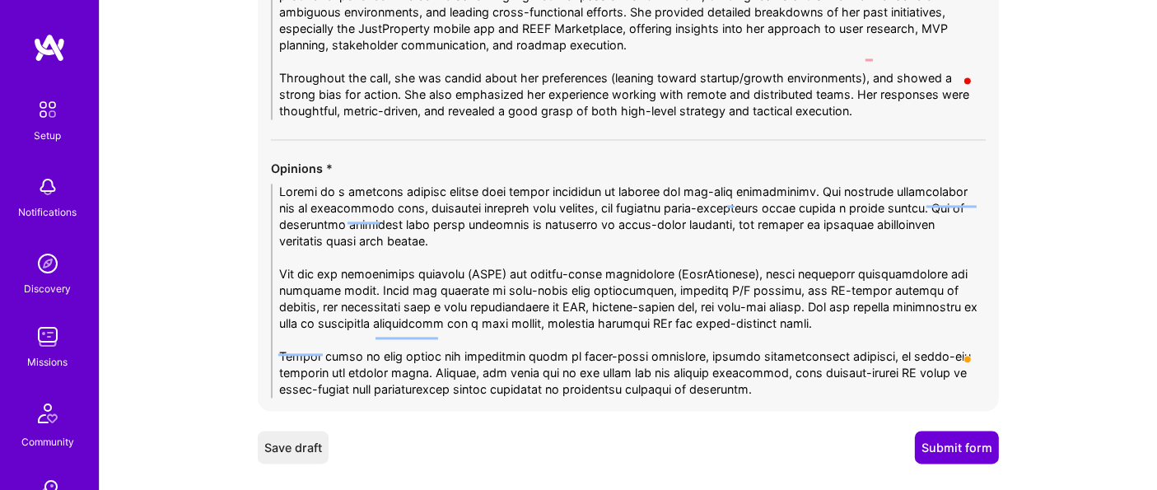
drag, startPoint x: 434, startPoint y: 358, endPoint x: 428, endPoint y: 352, distance: 8.8
click at [428, 352] on textarea "To enrich screen reader interactions, please activate Accessibility in Grammarl…" at bounding box center [628, 291] width 715 height 214
drag, startPoint x: 434, startPoint y: 347, endPoint x: 780, endPoint y: 356, distance: 346.1
click at [780, 356] on textarea "To enrich screen reader interactions, please activate Accessibility in Grammarl…" at bounding box center [628, 291] width 715 height 214
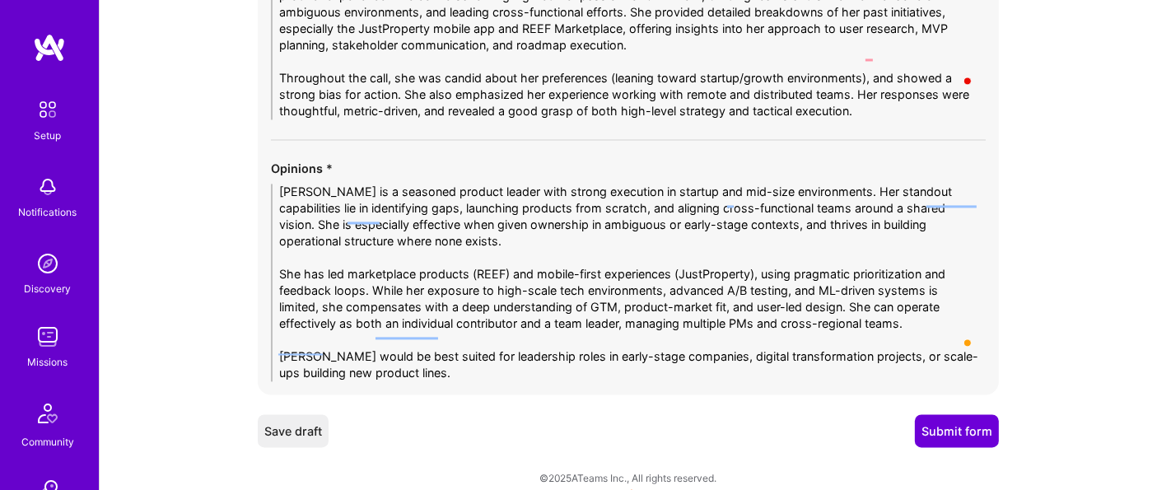
scroll to position [3353, 0]
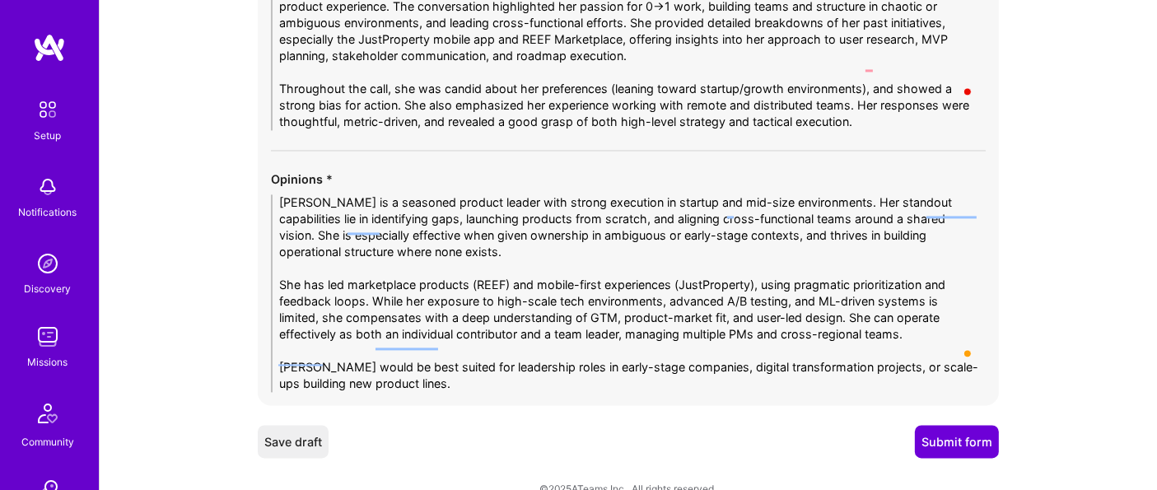
click at [446, 234] on textarea "Garima is a seasoned product leader with strong execution in startup and mid-si…" at bounding box center [628, 293] width 715 height 198
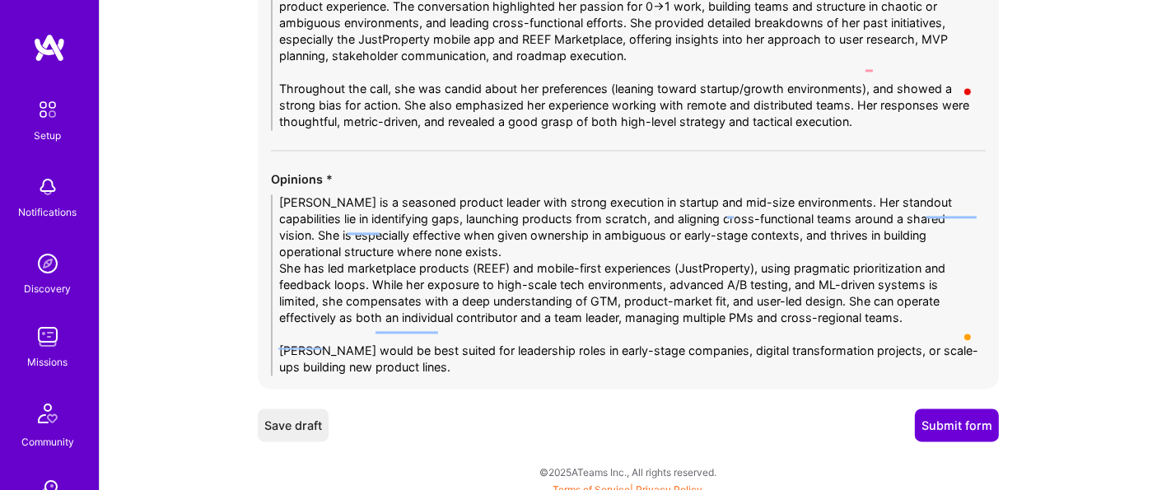
scroll to position [3336, 0]
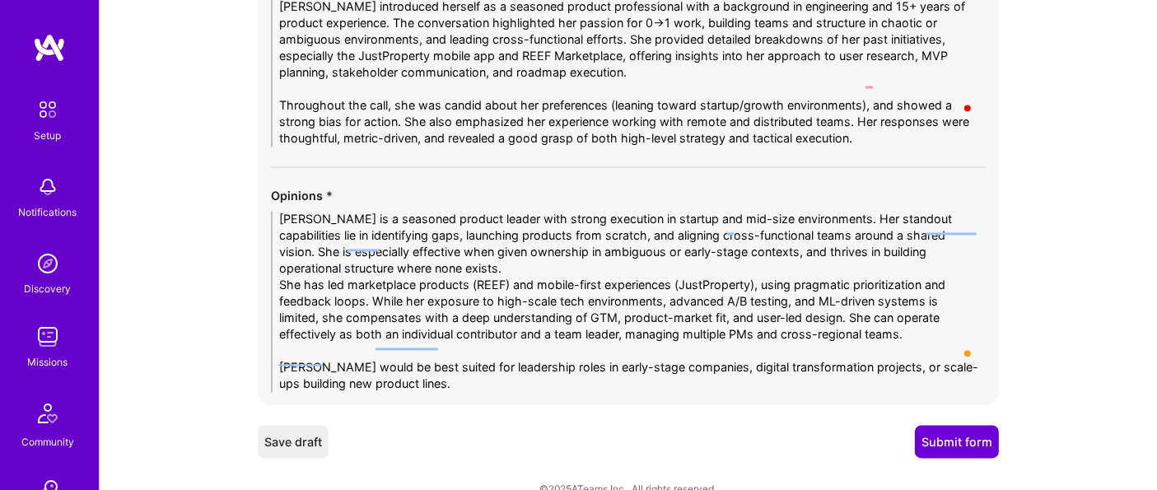
click at [298, 328] on textarea "Garima is a seasoned product leader with strong execution in startup and mid-si…" at bounding box center [628, 301] width 715 height 181
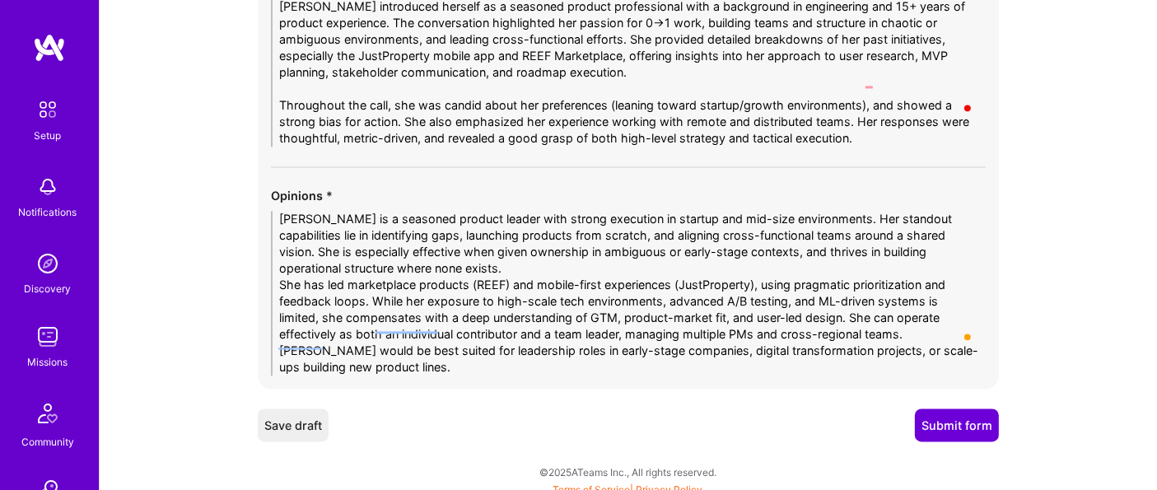
scroll to position [3320, 0]
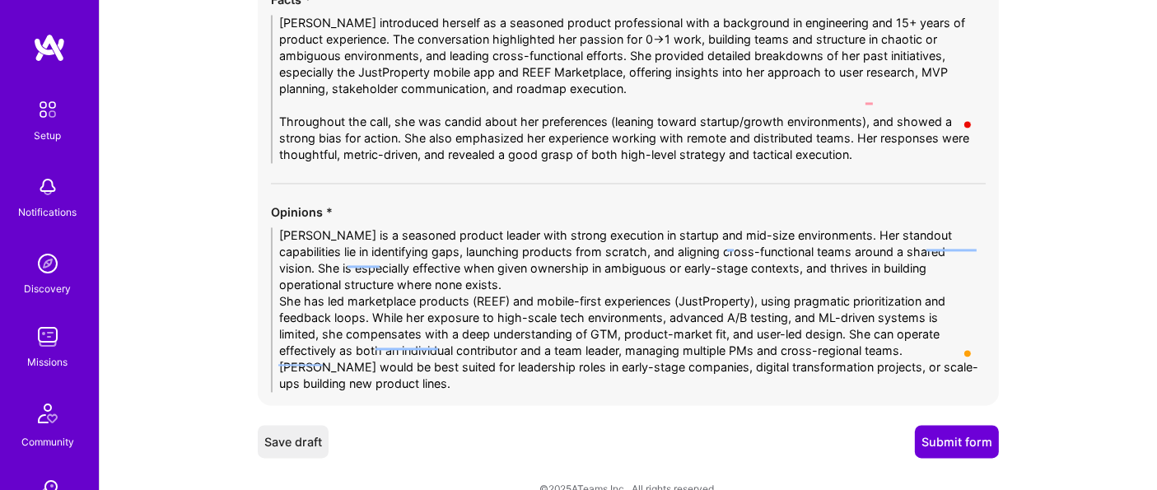
type textarea "Garima is a seasoned product leader with strong execution in startup and mid-si…"
click at [317, 75] on textarea "Garima introduced herself as a seasoned product professional with a background …" at bounding box center [628, 89] width 715 height 148
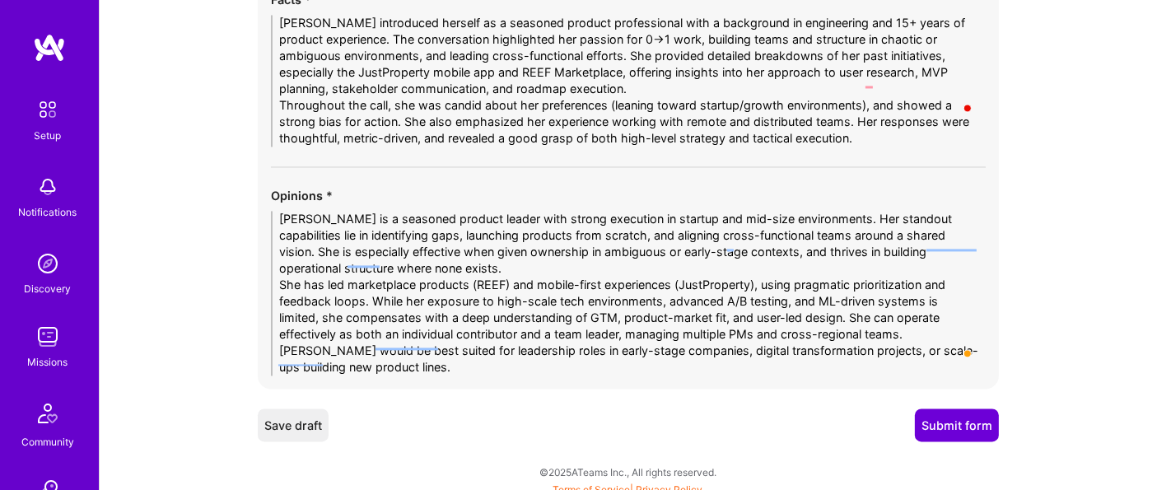
scroll to position [3303, 0]
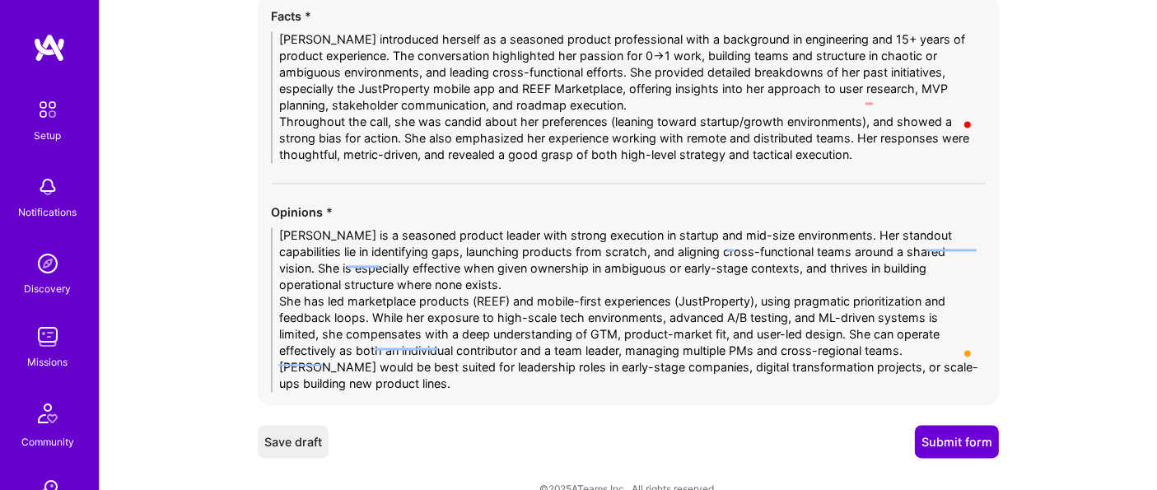
type textarea "Garima introduced herself as a seasoned product professional with a background …"
click at [665, 292] on textarea "Garima is a seasoned product leader with strong execution in startup and mid-si…" at bounding box center [628, 309] width 715 height 165
drag, startPoint x: 662, startPoint y: 292, endPoint x: 926, endPoint y: 288, distance: 264.5
click at [926, 288] on textarea "Garima is a seasoned product leader with strong execution in startup and mid-si…" at bounding box center [628, 309] width 715 height 165
click at [456, 304] on textarea "Garima is a seasoned product leader with strong execution in startup and mid-si…" at bounding box center [628, 309] width 715 height 165
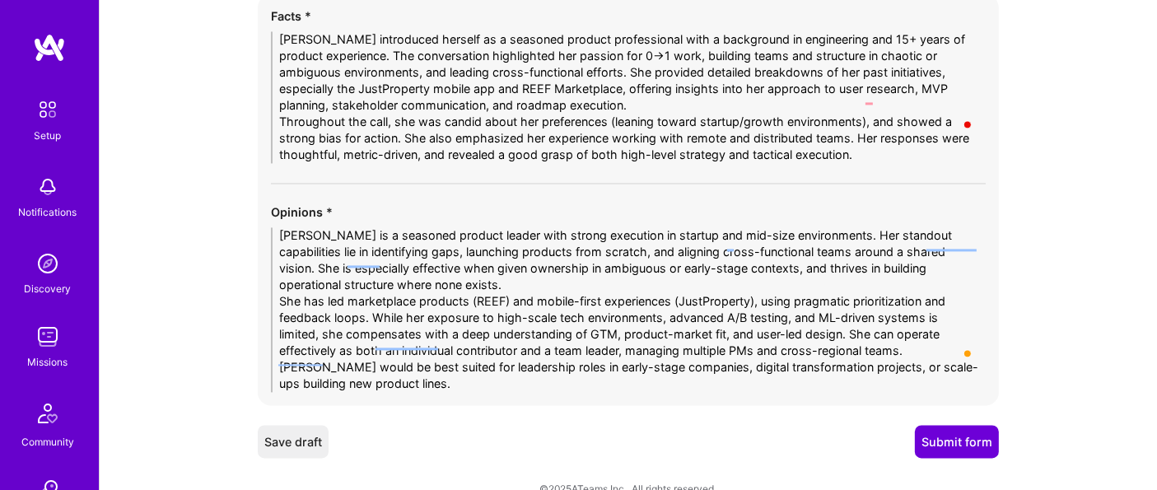
drag, startPoint x: 378, startPoint y: 289, endPoint x: 844, endPoint y: 316, distance: 467.1
click at [839, 315] on textarea "Garima is a seasoned product leader with strong execution in startup and mid-si…" at bounding box center [628, 309] width 715 height 165
drag, startPoint x: 848, startPoint y: 311, endPoint x: 367, endPoint y: 288, distance: 480.8
click at [367, 288] on textarea "Garima is a seasoned product leader with strong execution in startup and mid-si…" at bounding box center [628, 309] width 715 height 165
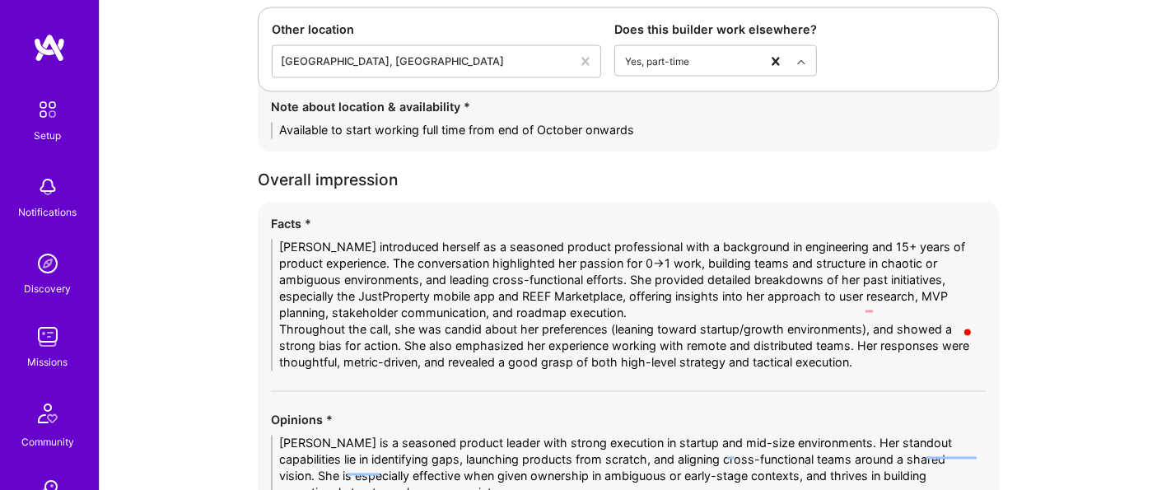
scroll to position [3094, 0]
type textarea "Garima is a seasoned product leader with strong execution in startup and mid-si…"
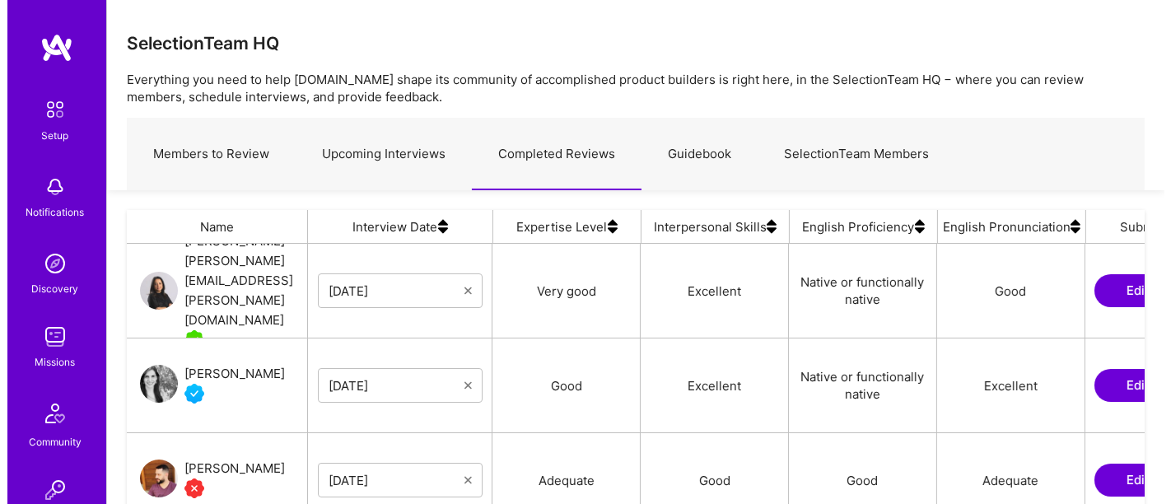
scroll to position [317, 1004]
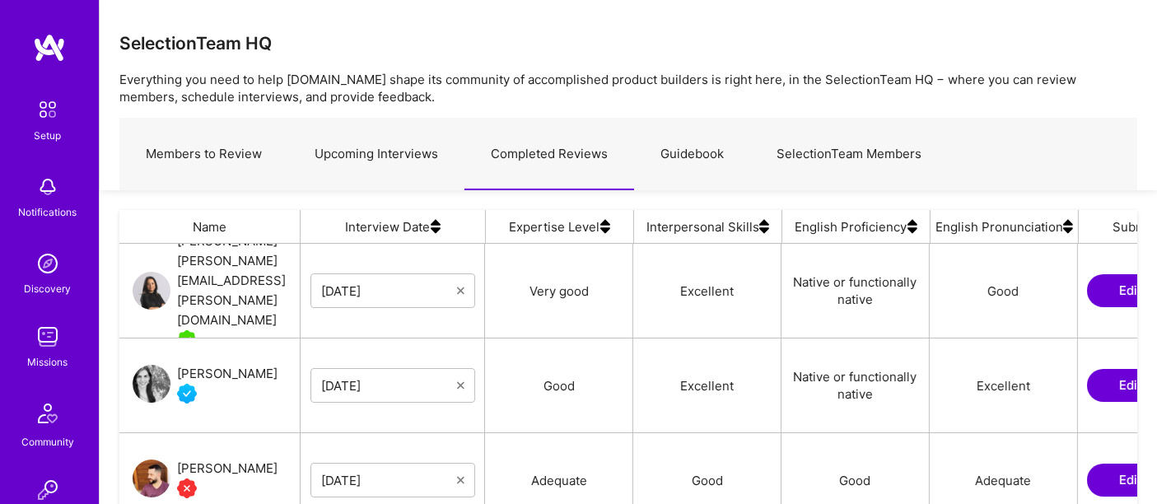
click at [221, 145] on link "Members to Review" at bounding box center [203, 155] width 169 height 72
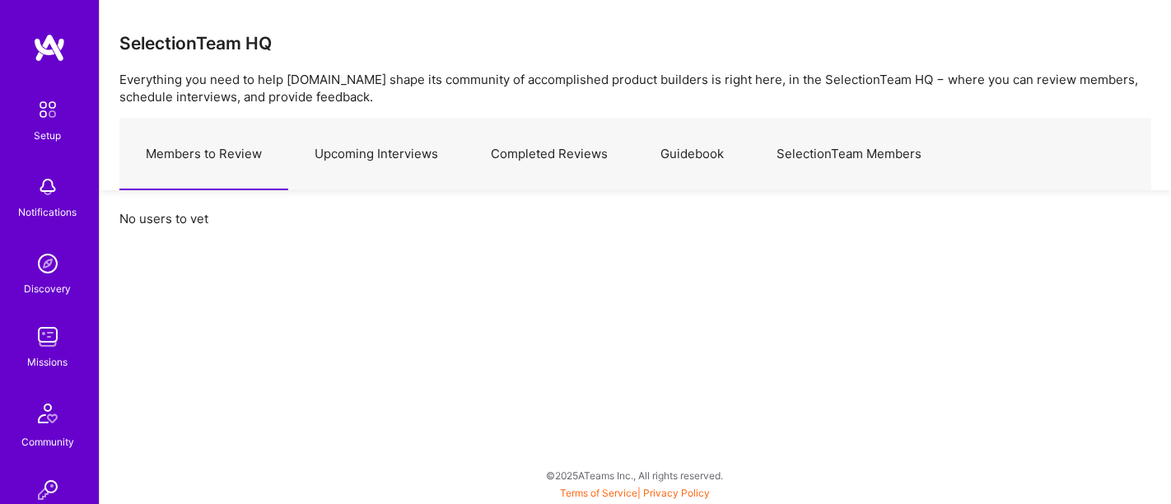
click at [401, 158] on link "Upcoming Interviews" at bounding box center [376, 155] width 176 height 72
